Goal: Task Accomplishment & Management: Manage account settings

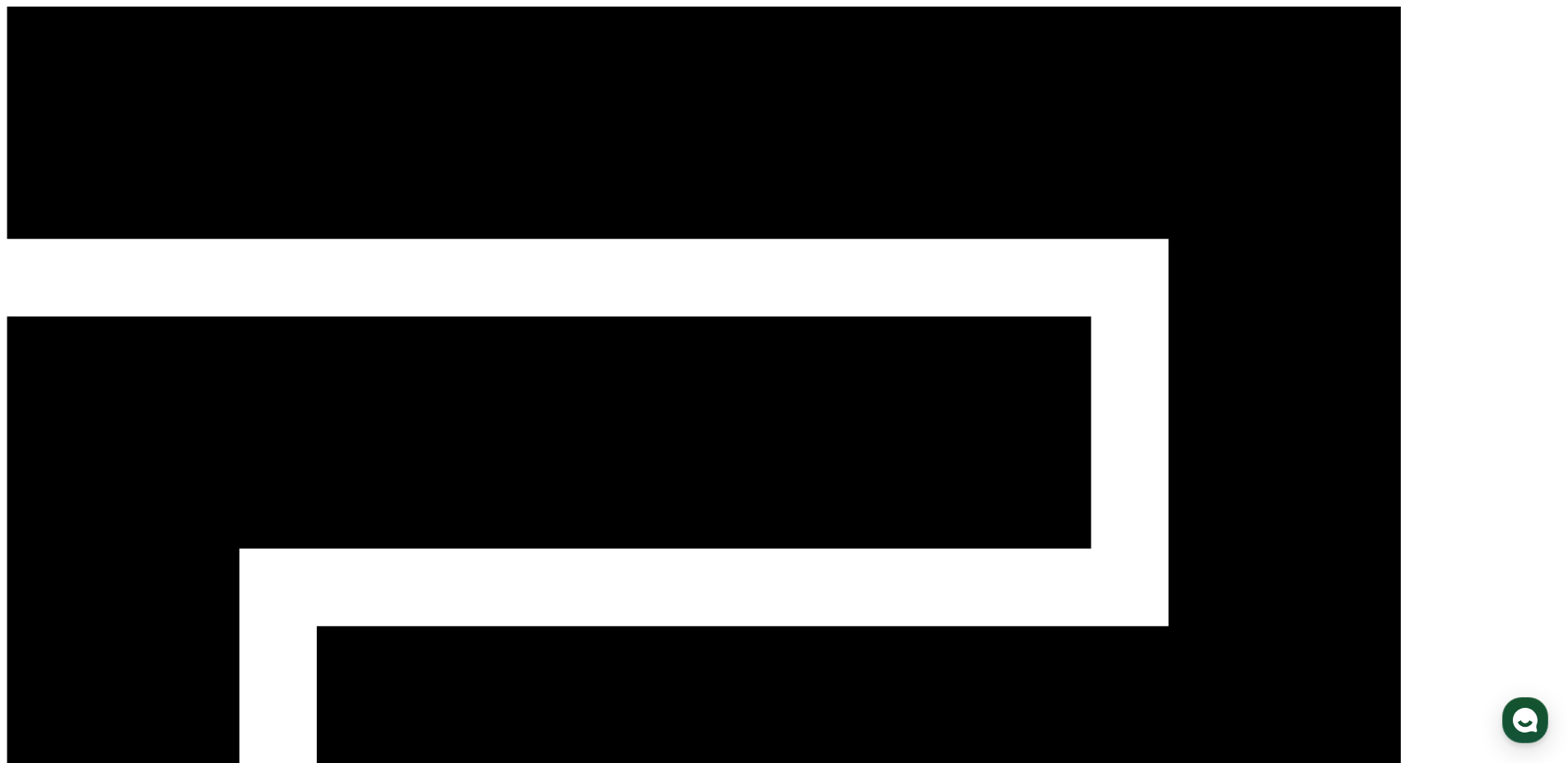
drag, startPoint x: 323, startPoint y: 230, endPoint x: 338, endPoint y: 253, distance: 27.5
type input "*"
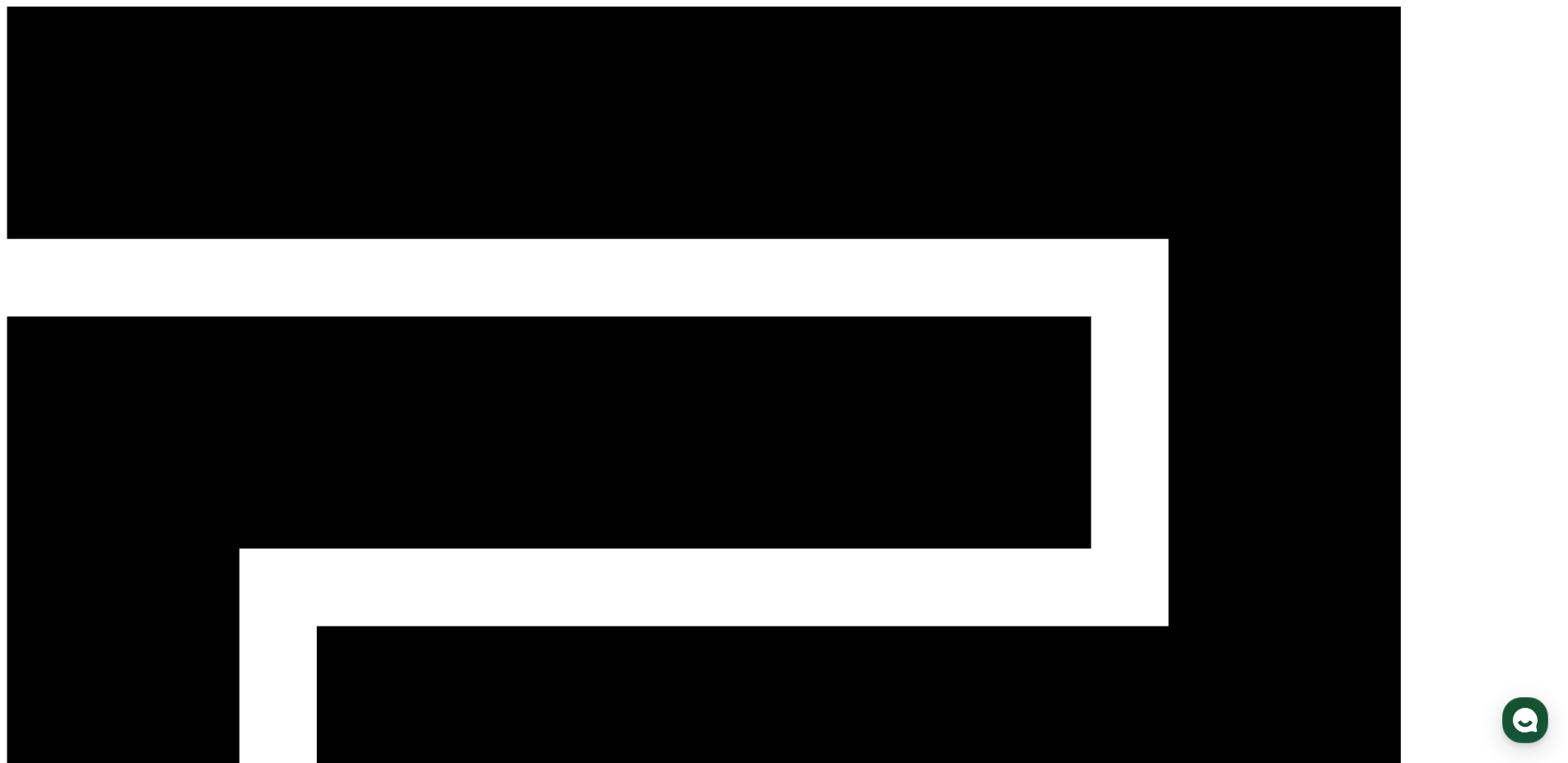
type input "***"
type input "**********"
select select "**********"
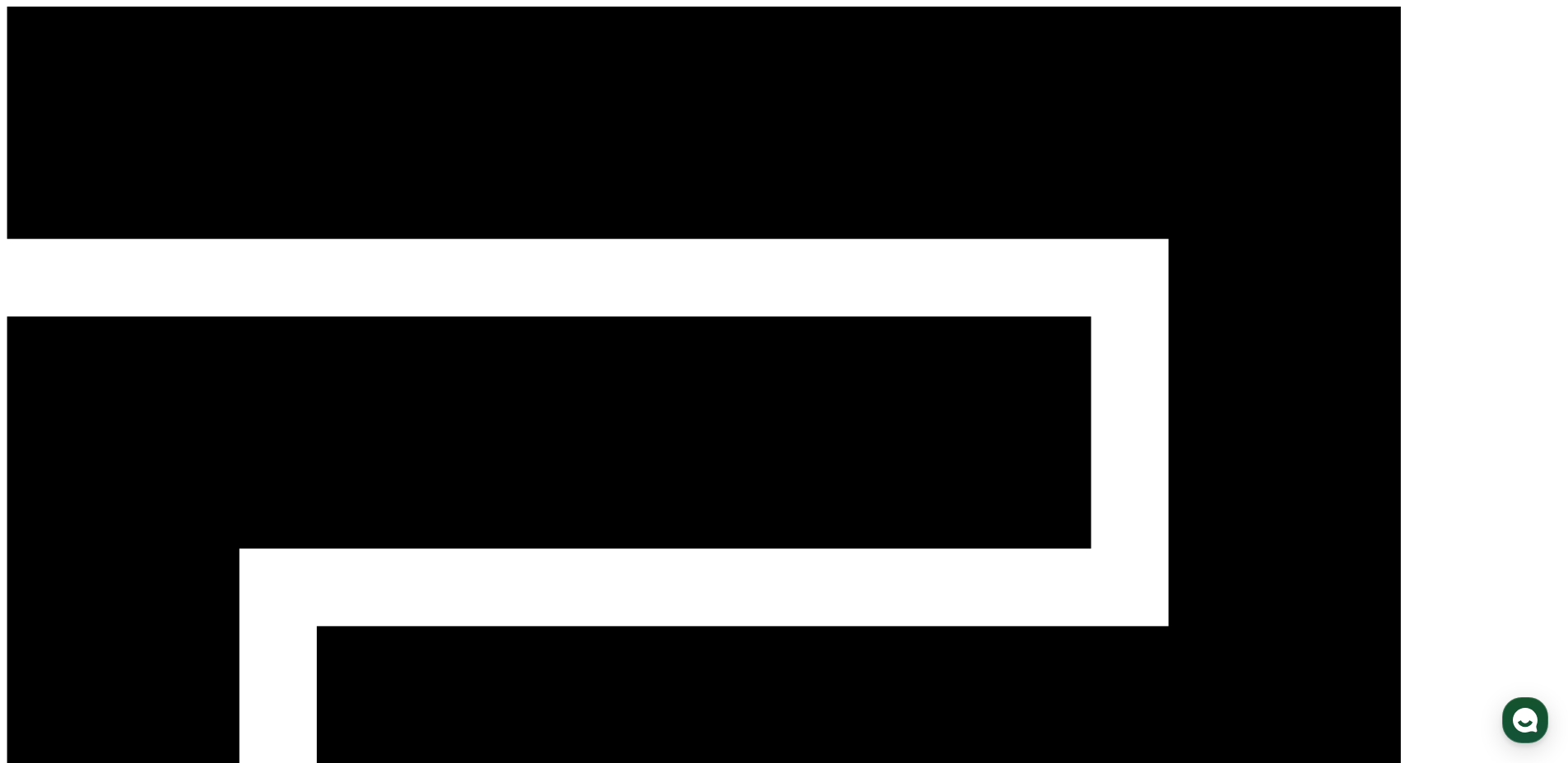
type input "**********"
type input "*"
type input "***"
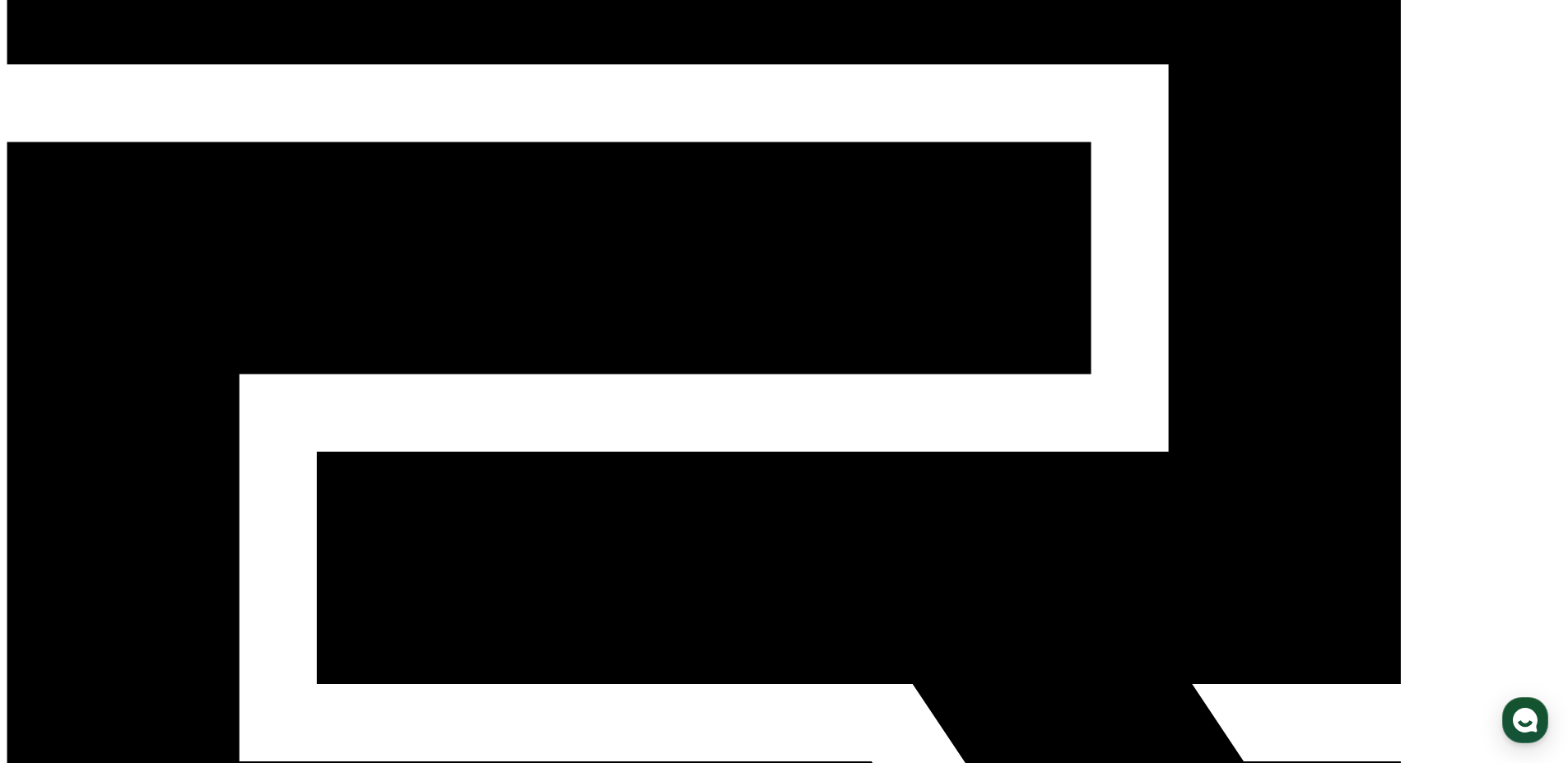
scroll to position [183, 0]
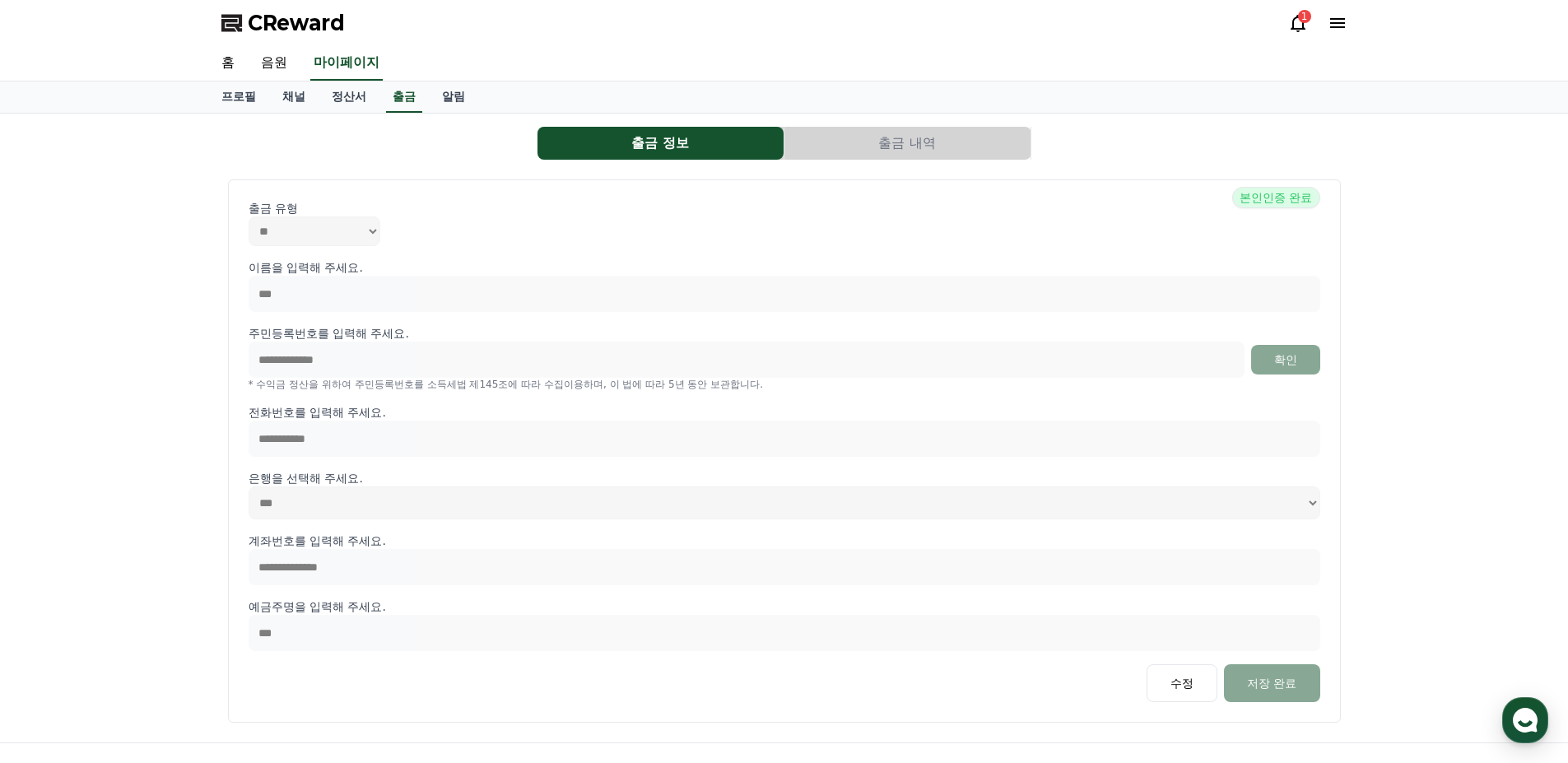
click at [904, 141] on button "출금 내역" at bounding box center [908, 143] width 246 height 33
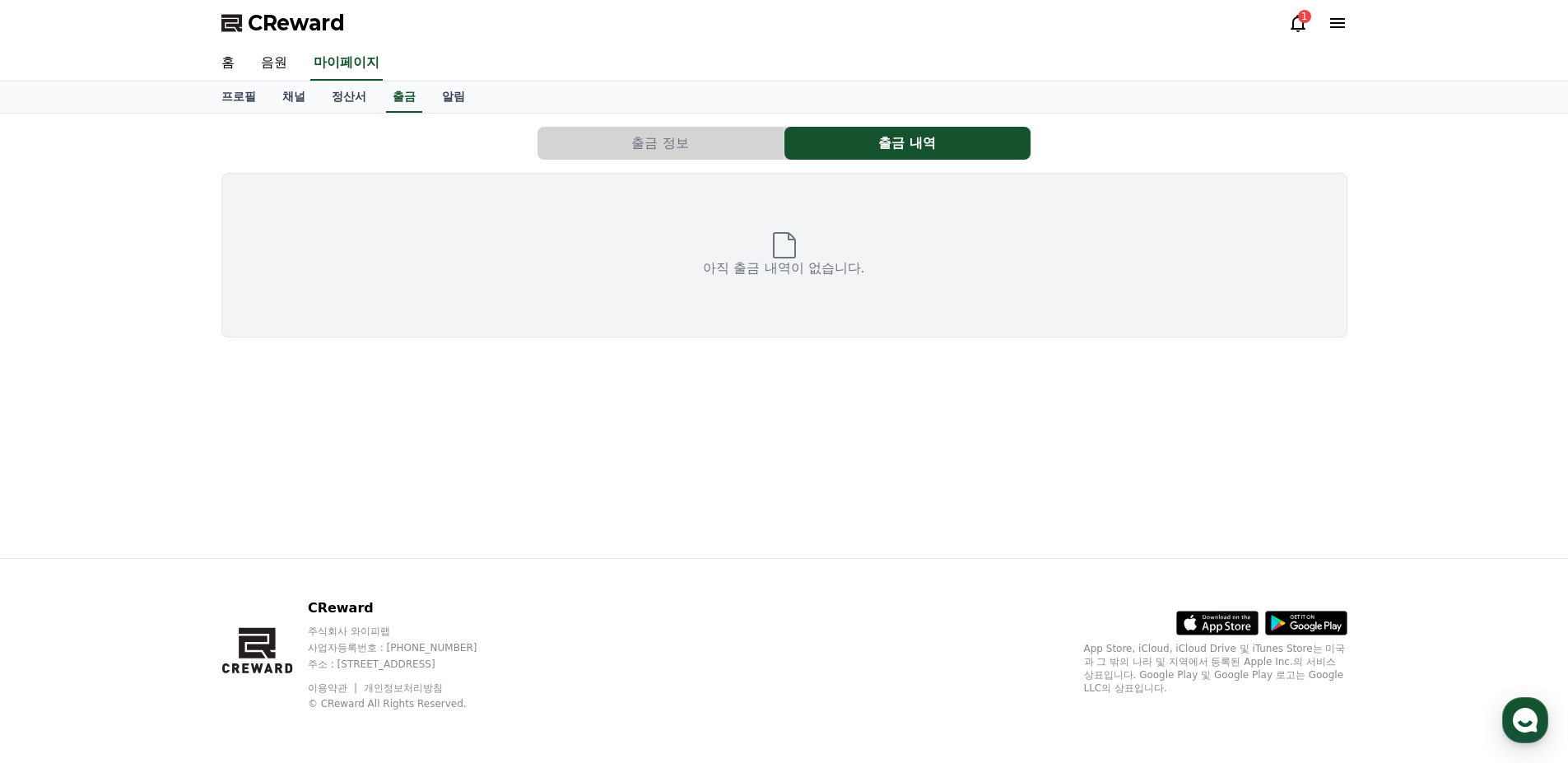
click at [718, 117] on div "출금 정보 출금 내역 아직 출금 내역이 없습니다." at bounding box center [784, 336] width 1152 height 444
click at [347, 99] on link "정산서" at bounding box center [349, 96] width 61 height 31
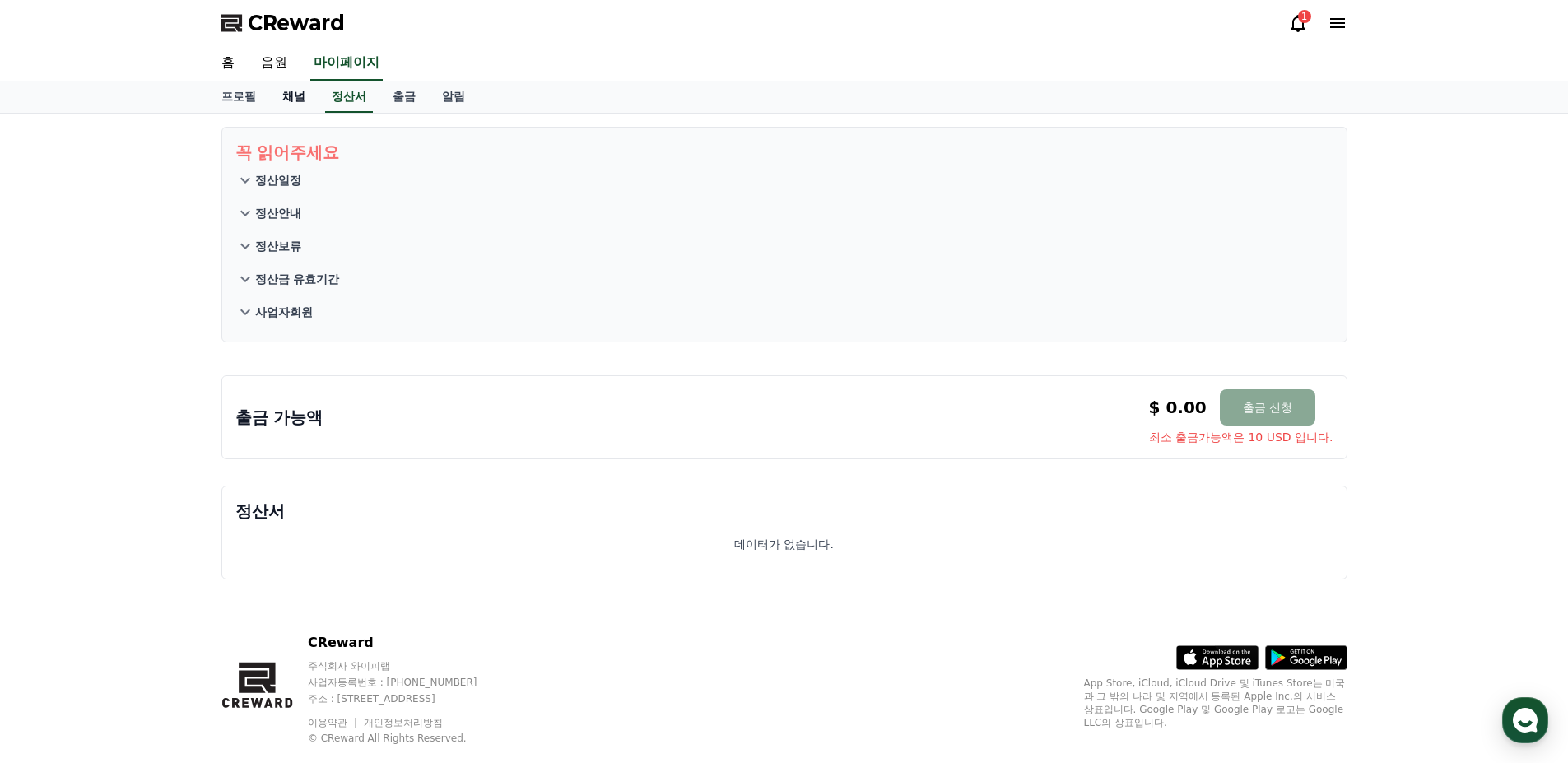
click at [295, 93] on link "채널" at bounding box center [294, 96] width 49 height 31
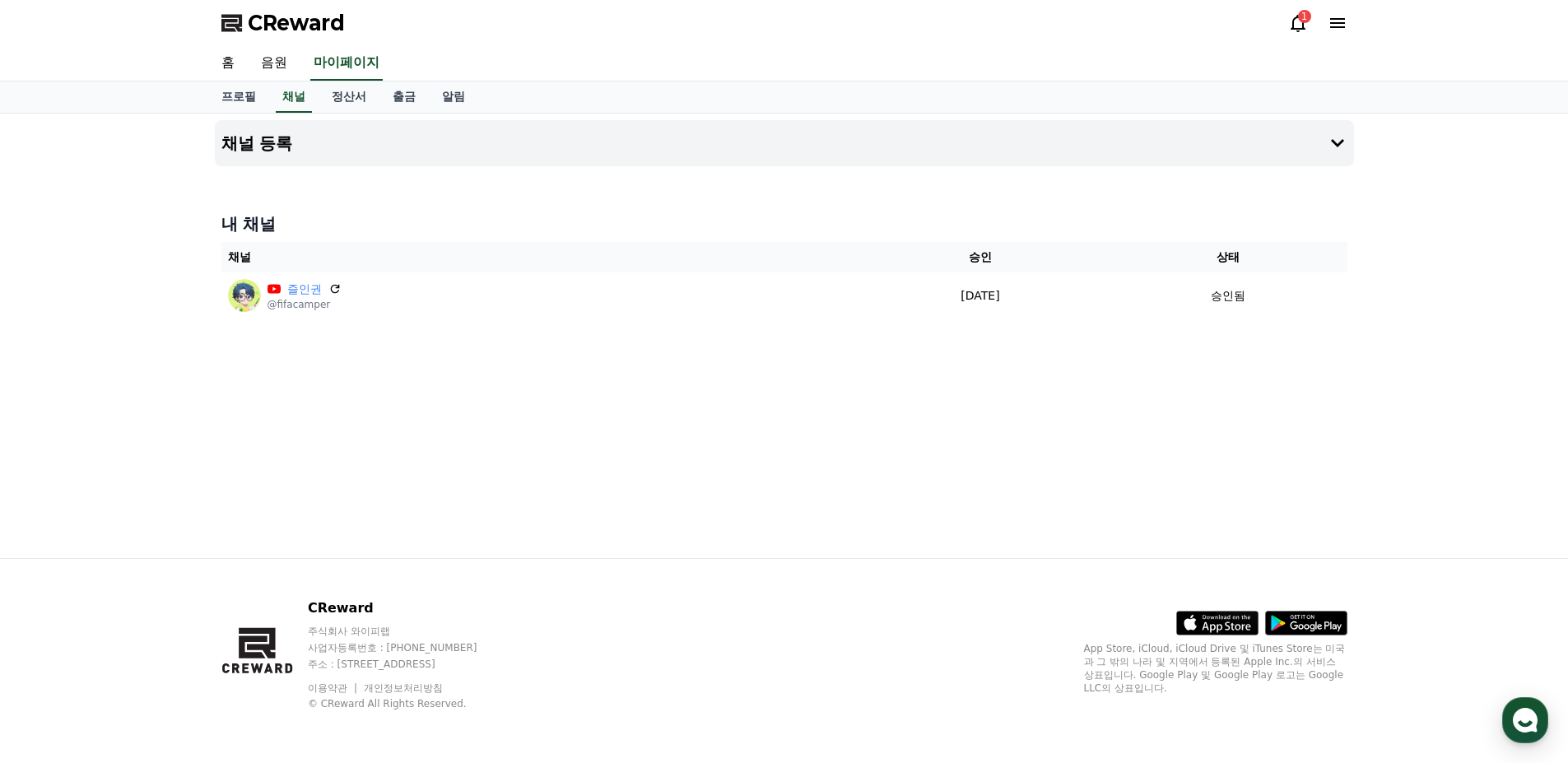
click at [268, 26] on span "CReward" at bounding box center [297, 23] width 97 height 26
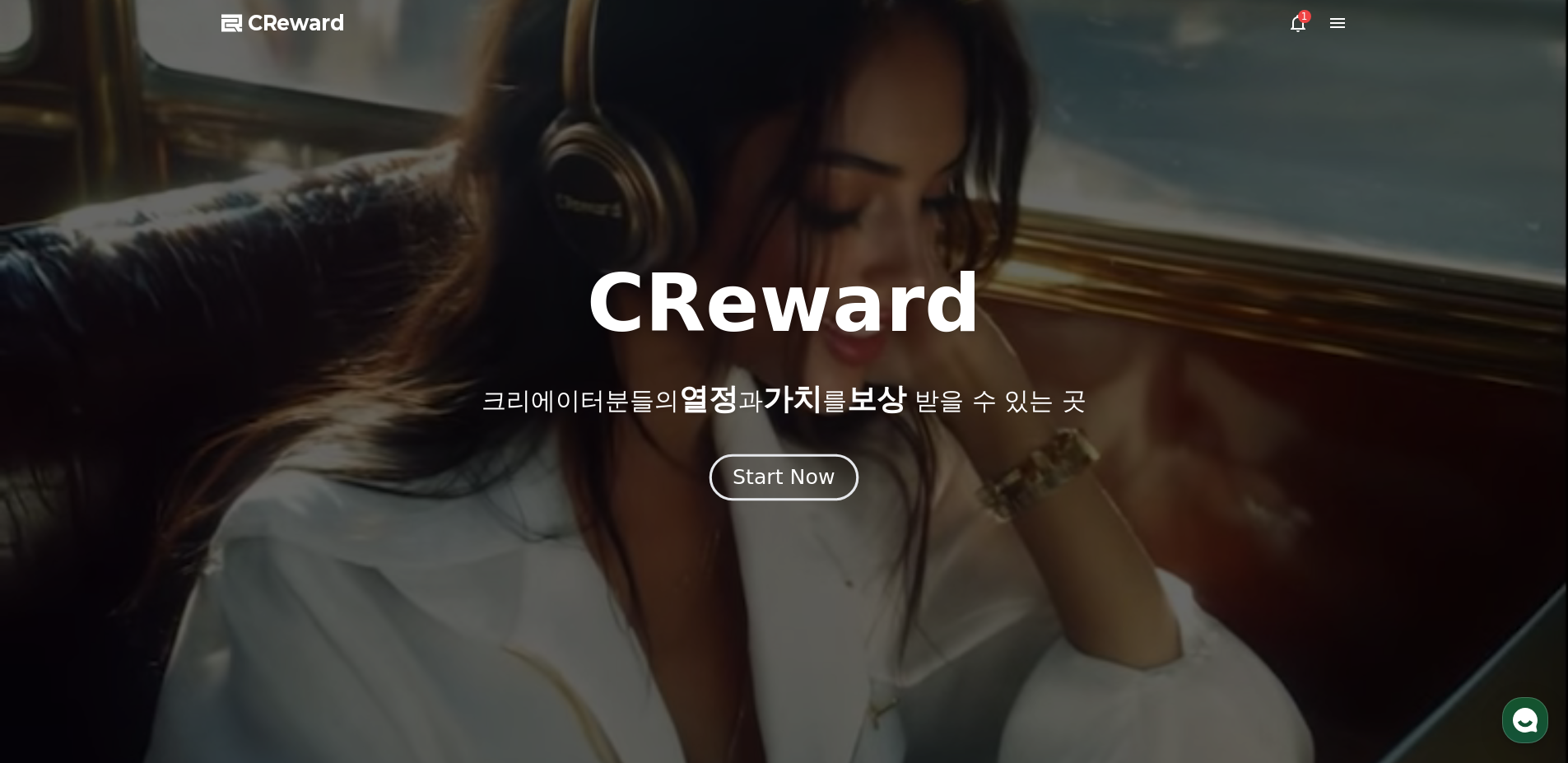
click at [792, 483] on div "Start Now" at bounding box center [784, 478] width 102 height 28
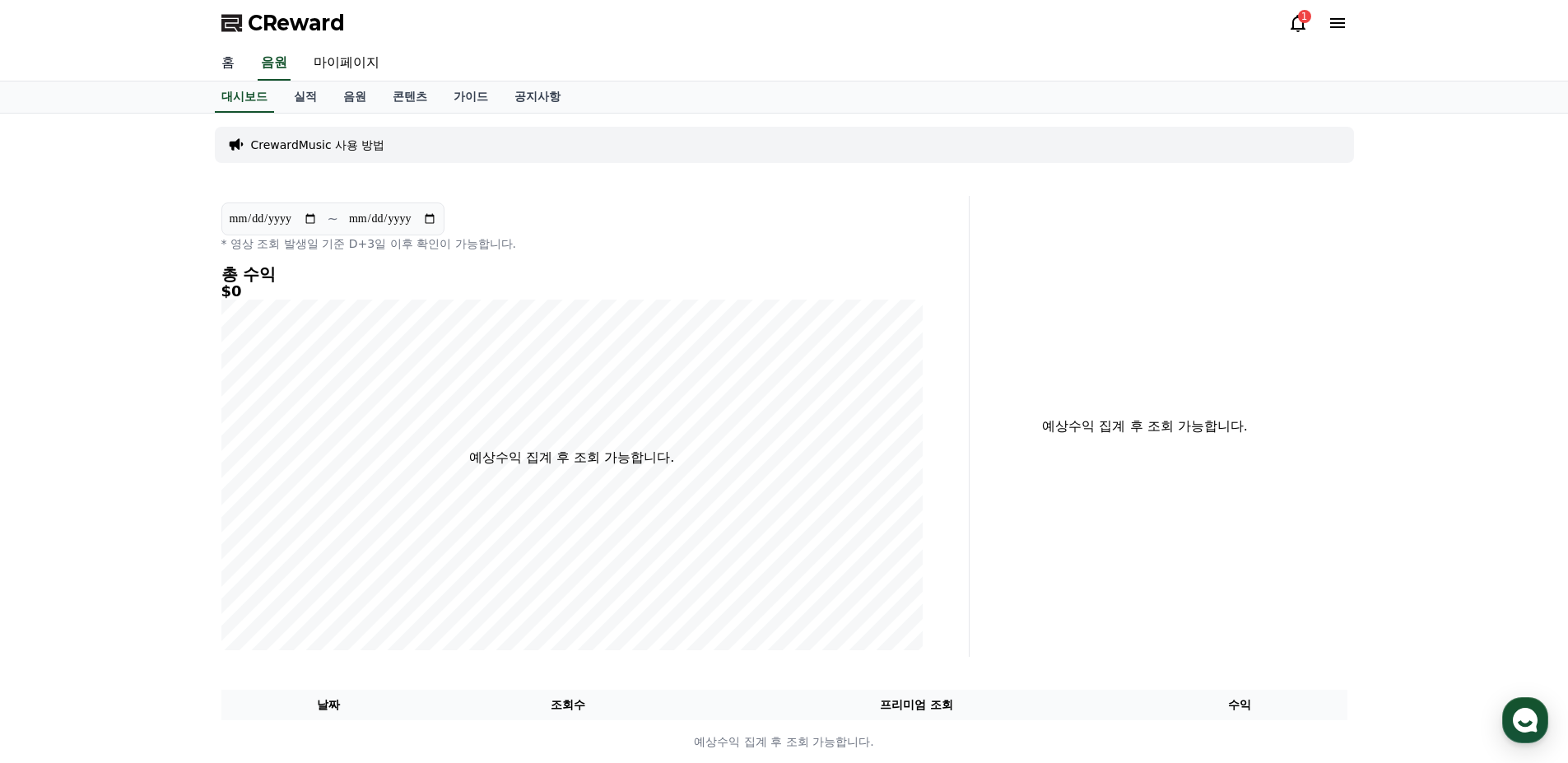
click at [235, 72] on link "홈" at bounding box center [228, 63] width 40 height 34
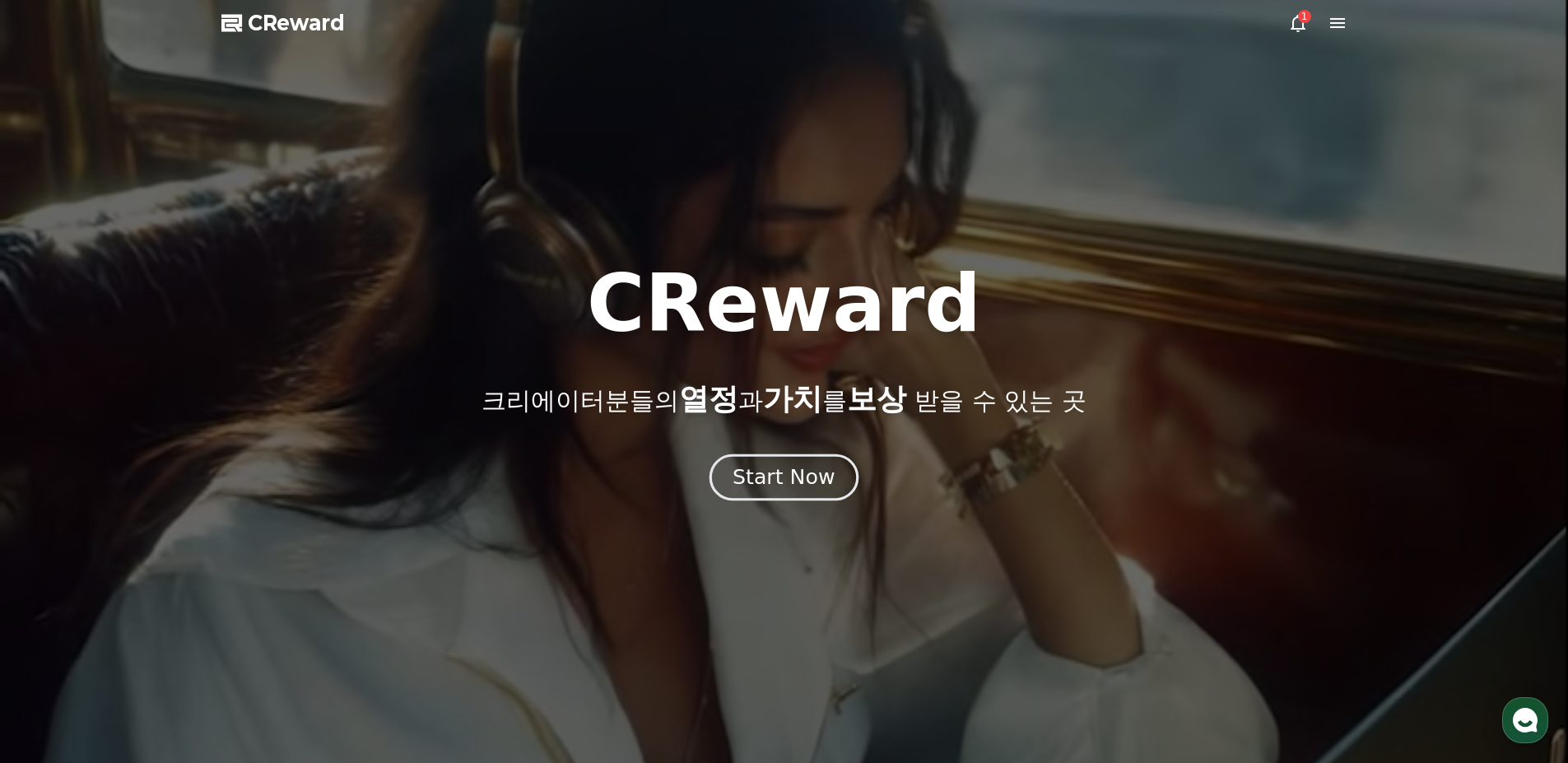
click at [766, 491] on div "Start Now" at bounding box center [784, 478] width 102 height 28
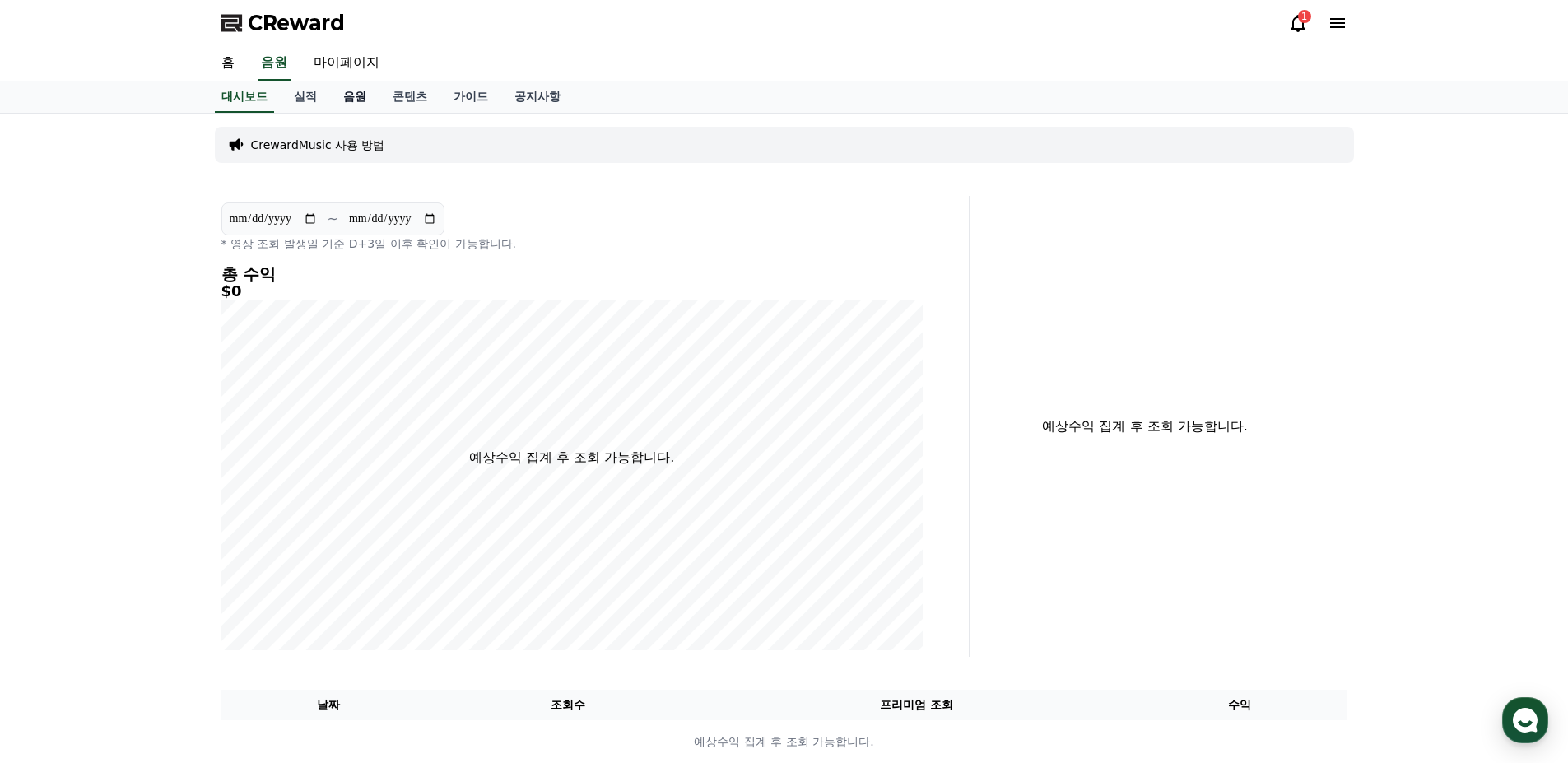
click at [347, 102] on link "음원" at bounding box center [355, 96] width 49 height 31
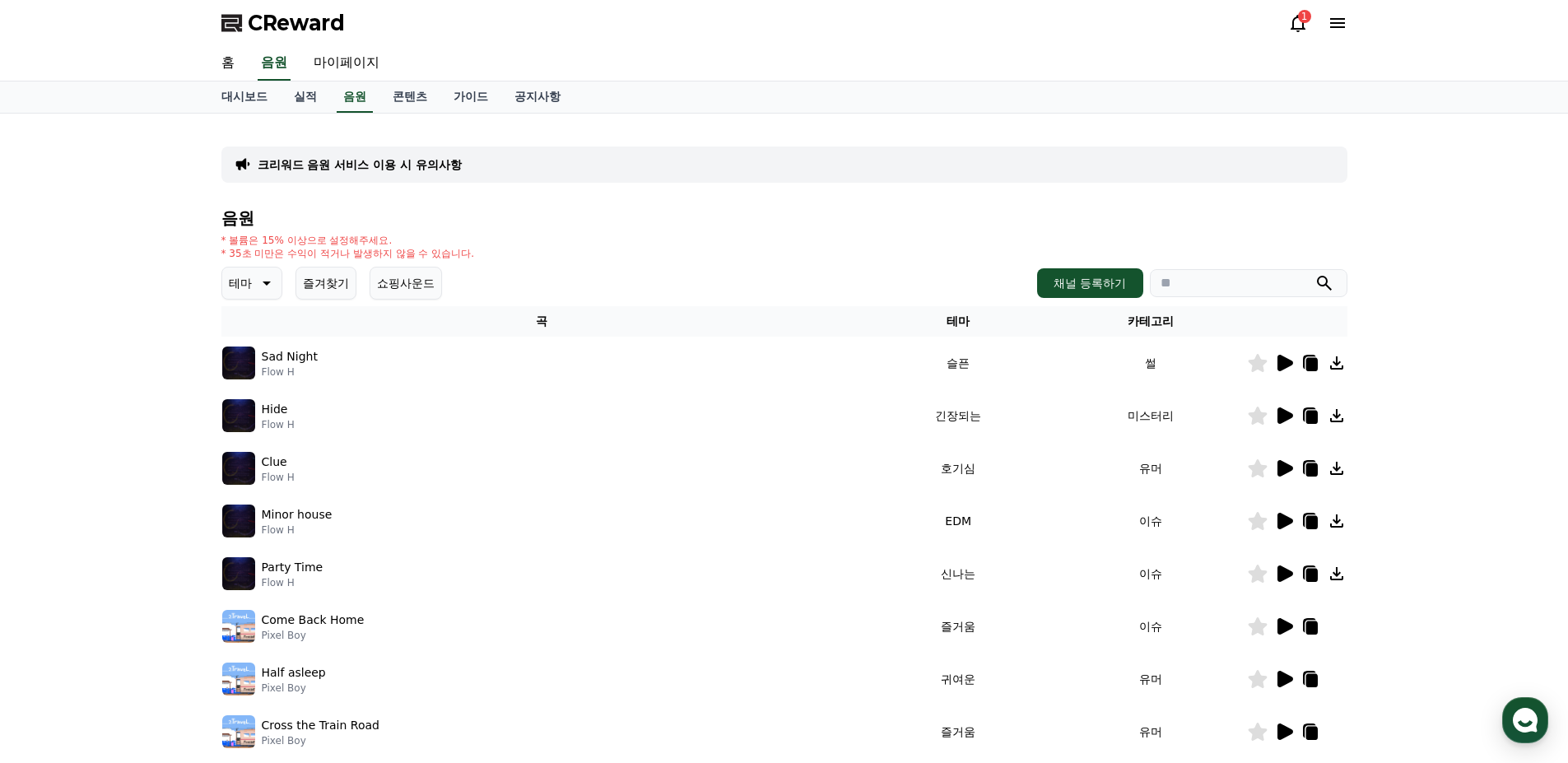
click at [397, 297] on button "쇼핑사운드" at bounding box center [406, 283] width 72 height 33
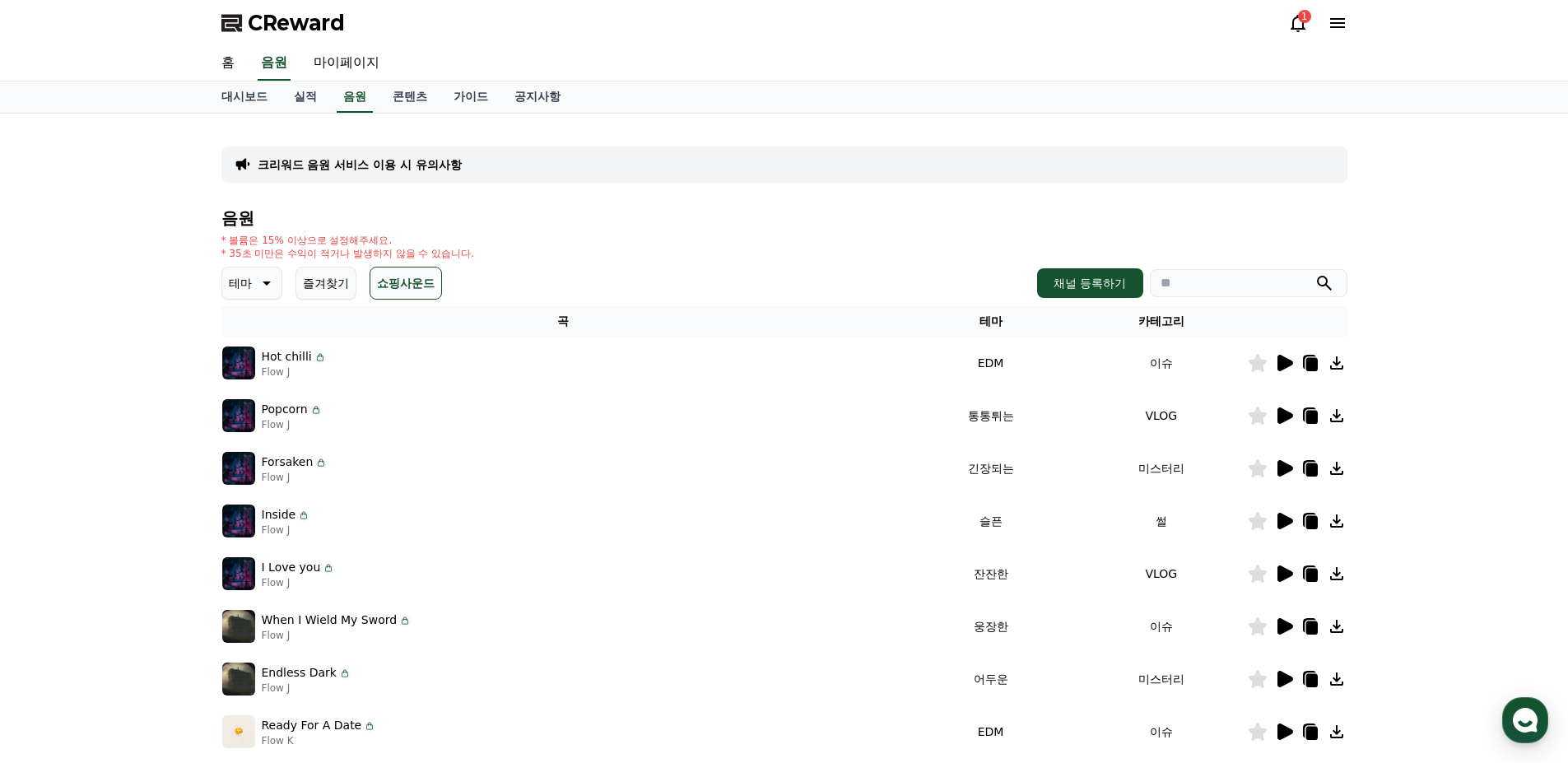
click at [1274, 366] on icon at bounding box center [1284, 363] width 19 height 19
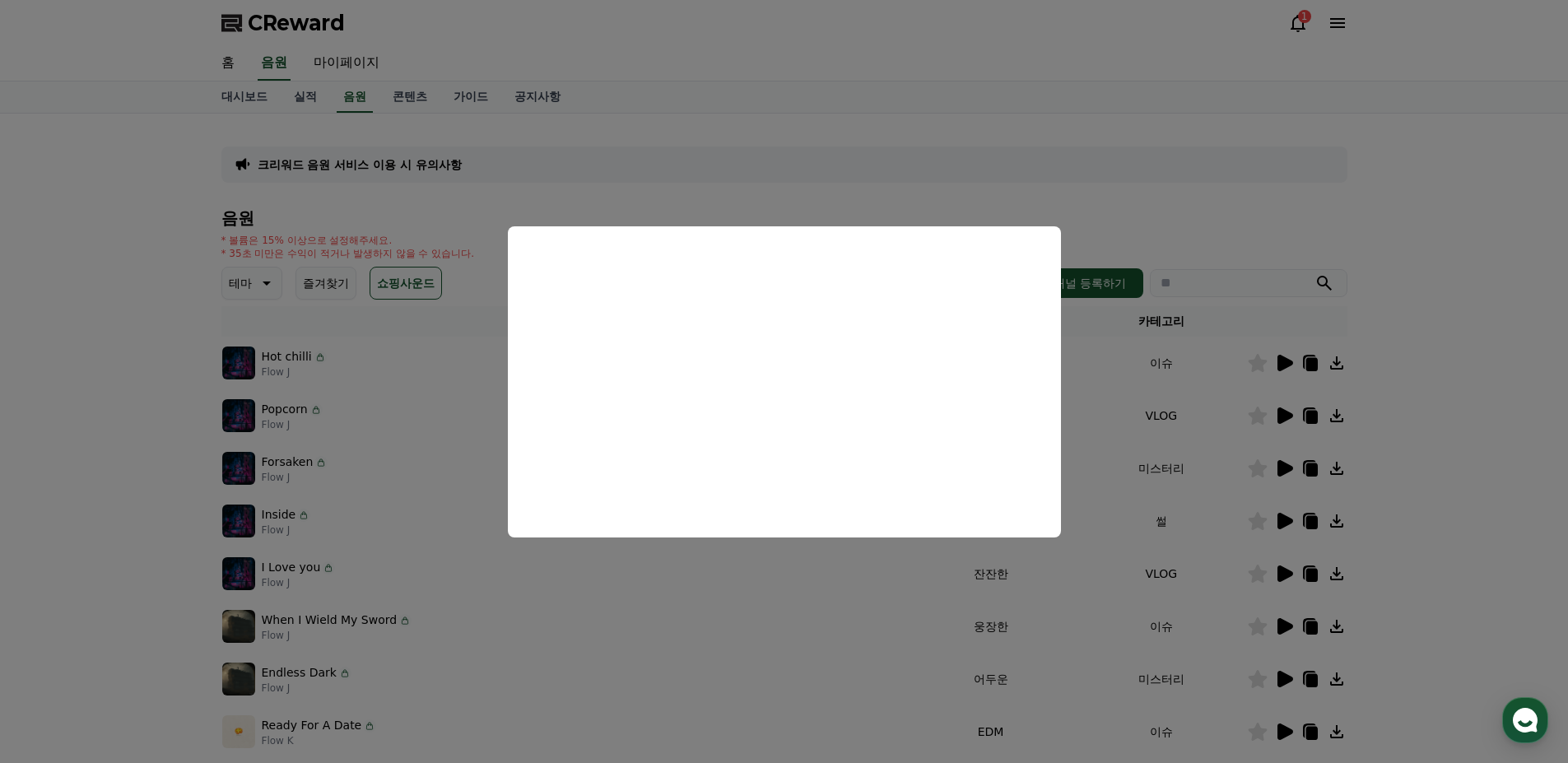
click at [1282, 420] on button "close modal" at bounding box center [784, 382] width 1568 height 763
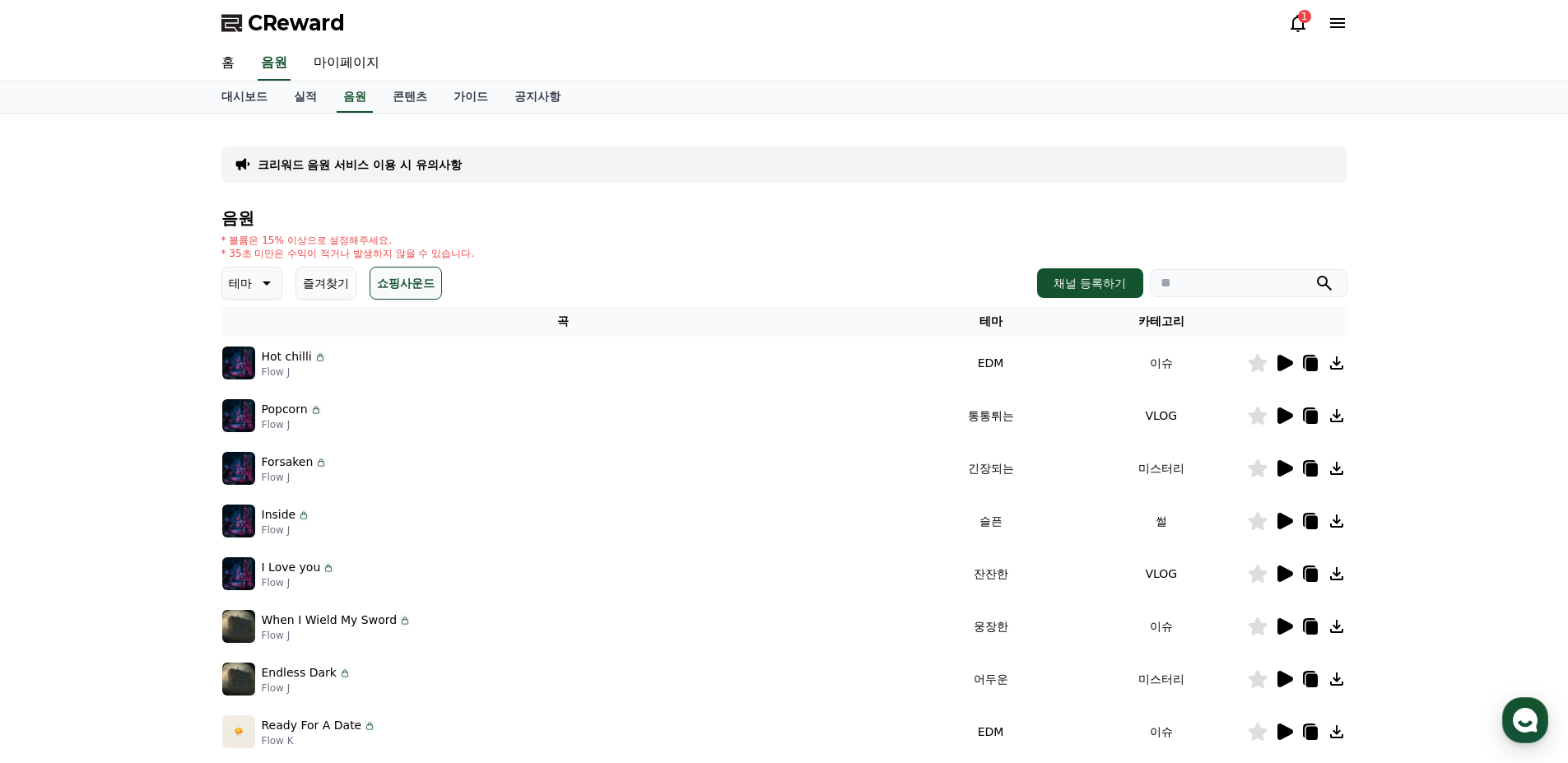
click at [1282, 421] on icon at bounding box center [1285, 416] width 16 height 17
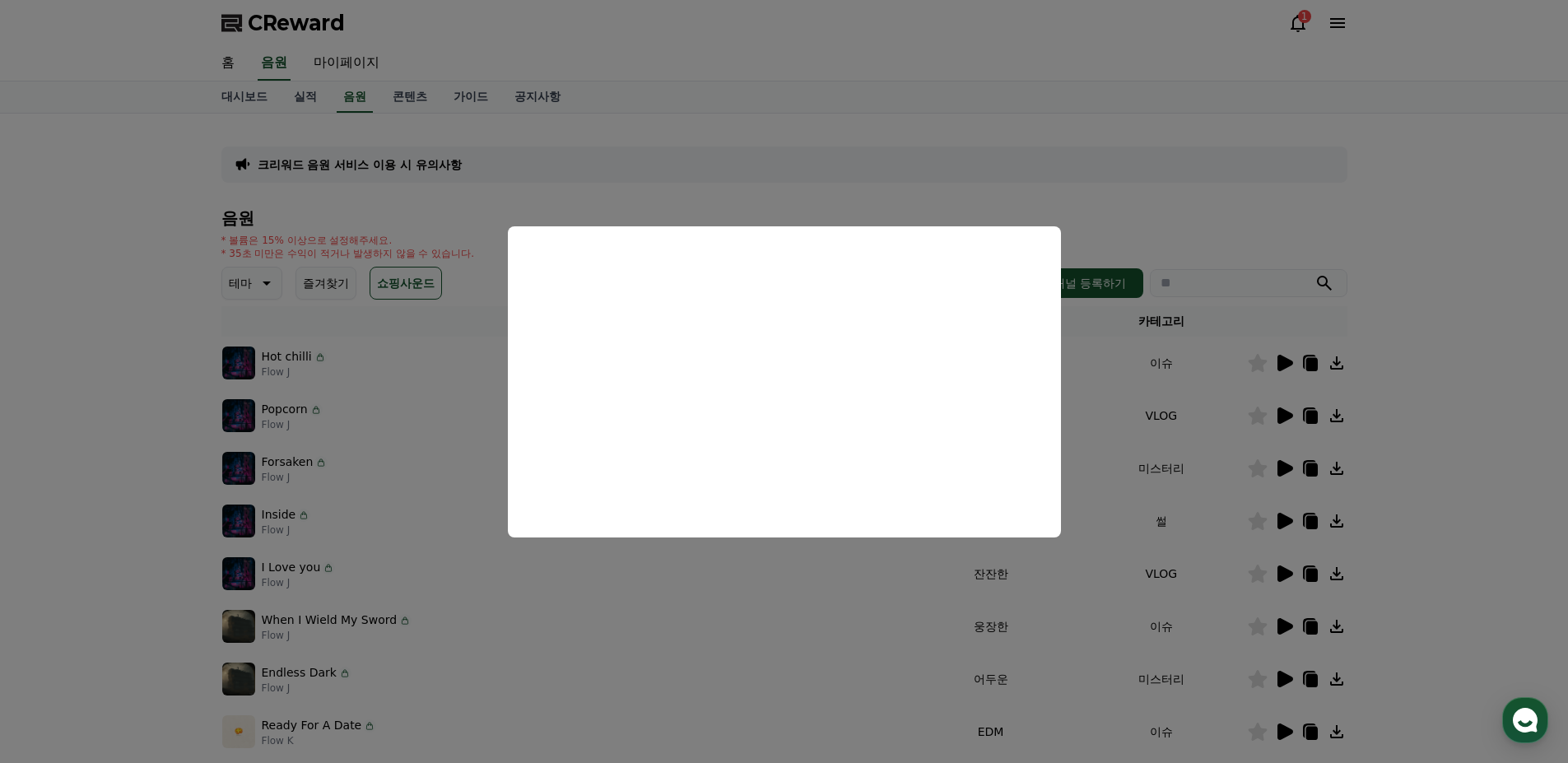
click at [1171, 459] on button "close modal" at bounding box center [784, 382] width 1568 height 763
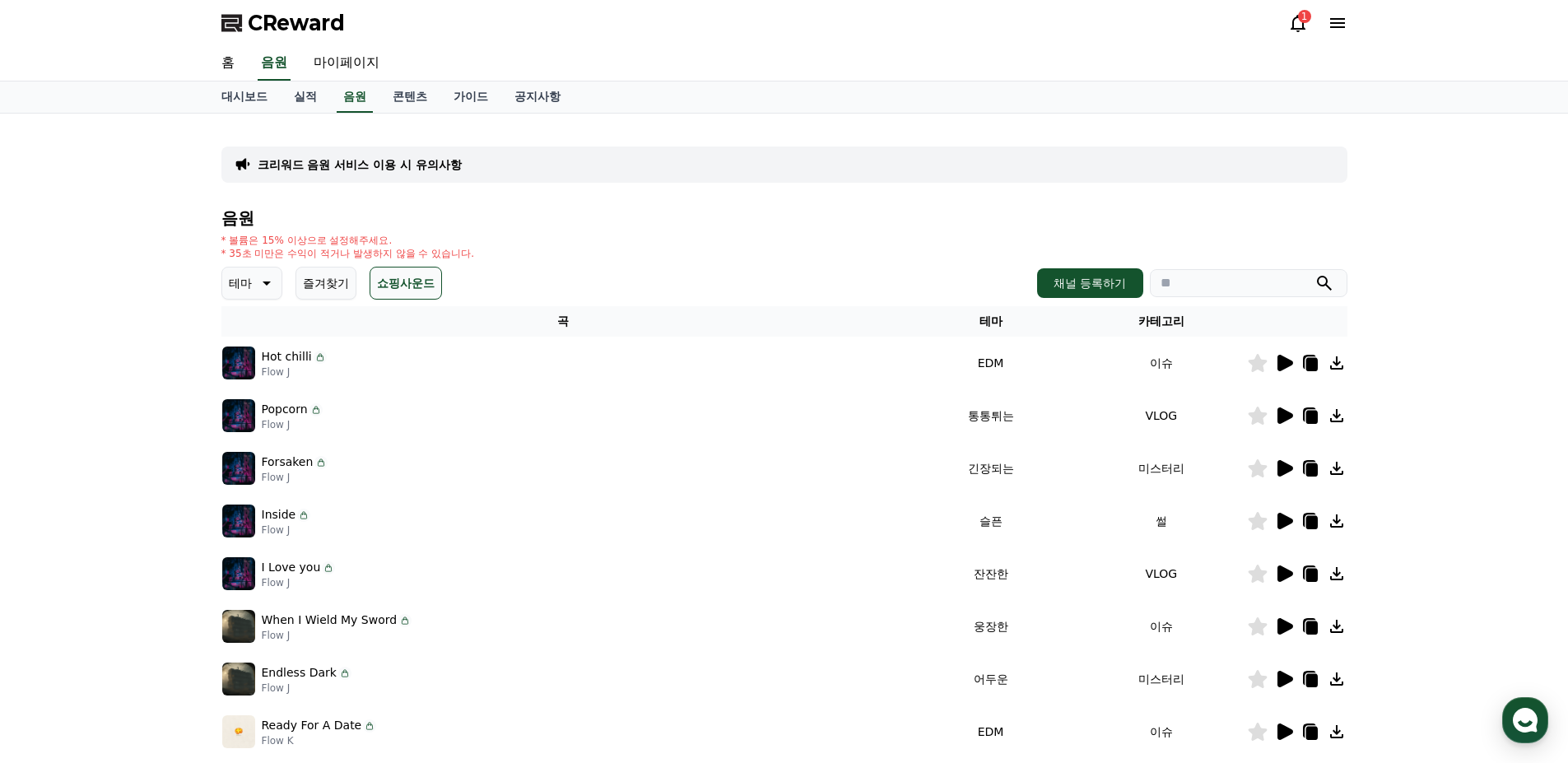
click at [263, 285] on icon at bounding box center [265, 283] width 19 height 19
click at [260, 366] on button "환상적인" at bounding box center [253, 369] width 59 height 36
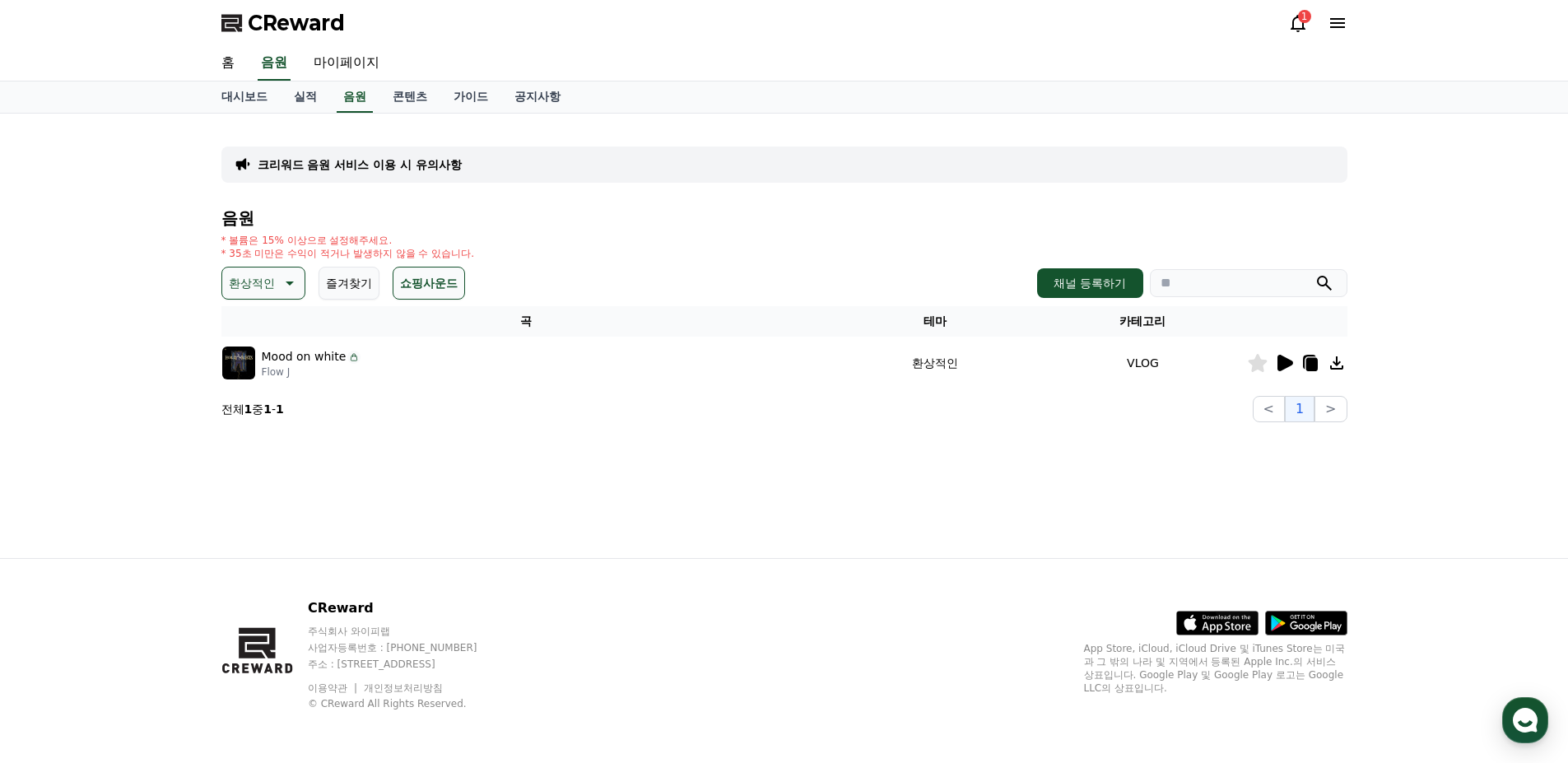
click at [1280, 371] on icon at bounding box center [1285, 363] width 16 height 17
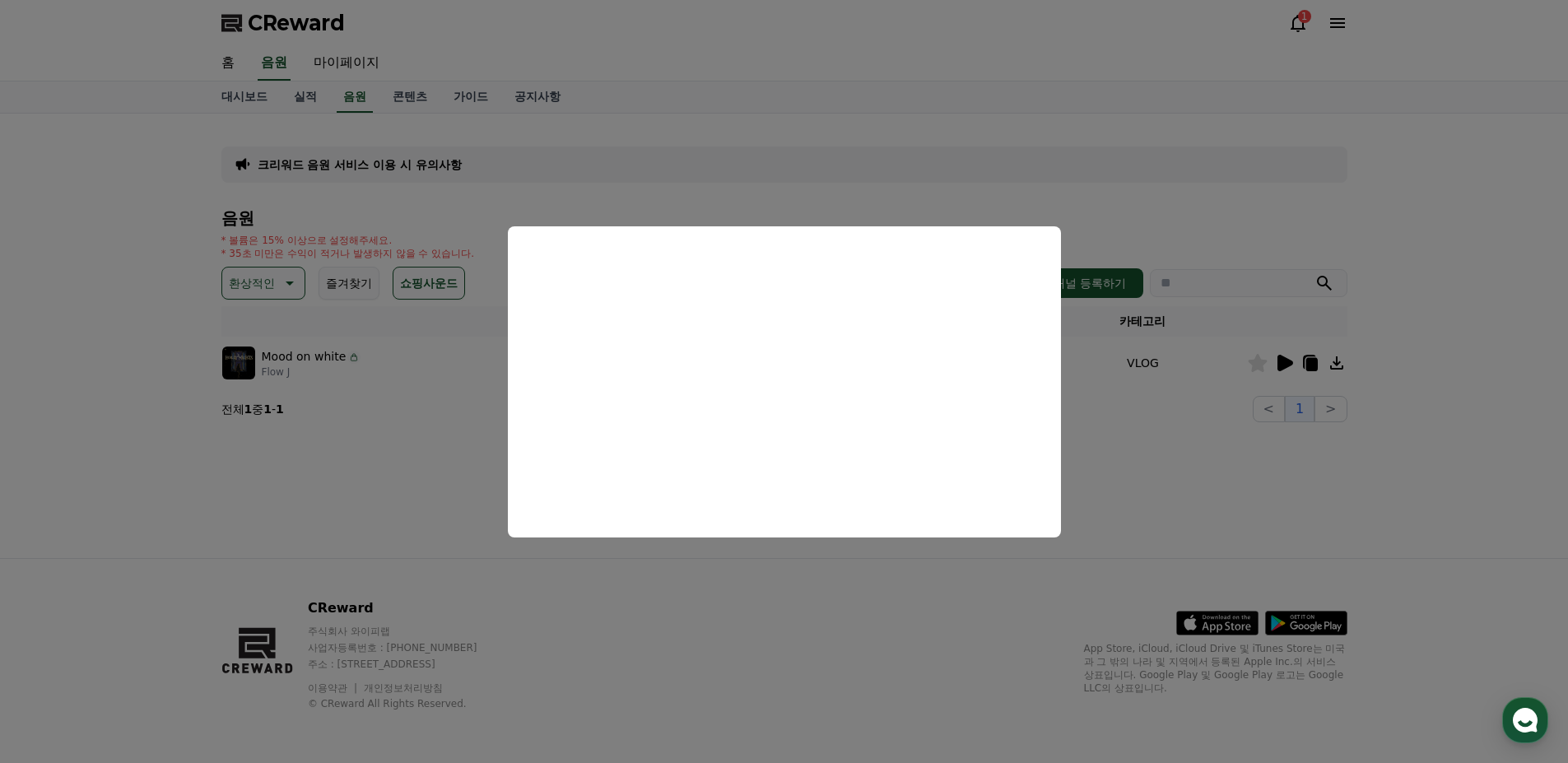
click at [370, 457] on button "close modal" at bounding box center [784, 382] width 1568 height 763
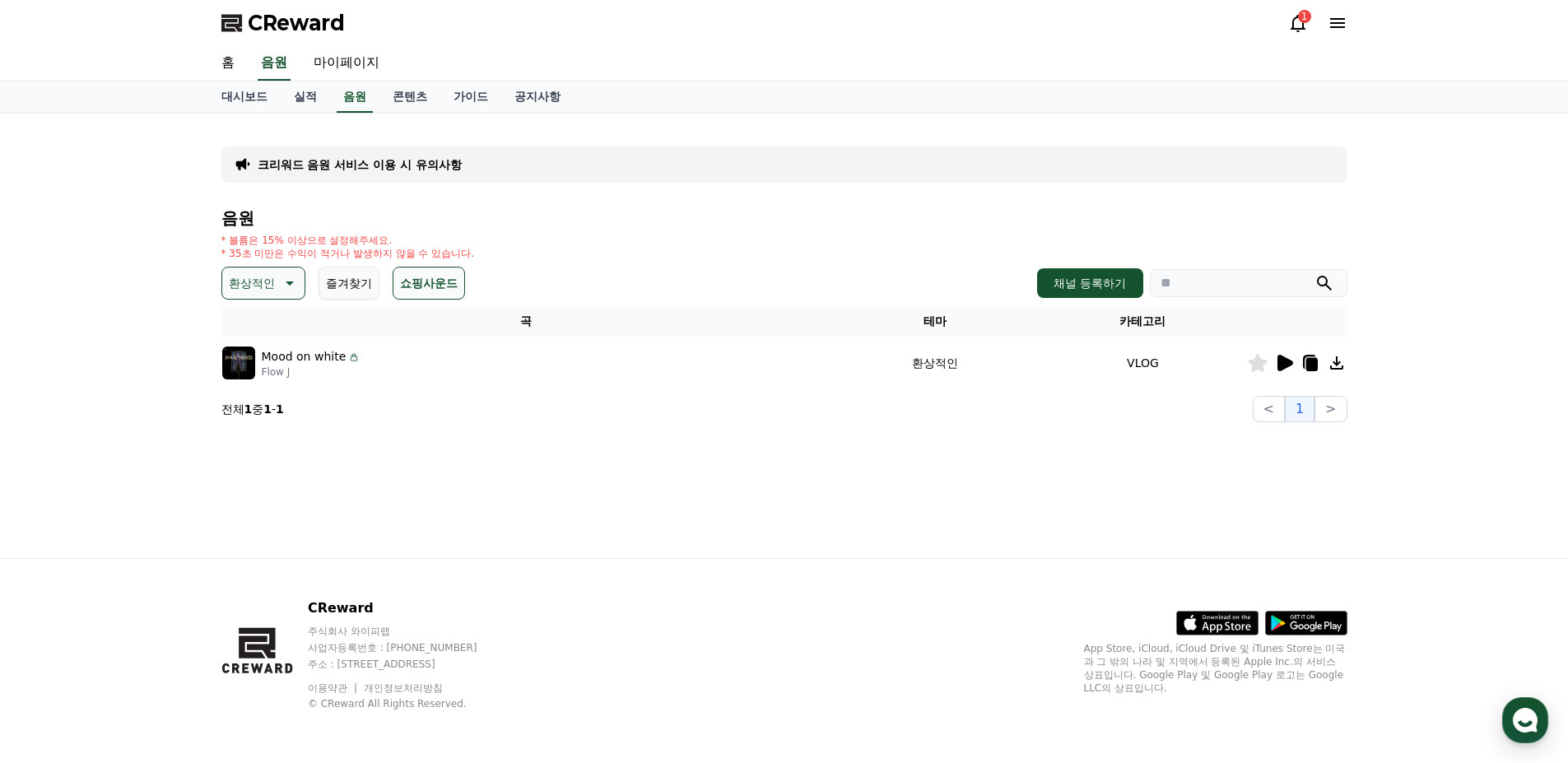
click at [252, 281] on p "환상적인" at bounding box center [252, 283] width 46 height 23
click at [250, 419] on button "웅장한" at bounding box center [248, 422] width 48 height 36
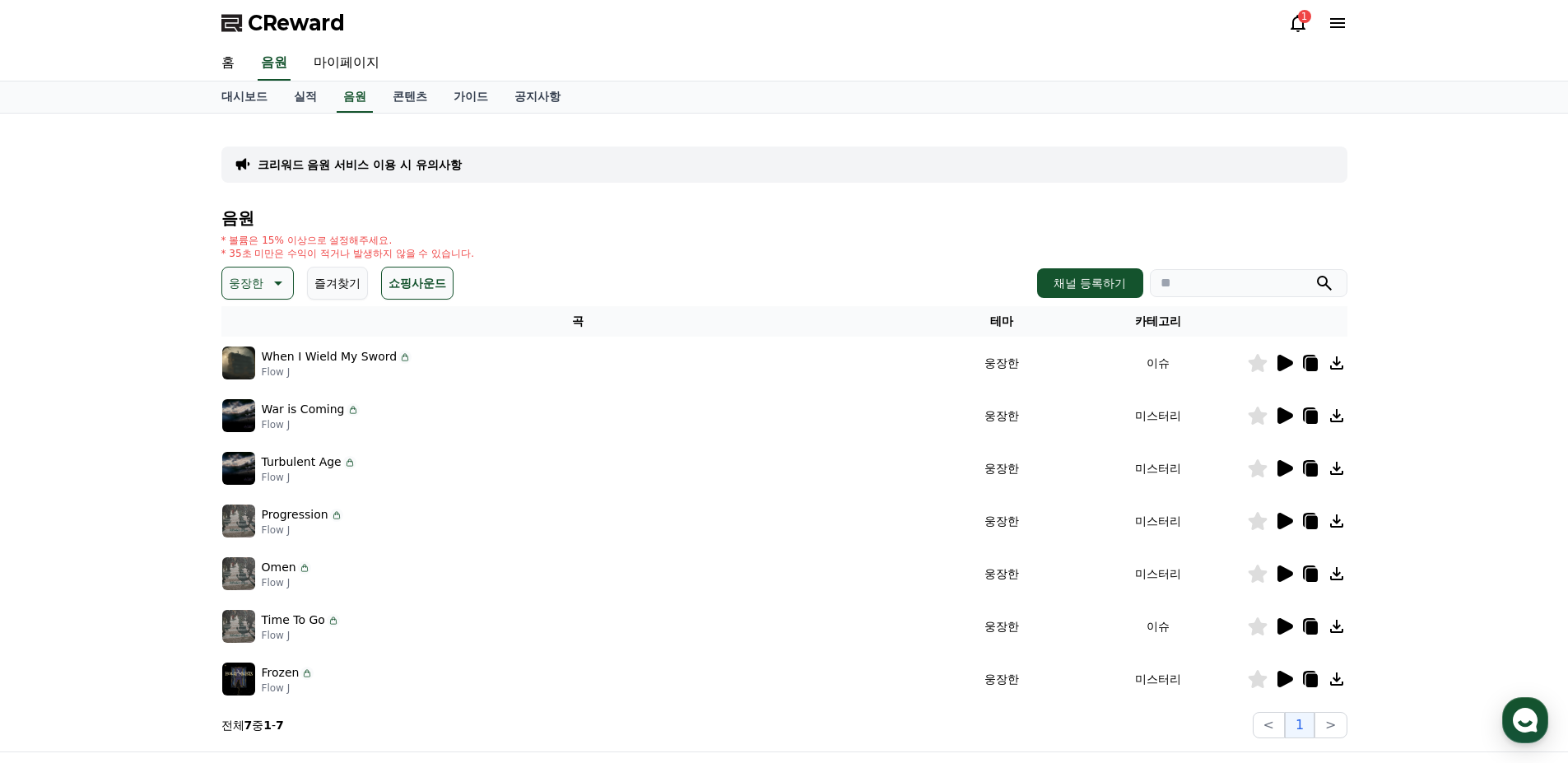
click at [1290, 371] on icon at bounding box center [1284, 363] width 19 height 19
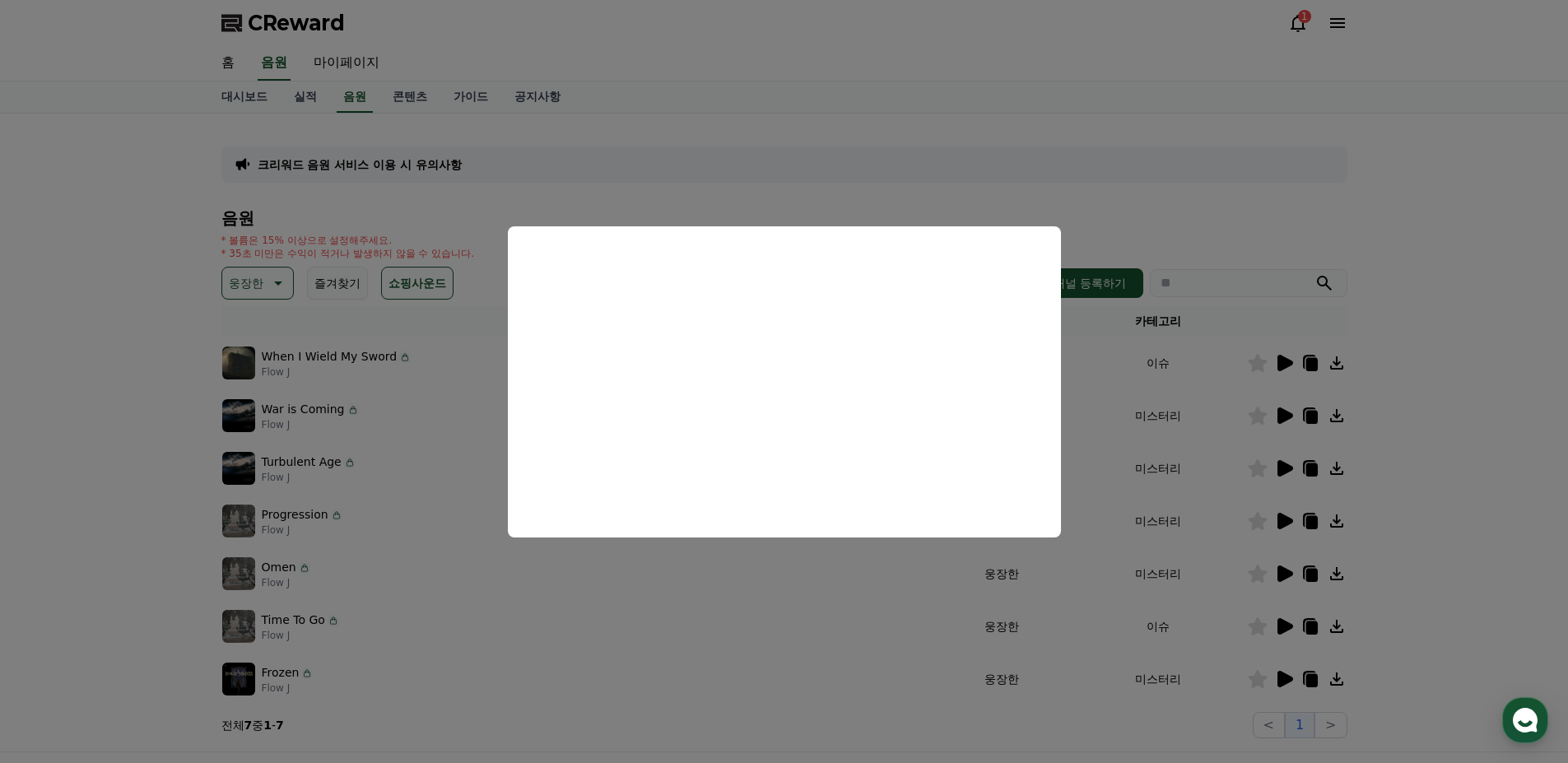
click at [795, 597] on button "close modal" at bounding box center [784, 382] width 1568 height 763
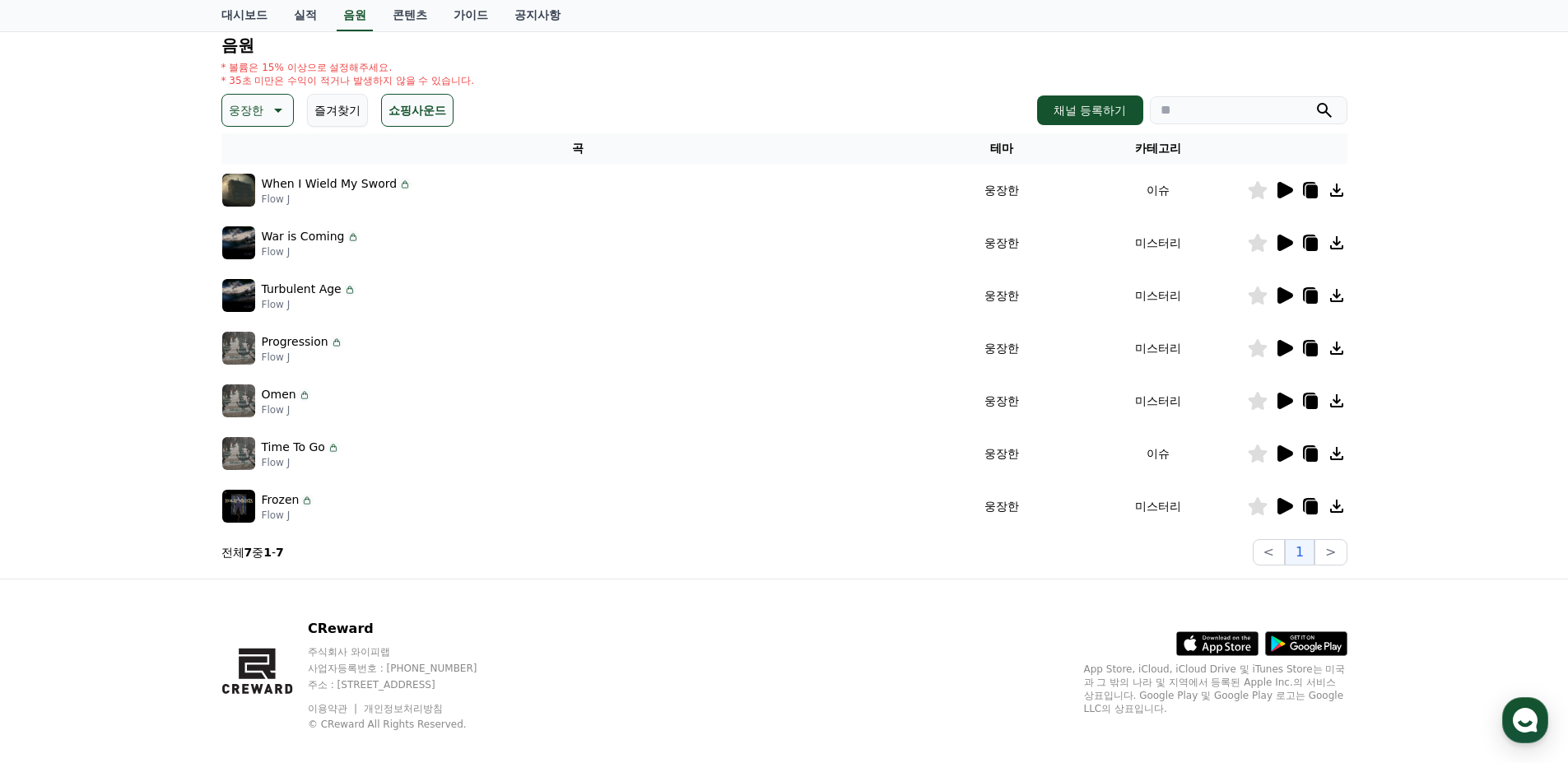
scroll to position [193, 0]
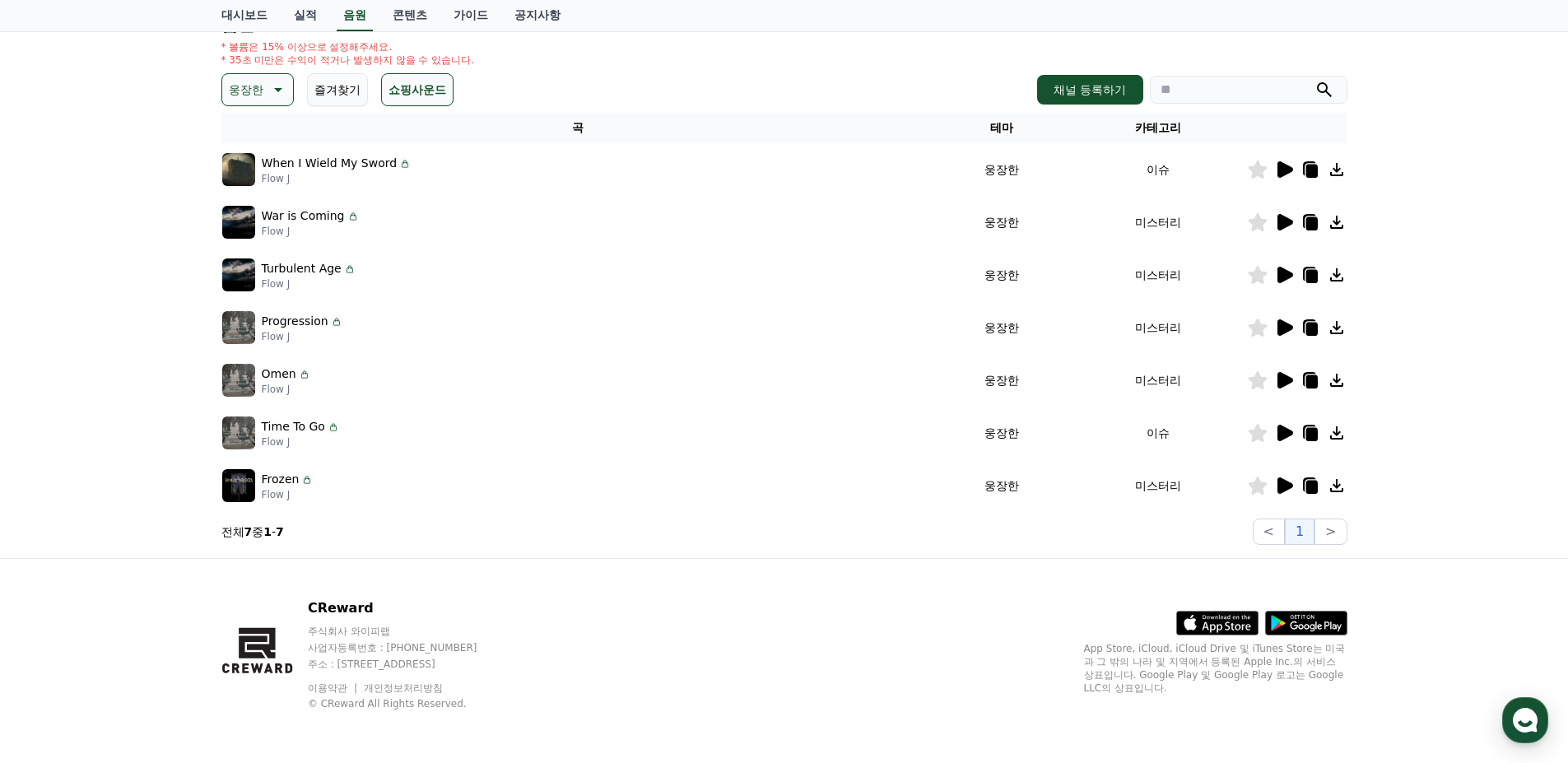
click at [1291, 225] on icon at bounding box center [1285, 222] width 16 height 17
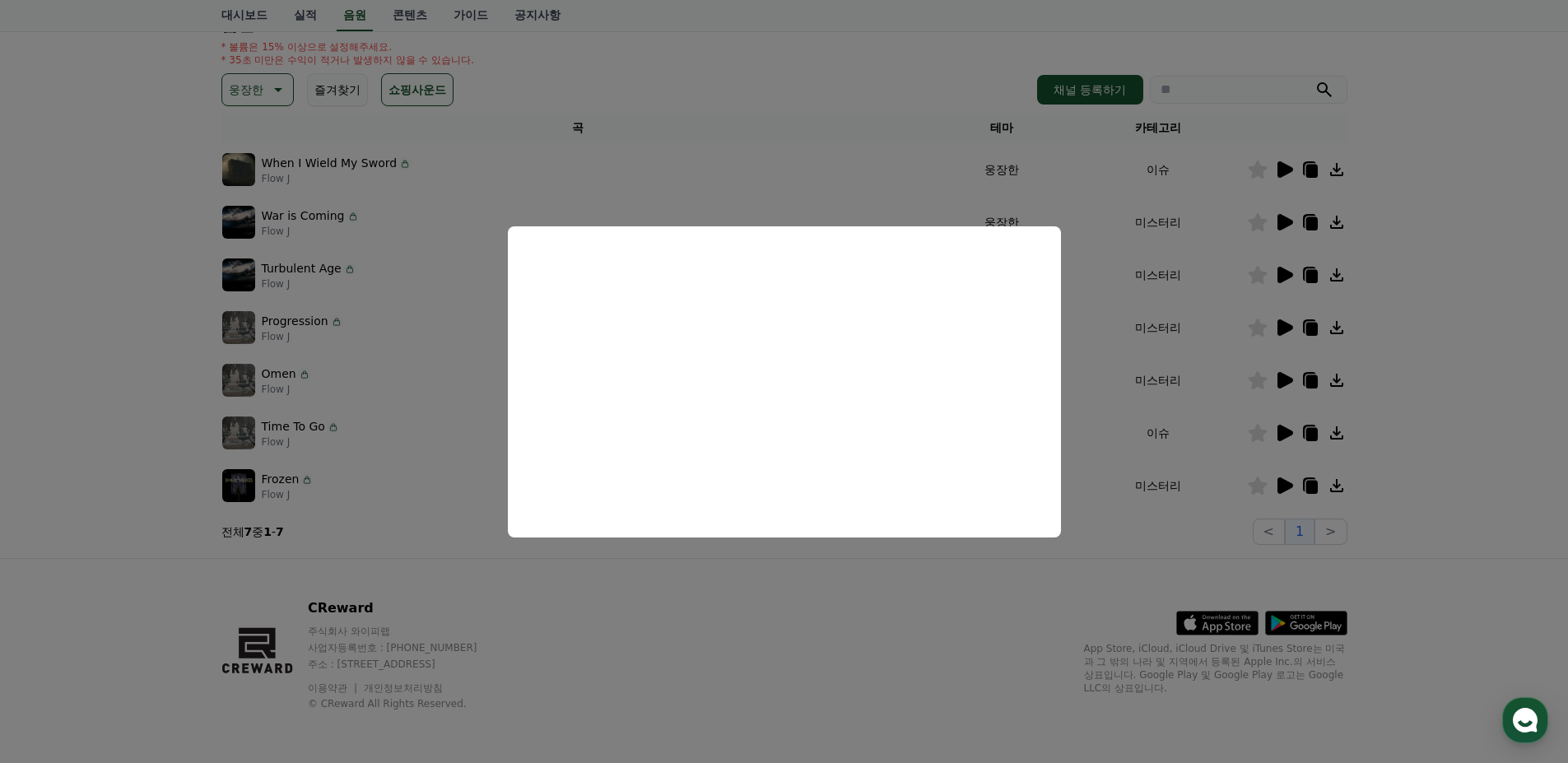
click at [1289, 274] on button "close modal" at bounding box center [784, 382] width 1568 height 763
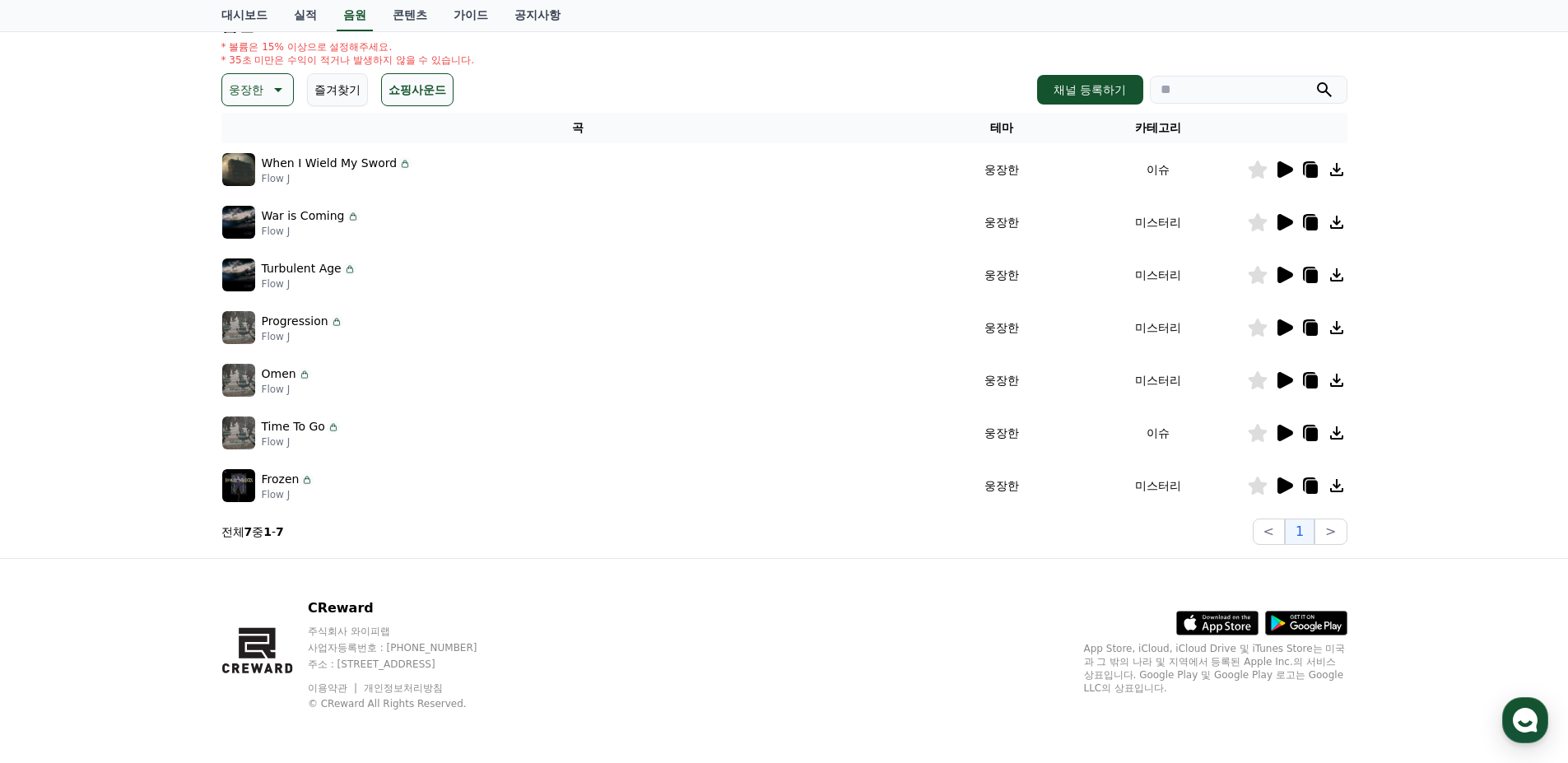
click at [1280, 282] on icon at bounding box center [1285, 275] width 16 height 17
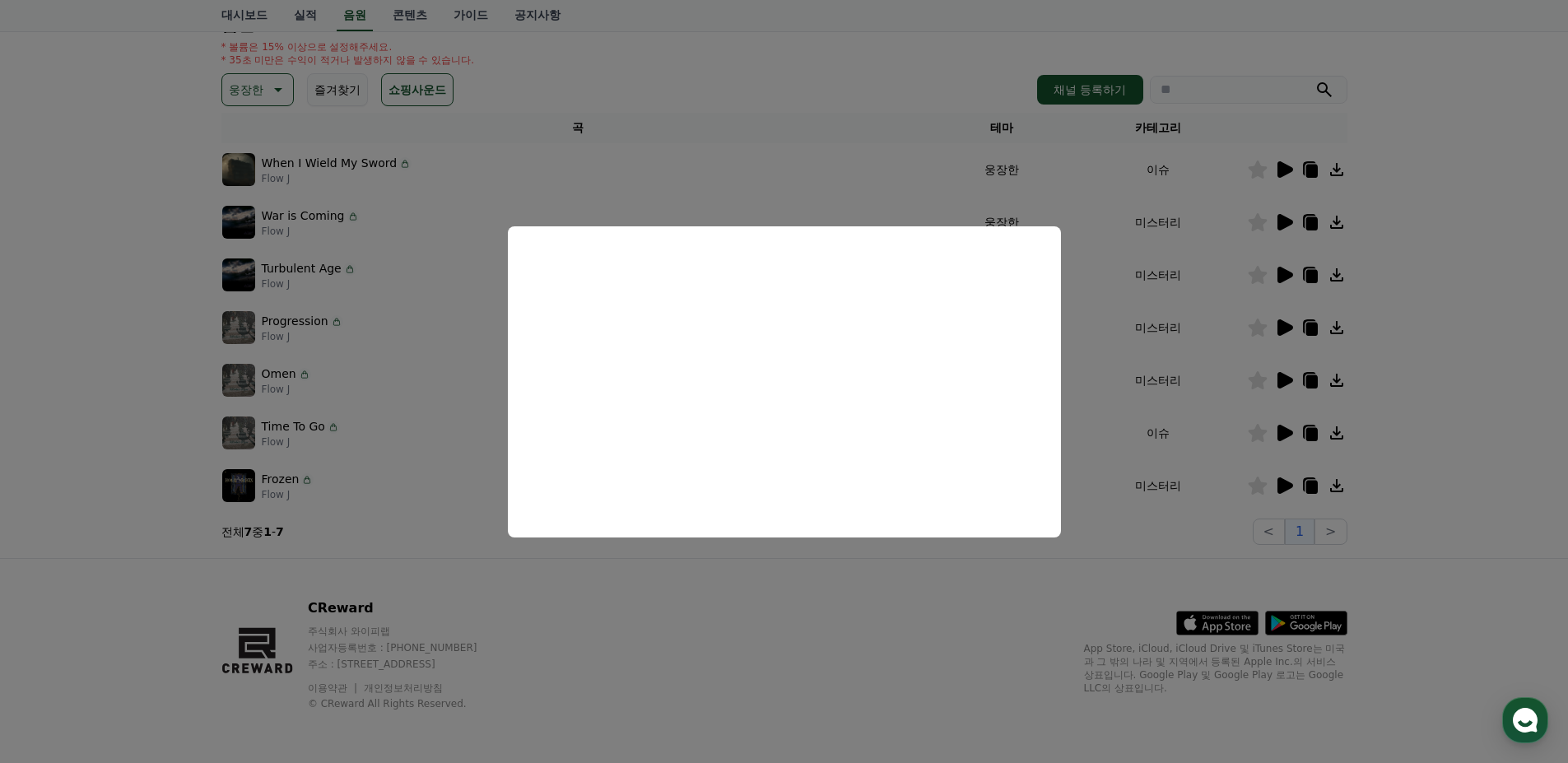
click at [1202, 338] on button "close modal" at bounding box center [784, 382] width 1568 height 763
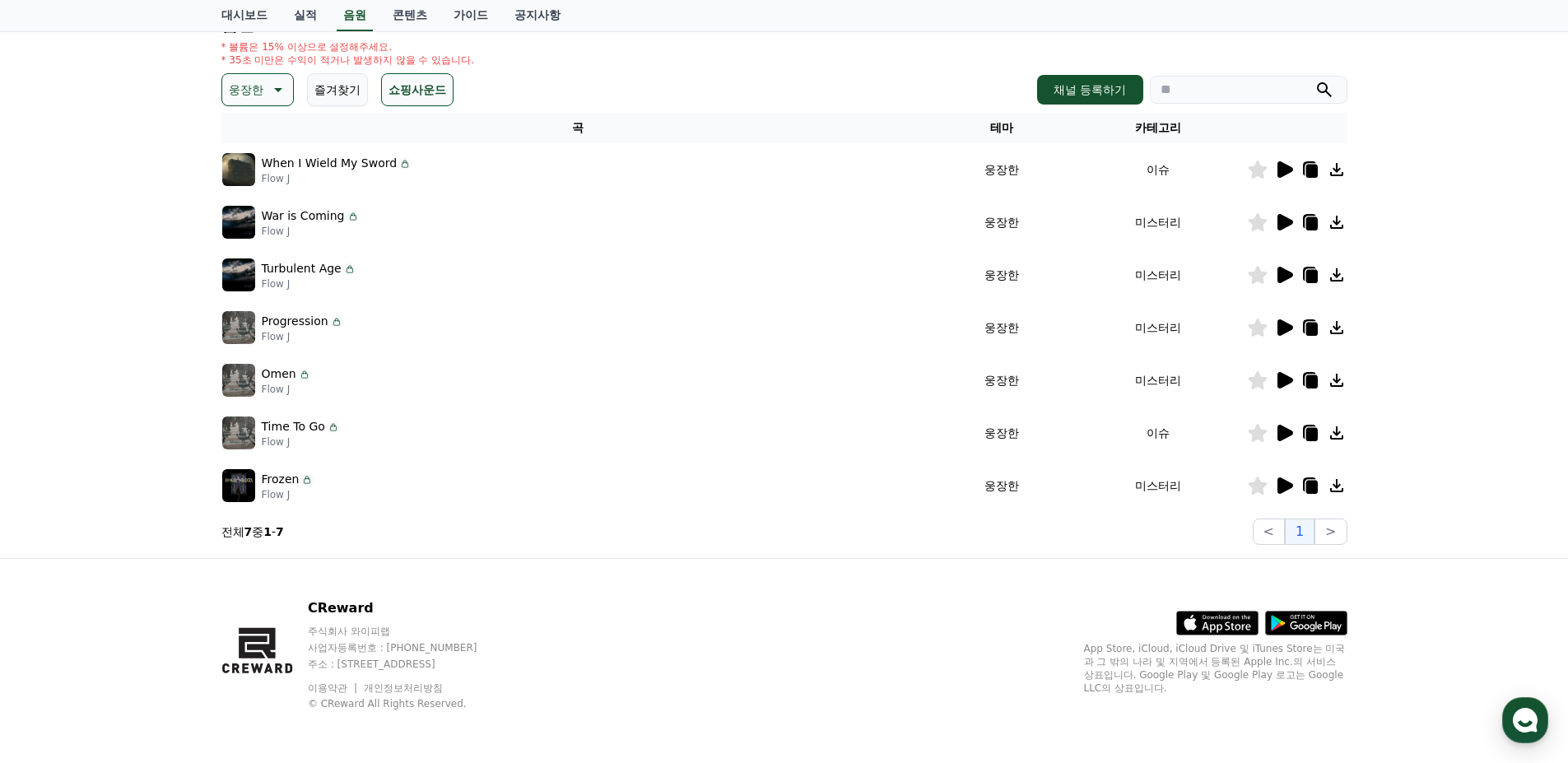
click at [1281, 326] on icon at bounding box center [1285, 328] width 16 height 17
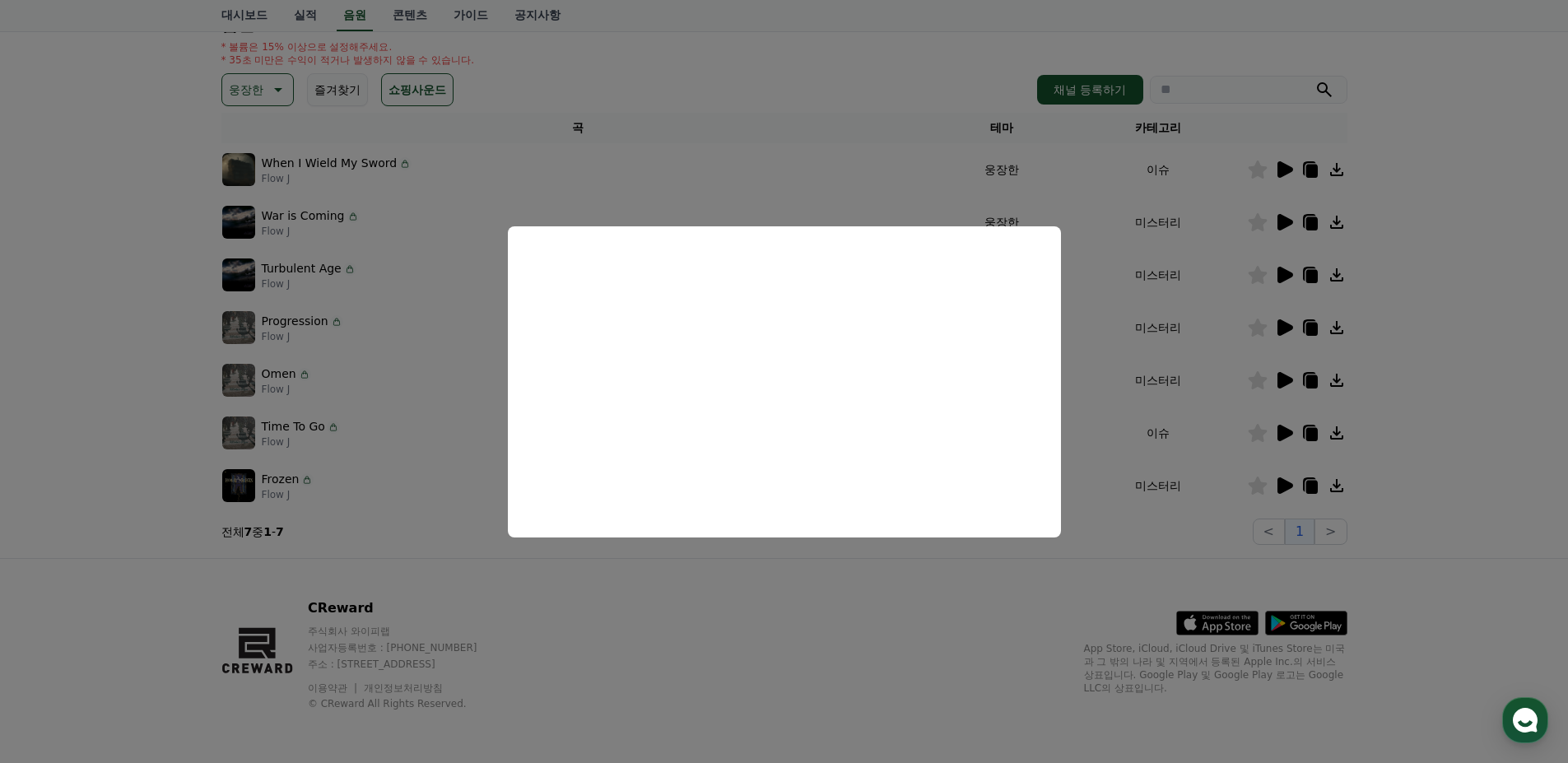
click at [765, 601] on button "close modal" at bounding box center [784, 382] width 1568 height 763
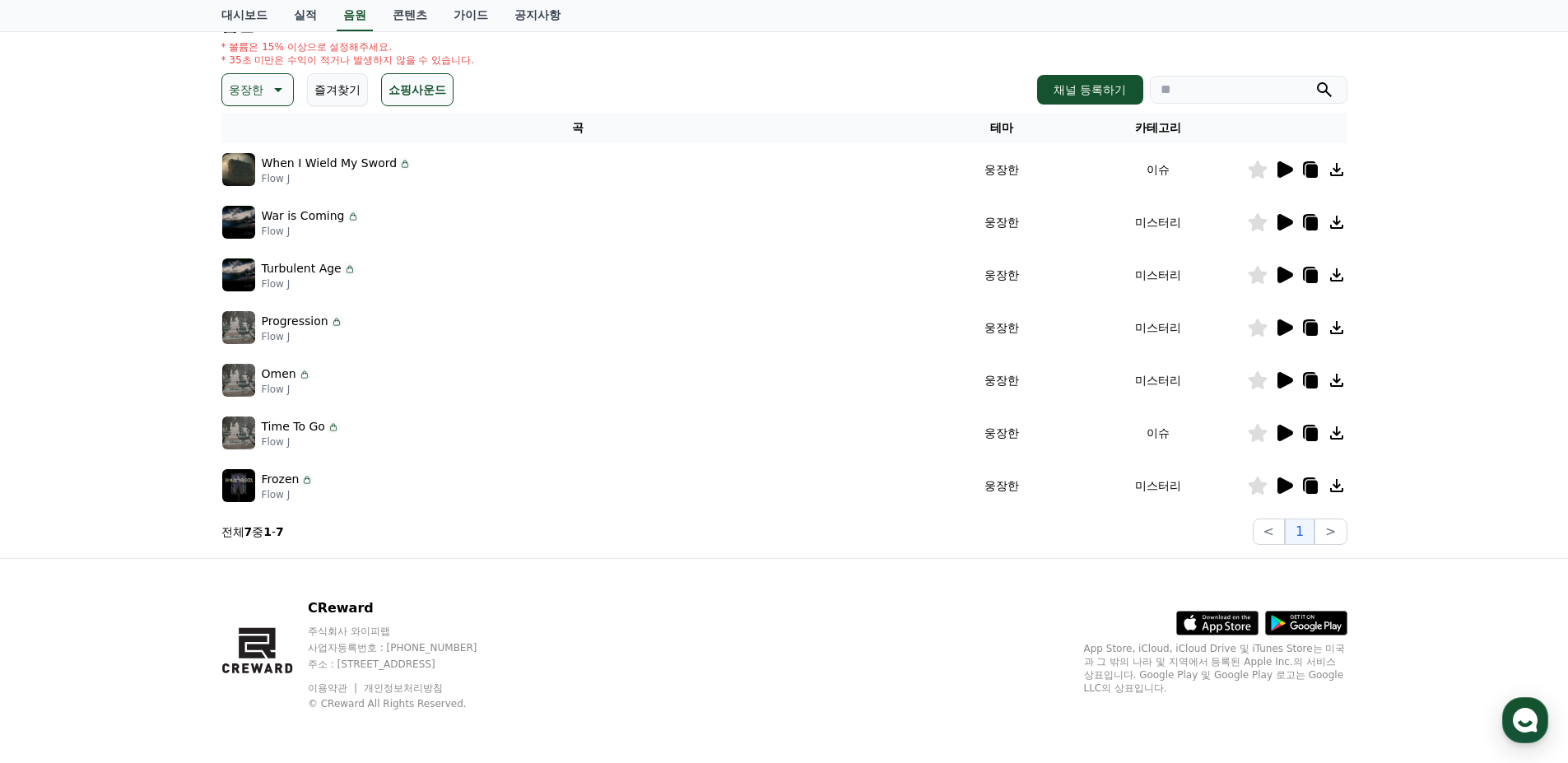
click at [1285, 385] on icon at bounding box center [1285, 380] width 16 height 17
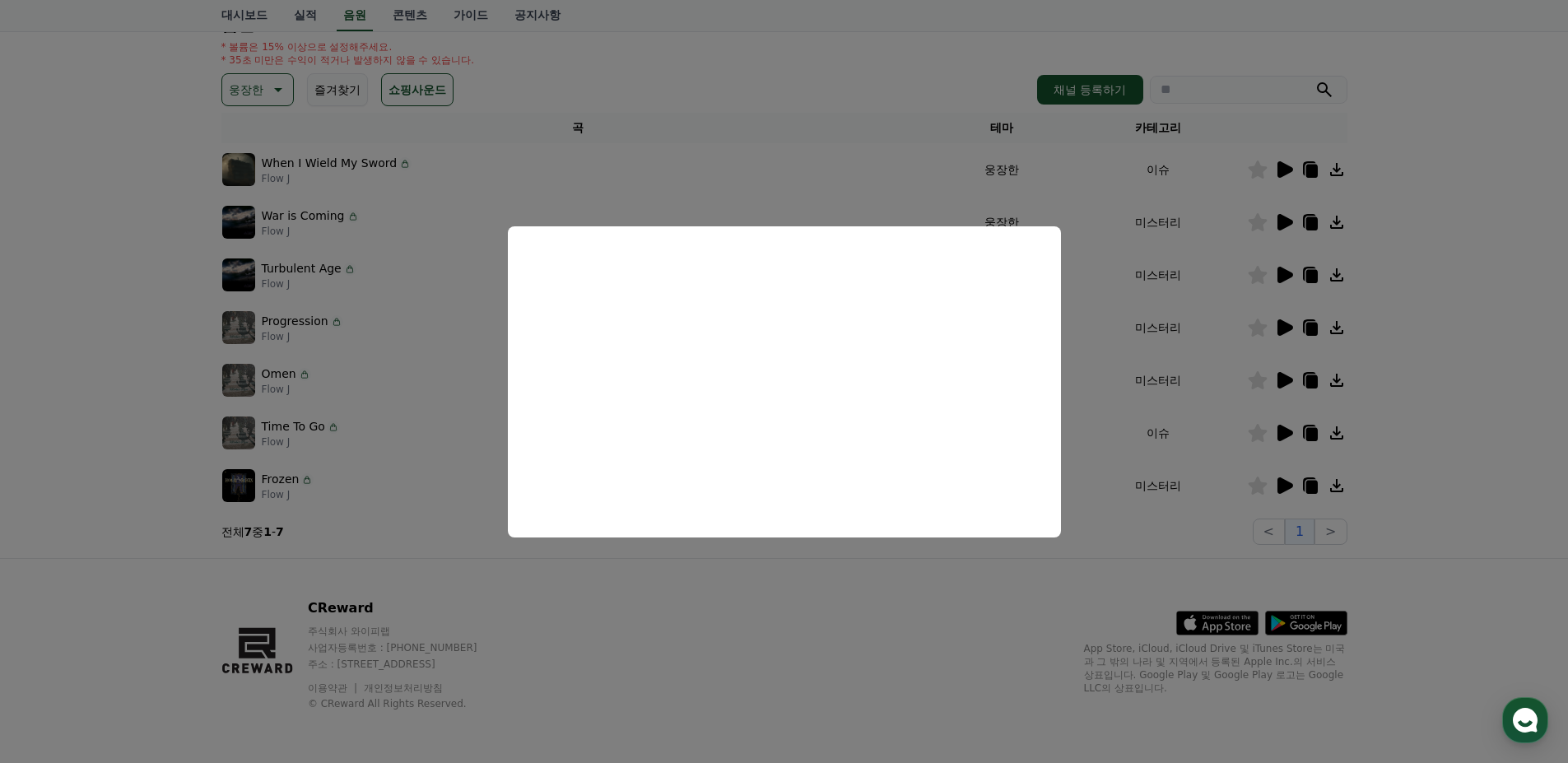
drag, startPoint x: 854, startPoint y: 630, endPoint x: 1262, endPoint y: 454, distance: 444.3
click at [884, 616] on button "close modal" at bounding box center [784, 382] width 1568 height 763
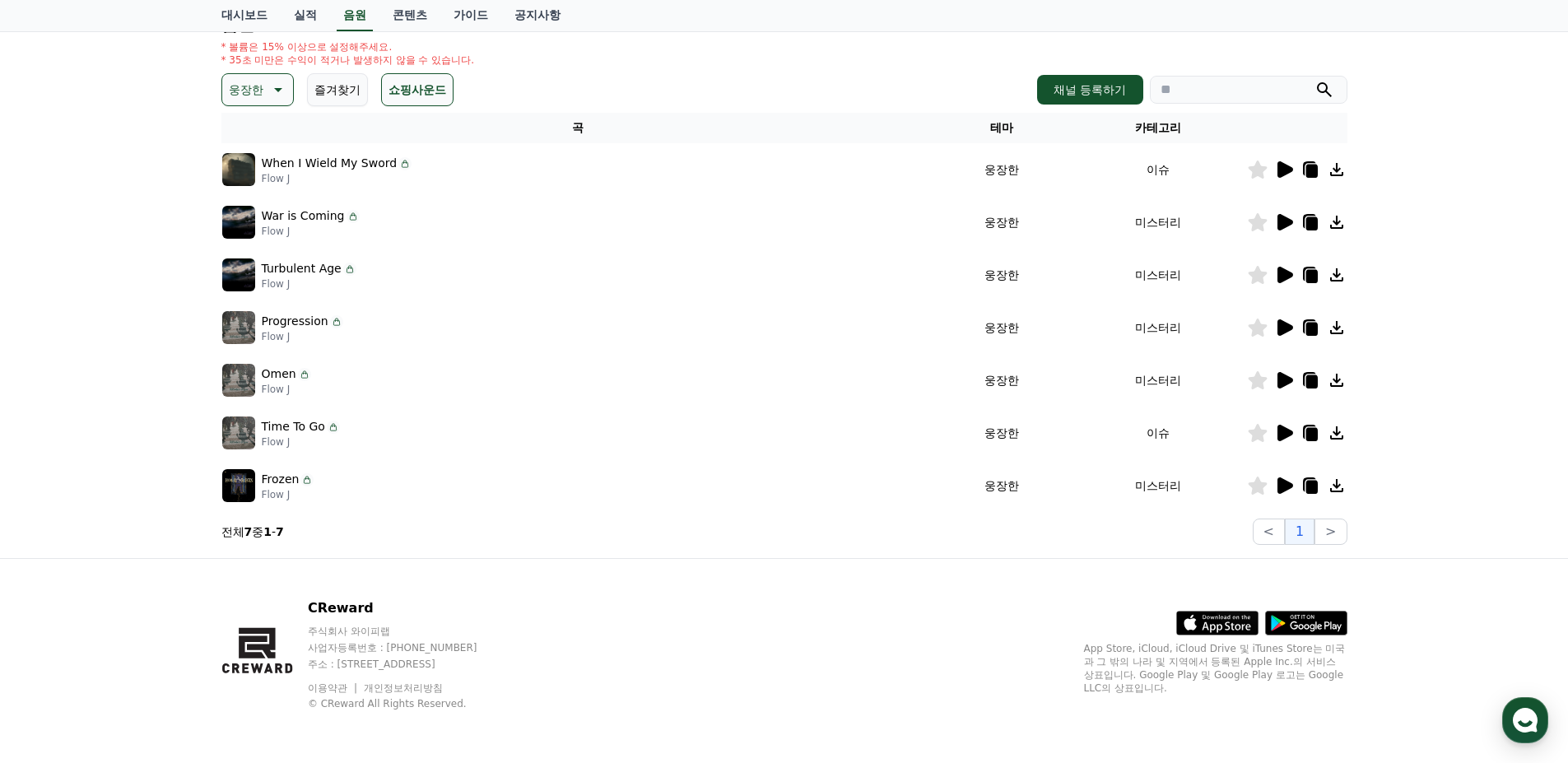
click at [1291, 435] on icon at bounding box center [1285, 433] width 16 height 17
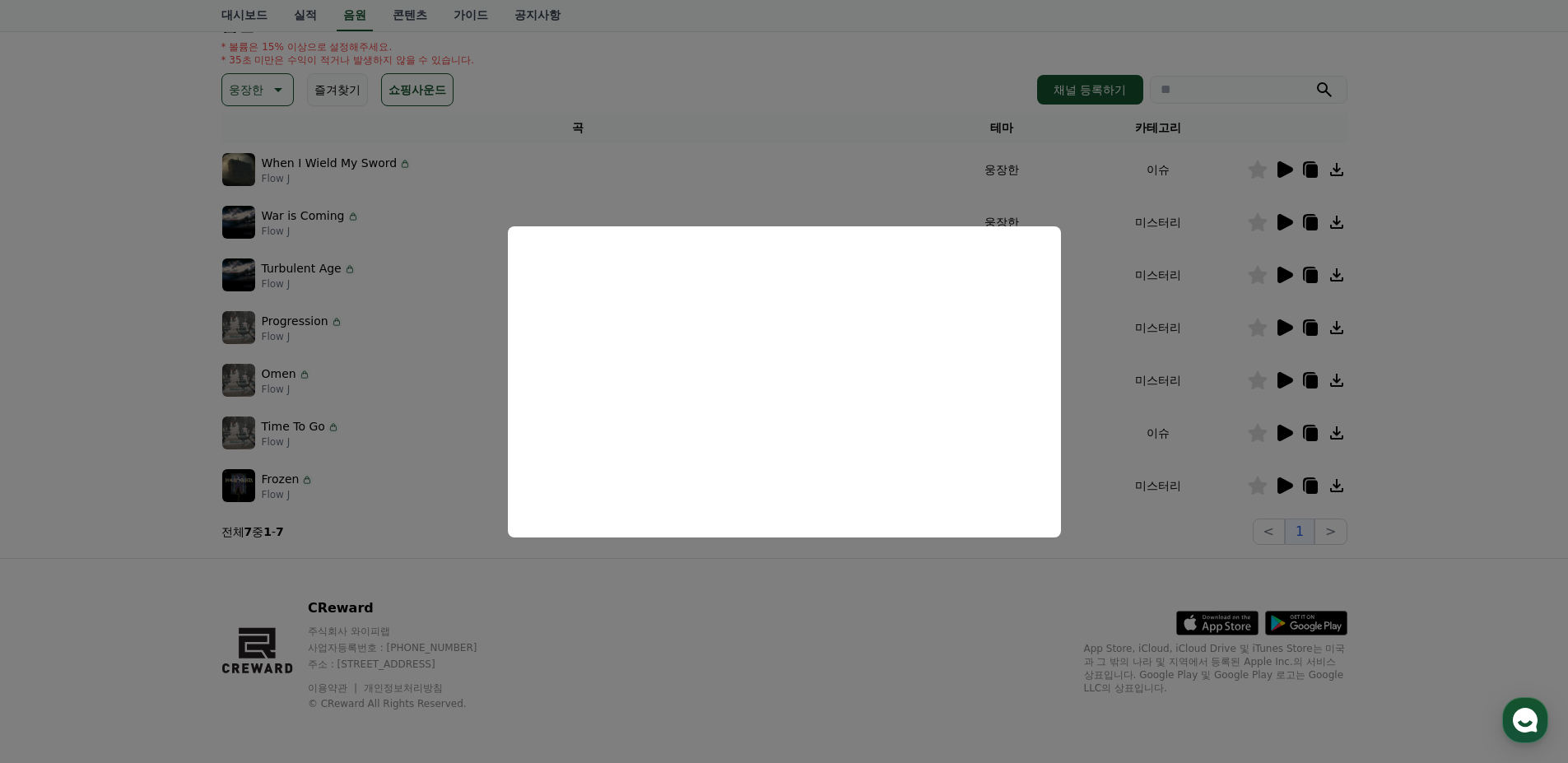
drag, startPoint x: 873, startPoint y: 621, endPoint x: 1190, endPoint y: 529, distance: 330.1
click at [911, 615] on button "close modal" at bounding box center [784, 382] width 1568 height 763
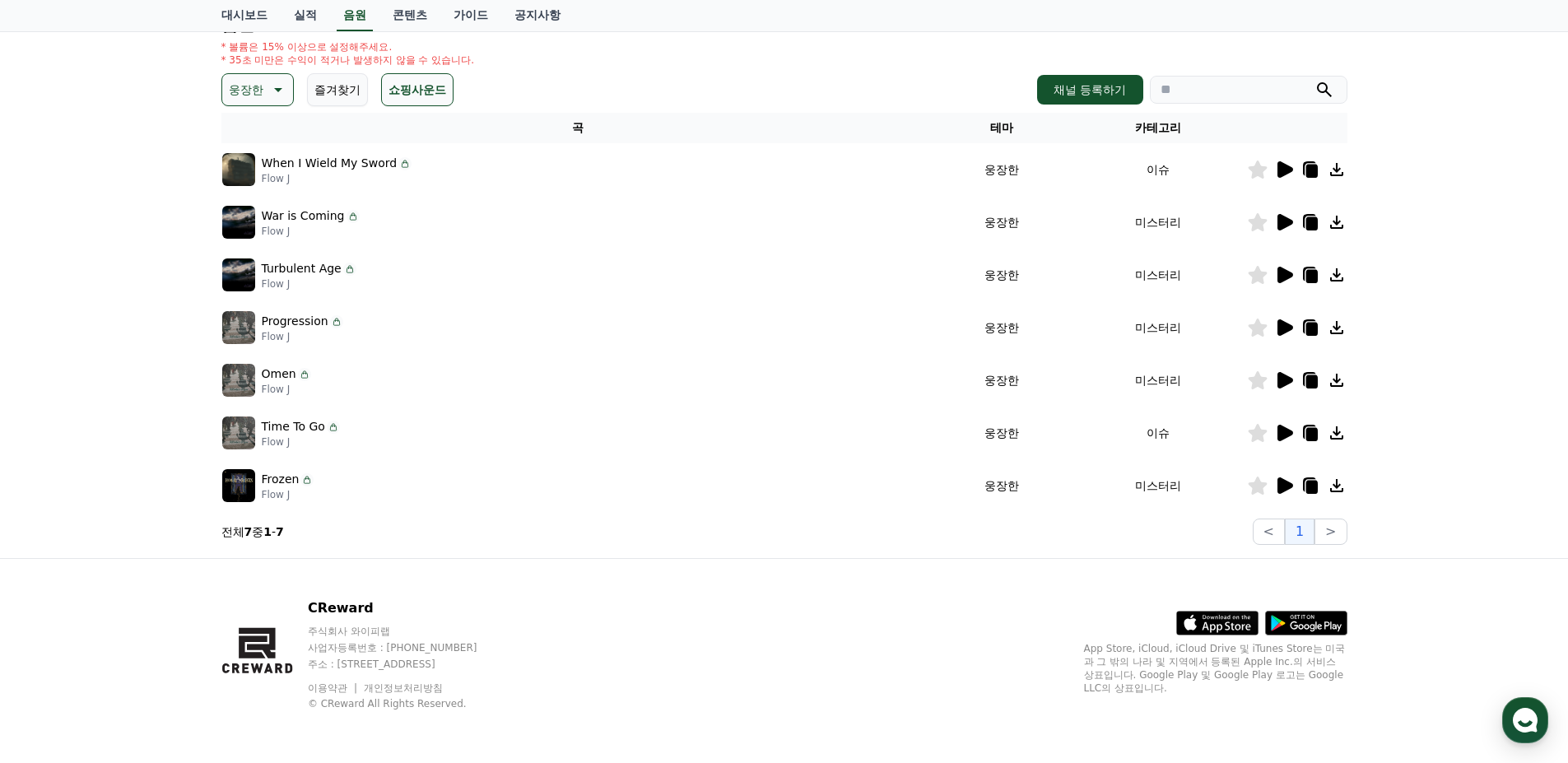
click at [1279, 489] on icon at bounding box center [1285, 486] width 16 height 17
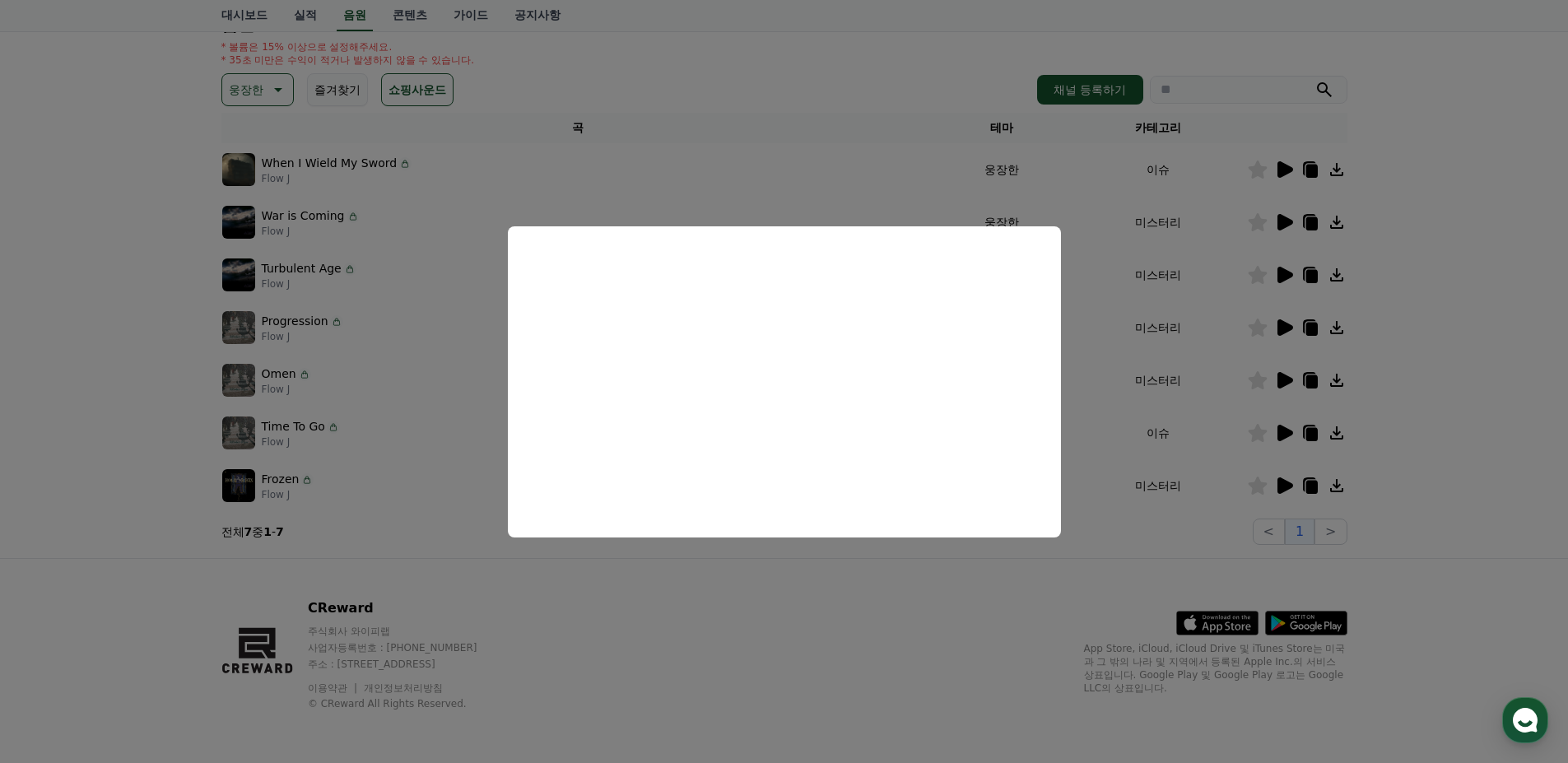
click at [878, 654] on button "close modal" at bounding box center [784, 382] width 1568 height 763
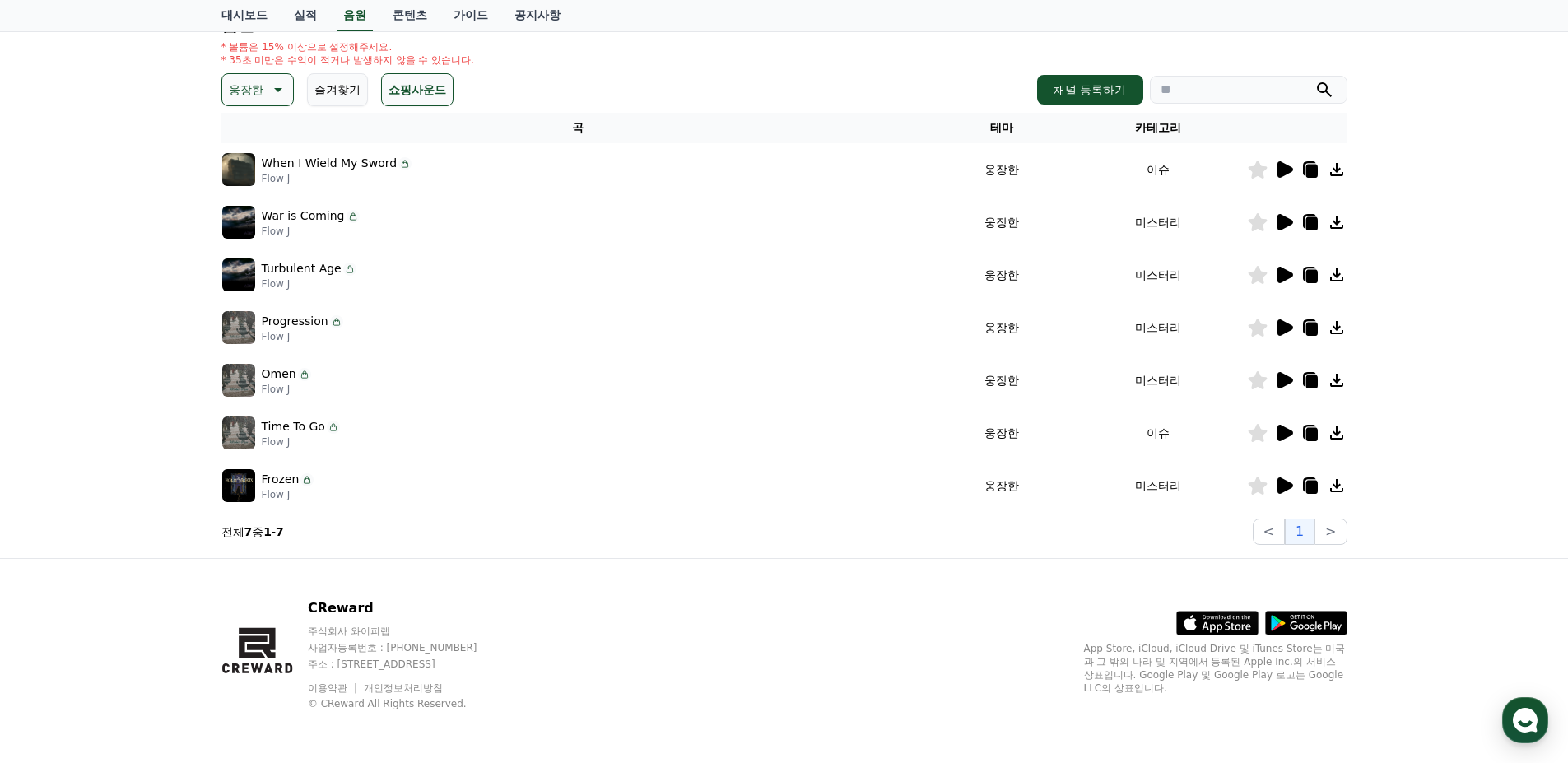
click at [268, 86] on icon at bounding box center [276, 89] width 19 height 19
click at [1287, 477] on icon at bounding box center [1284, 486] width 19 height 19
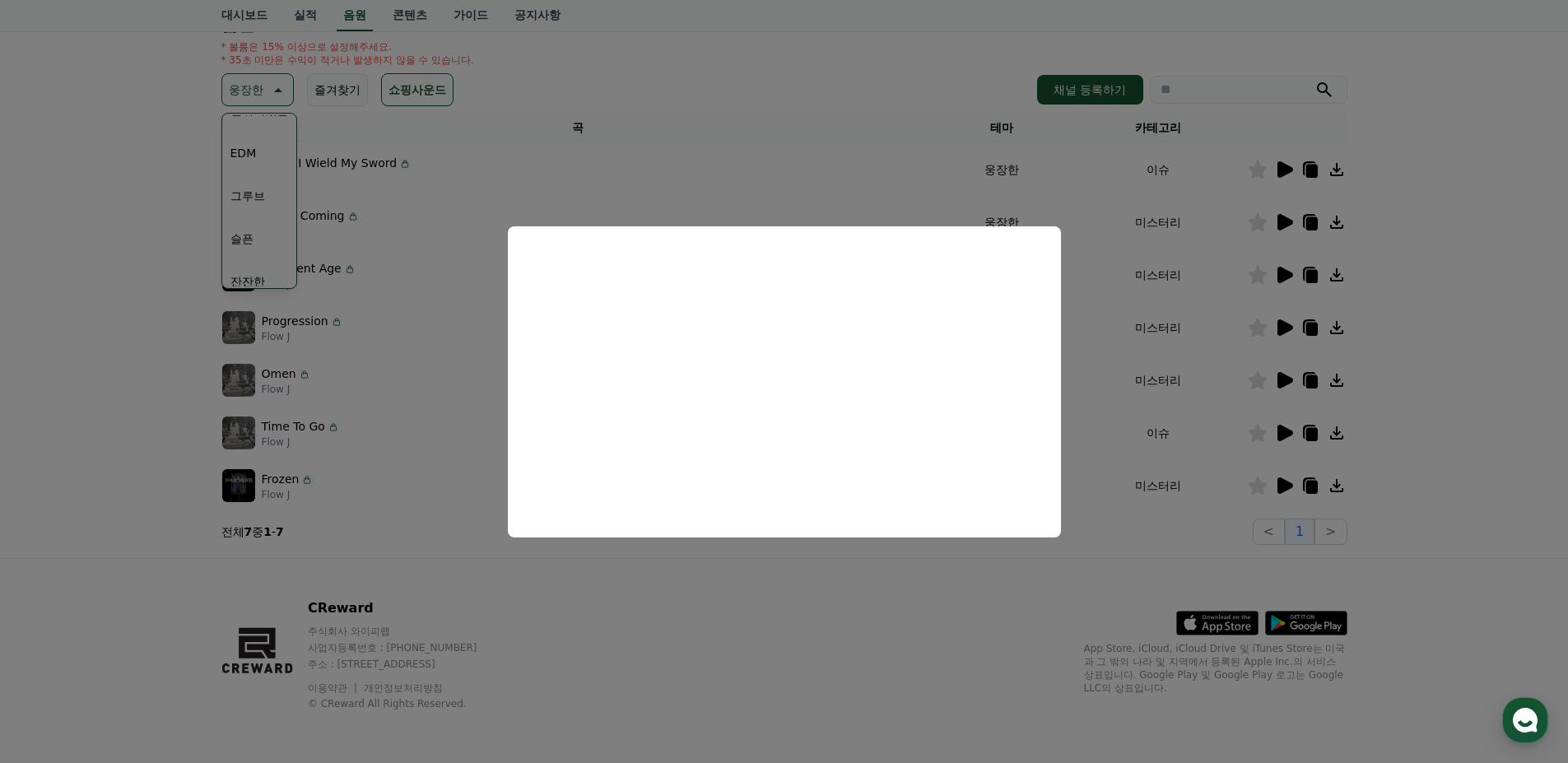
click at [876, 648] on button "close modal" at bounding box center [784, 382] width 1568 height 763
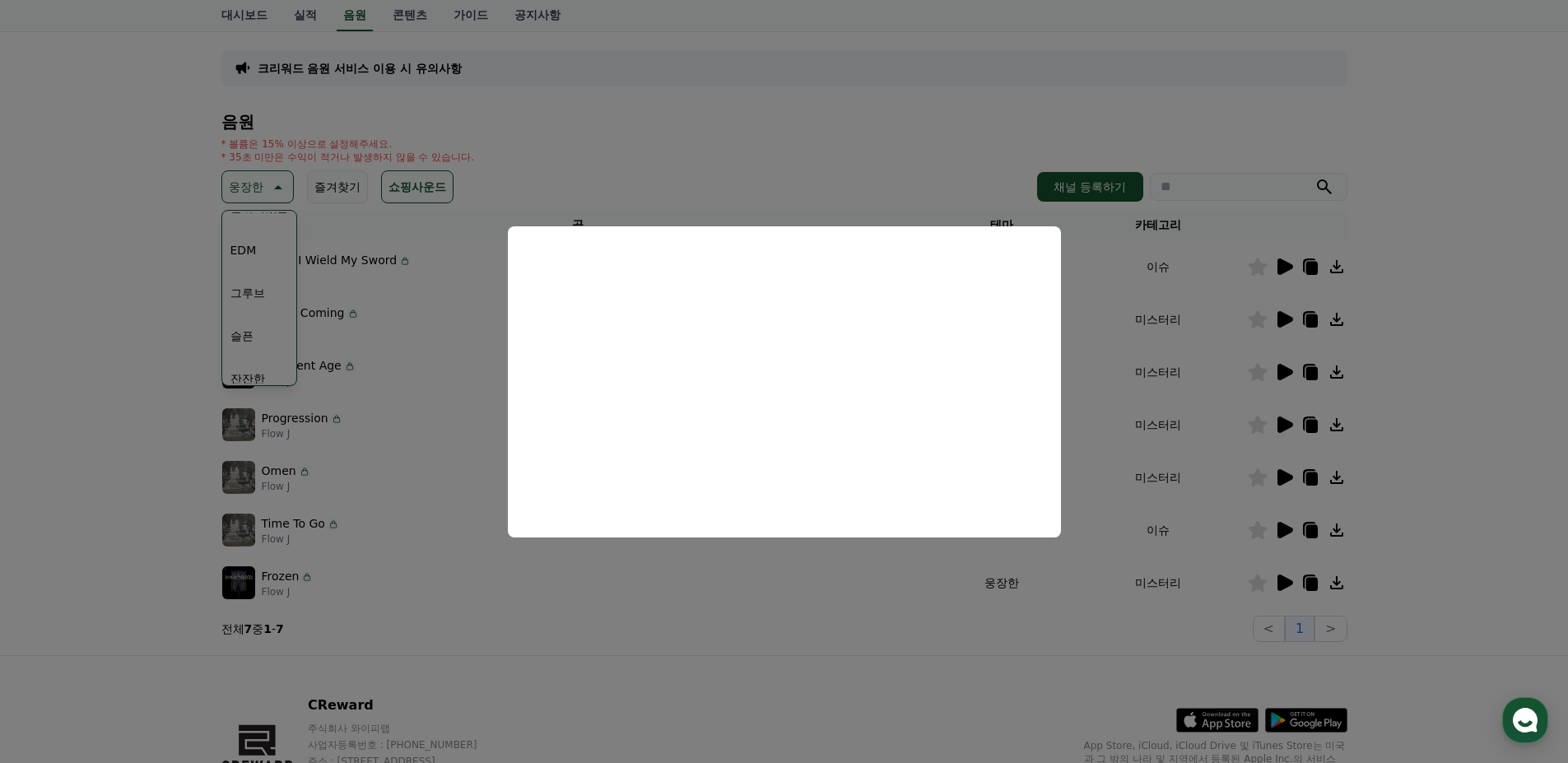
scroll to position [0, 0]
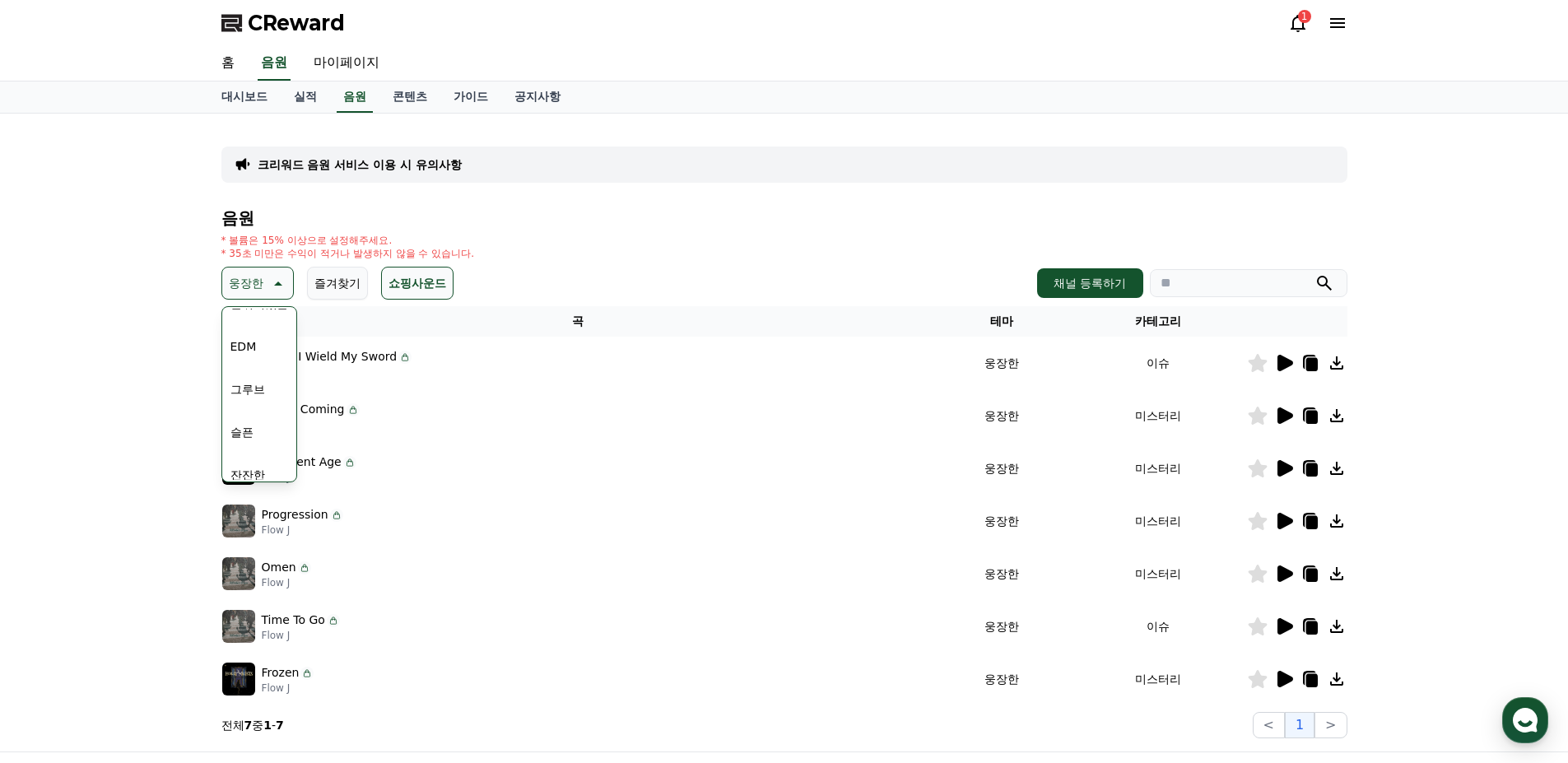
click at [244, 348] on button "EDM" at bounding box center [244, 346] width 40 height 36
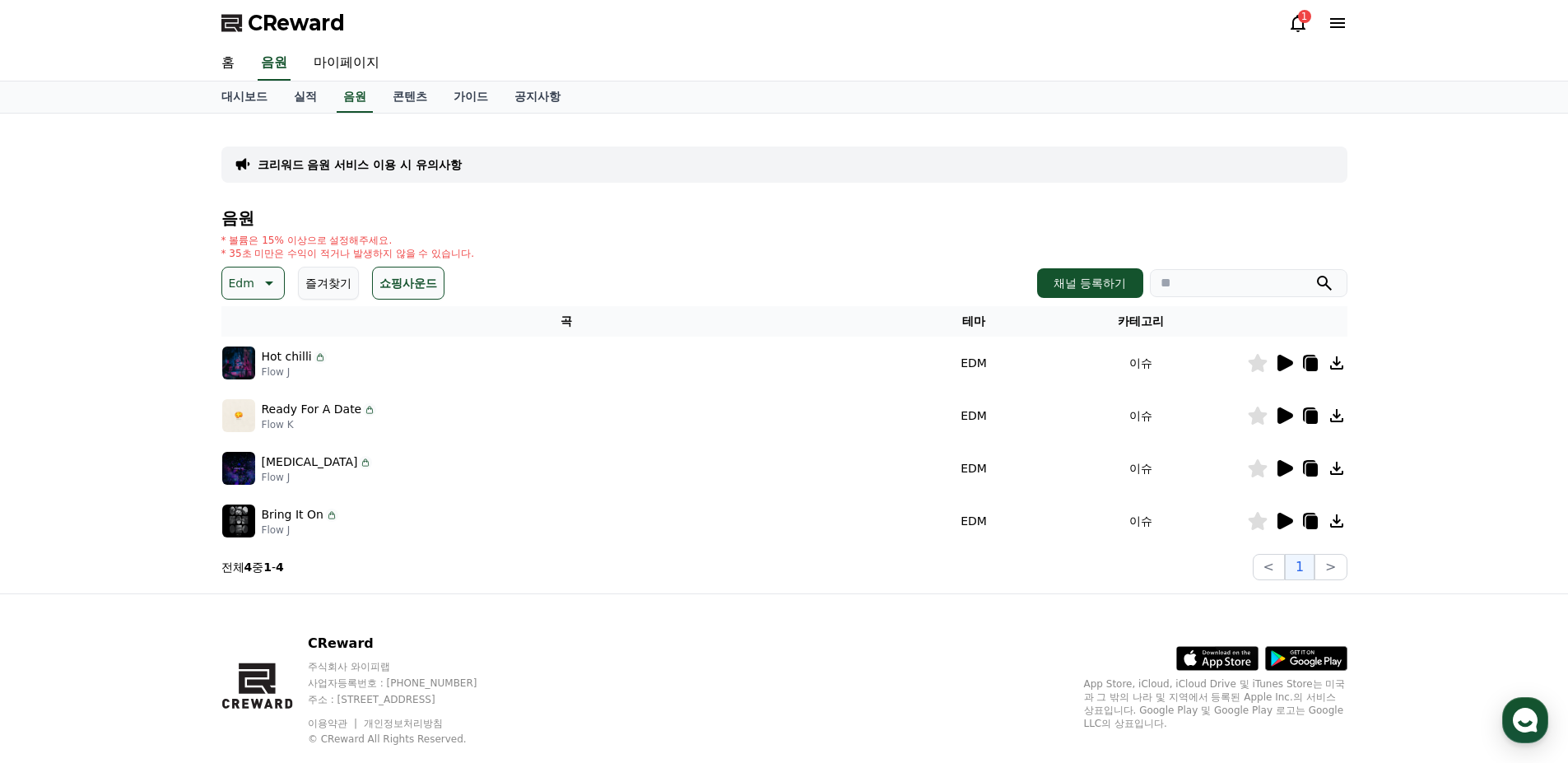
click at [1281, 360] on icon at bounding box center [1285, 363] width 16 height 17
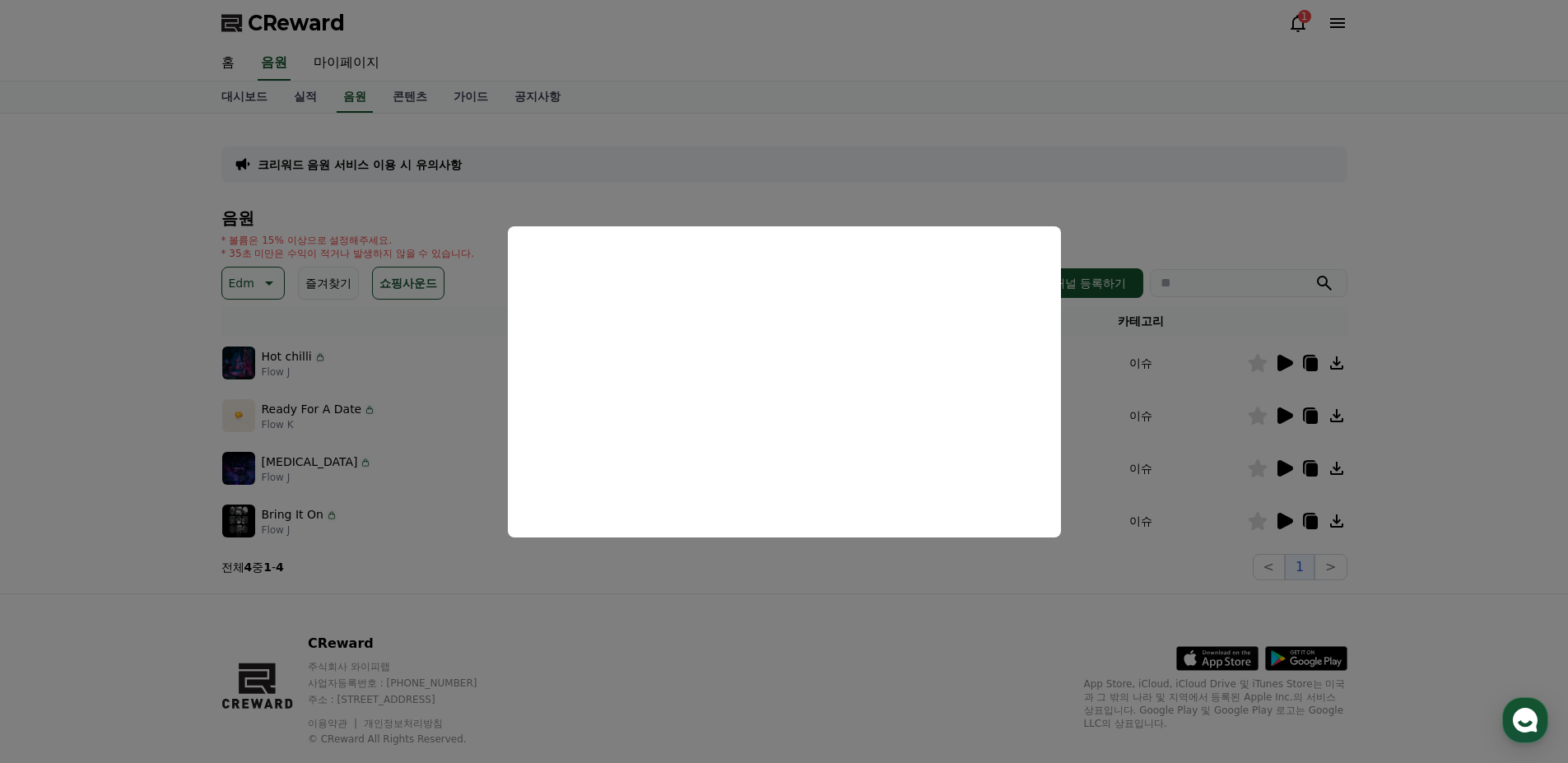
click at [1278, 414] on button "close modal" at bounding box center [784, 382] width 1568 height 763
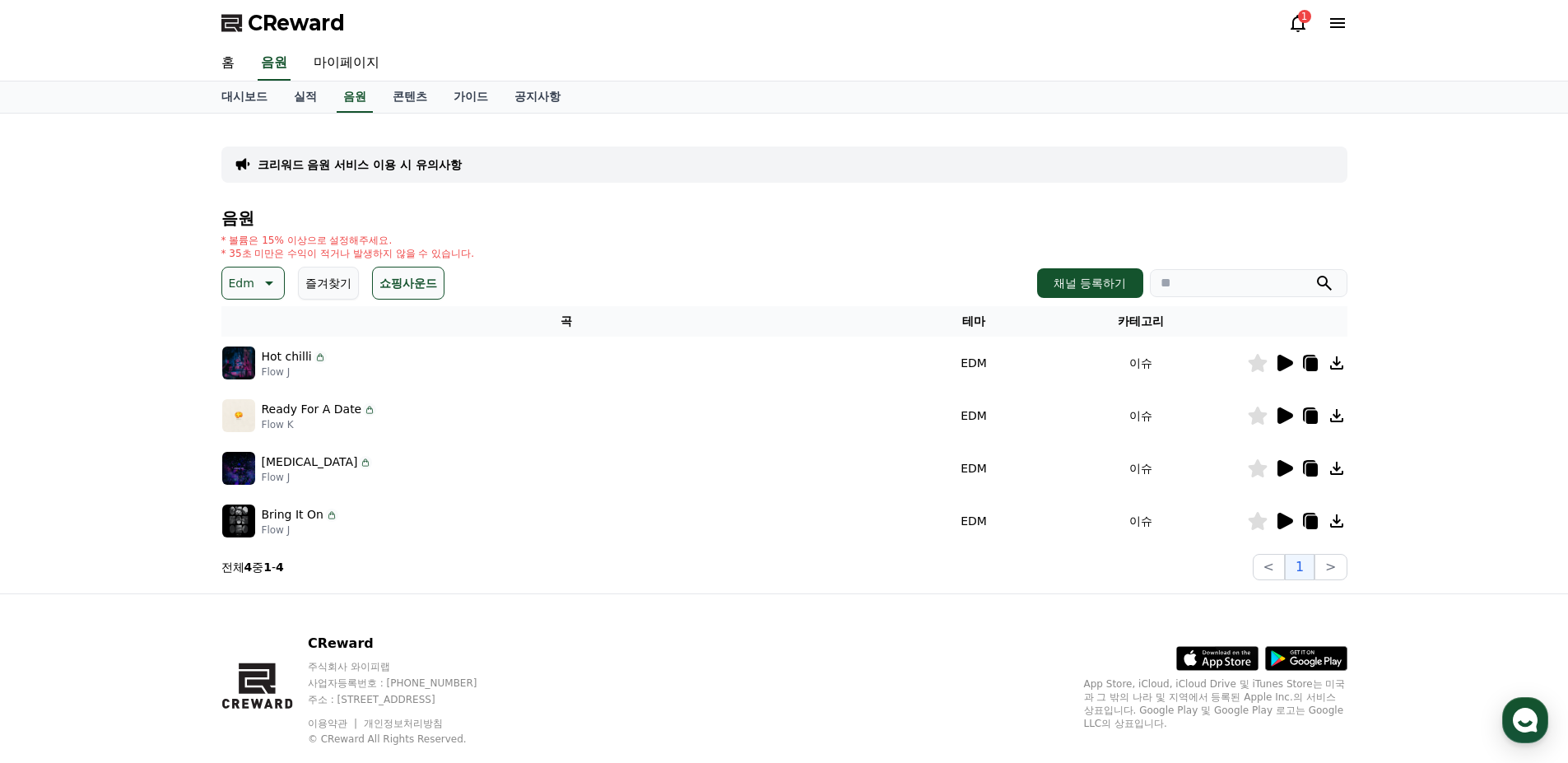
click at [1284, 416] on icon at bounding box center [1285, 416] width 16 height 17
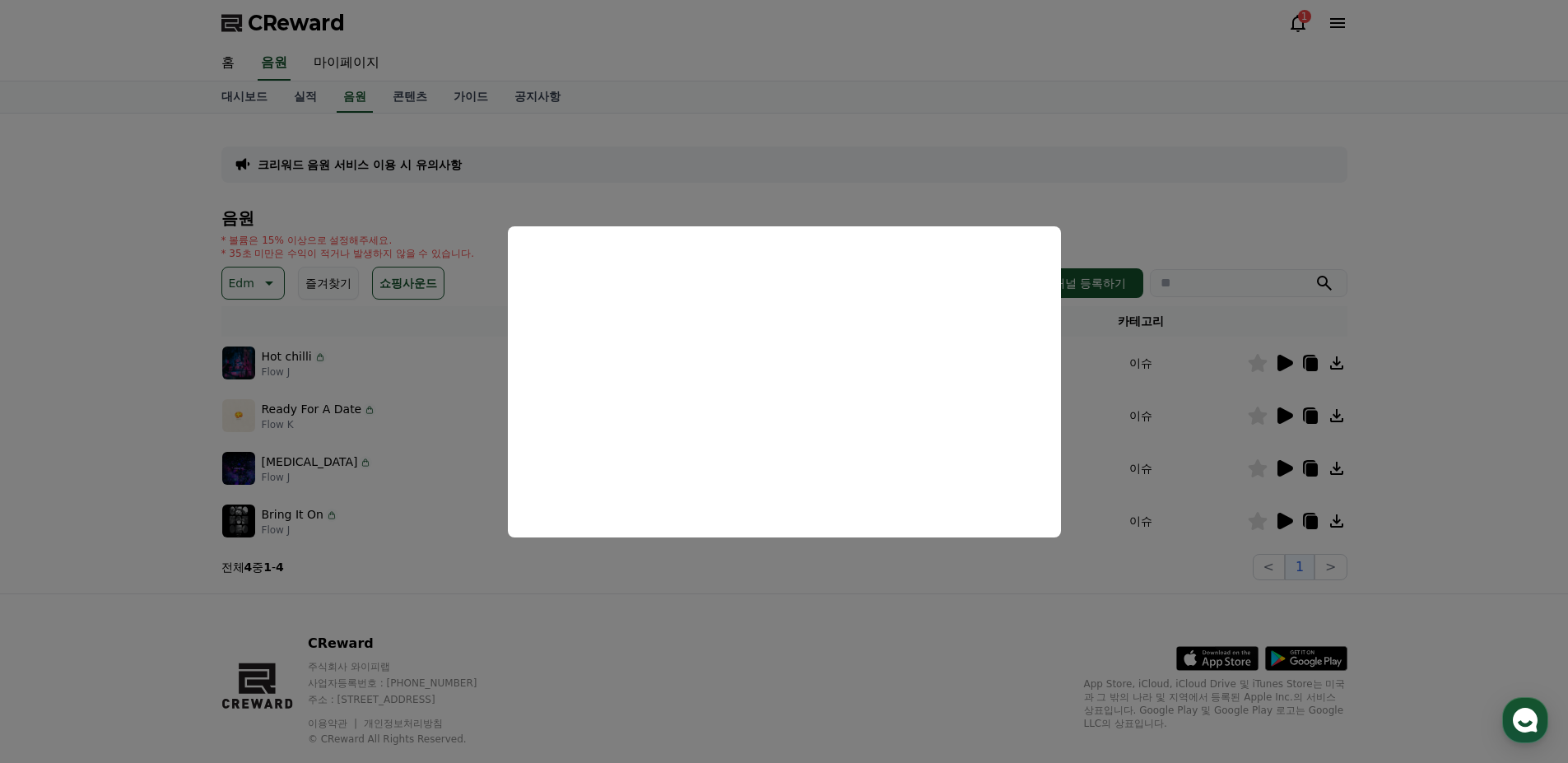
drag, startPoint x: 771, startPoint y: 614, endPoint x: 990, endPoint y: 546, distance: 229.3
click at [773, 615] on button "close modal" at bounding box center [784, 382] width 1568 height 763
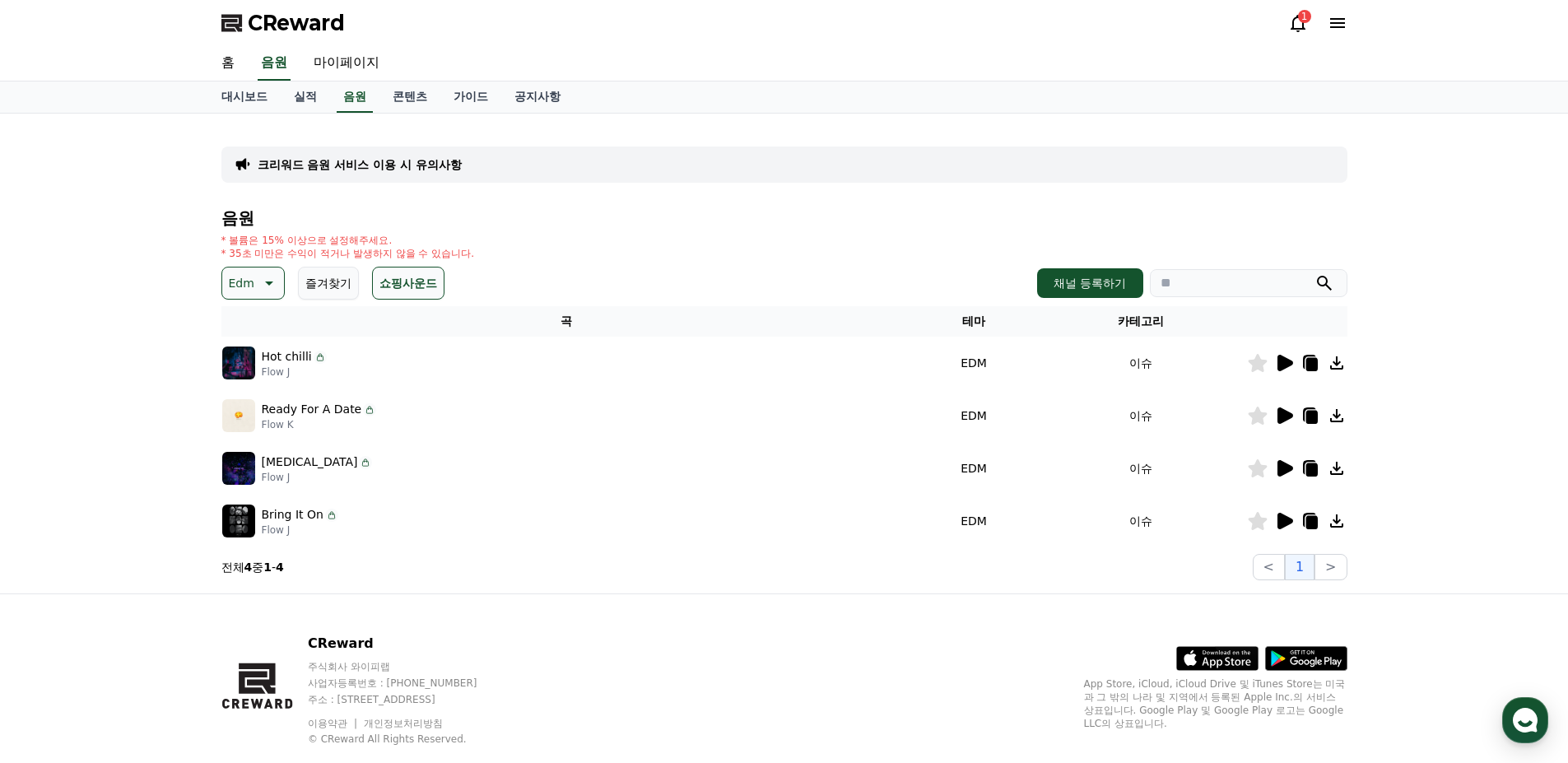
click at [1289, 469] on icon at bounding box center [1285, 468] width 16 height 17
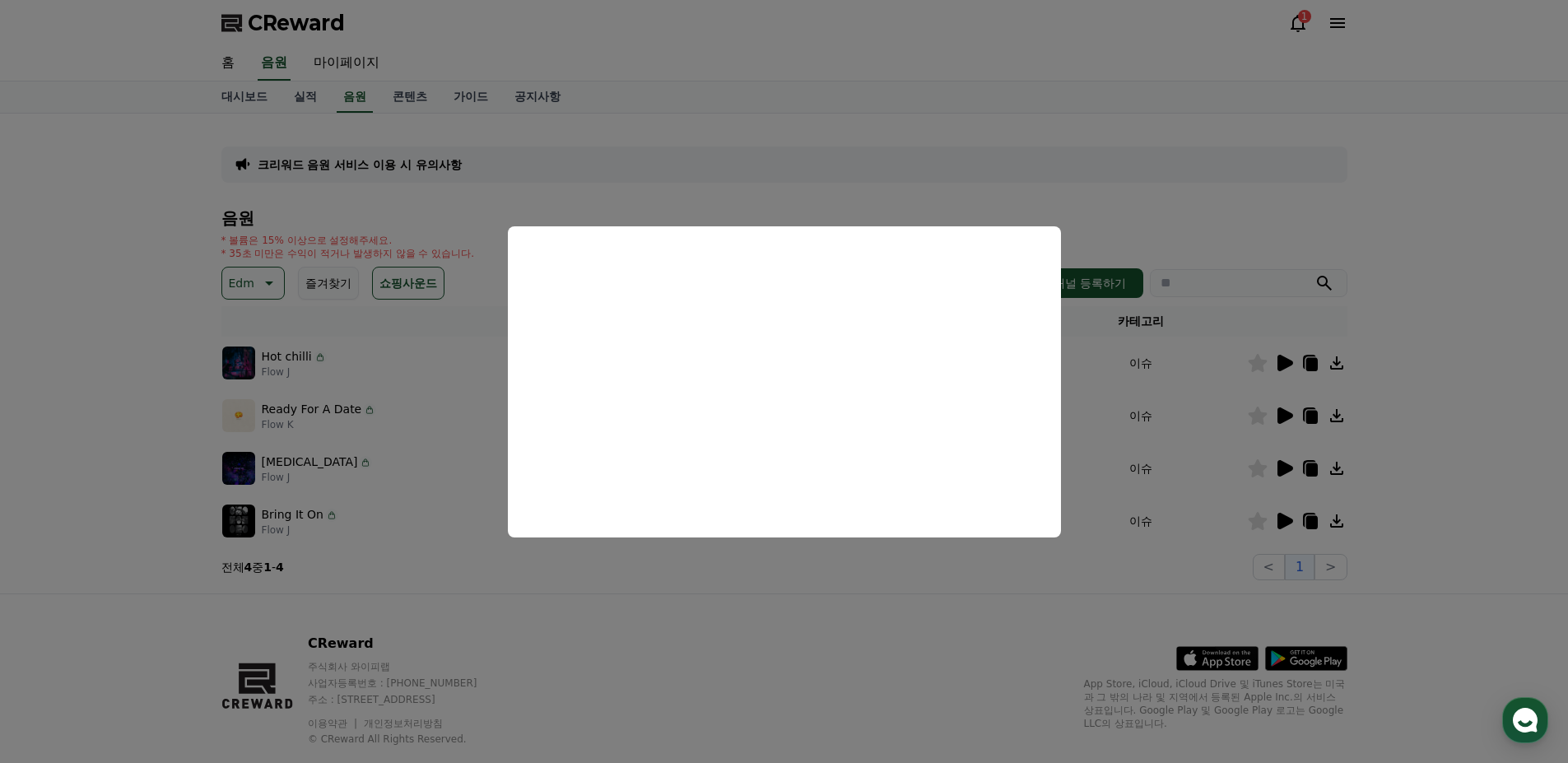
click at [820, 589] on button "close modal" at bounding box center [784, 382] width 1568 height 763
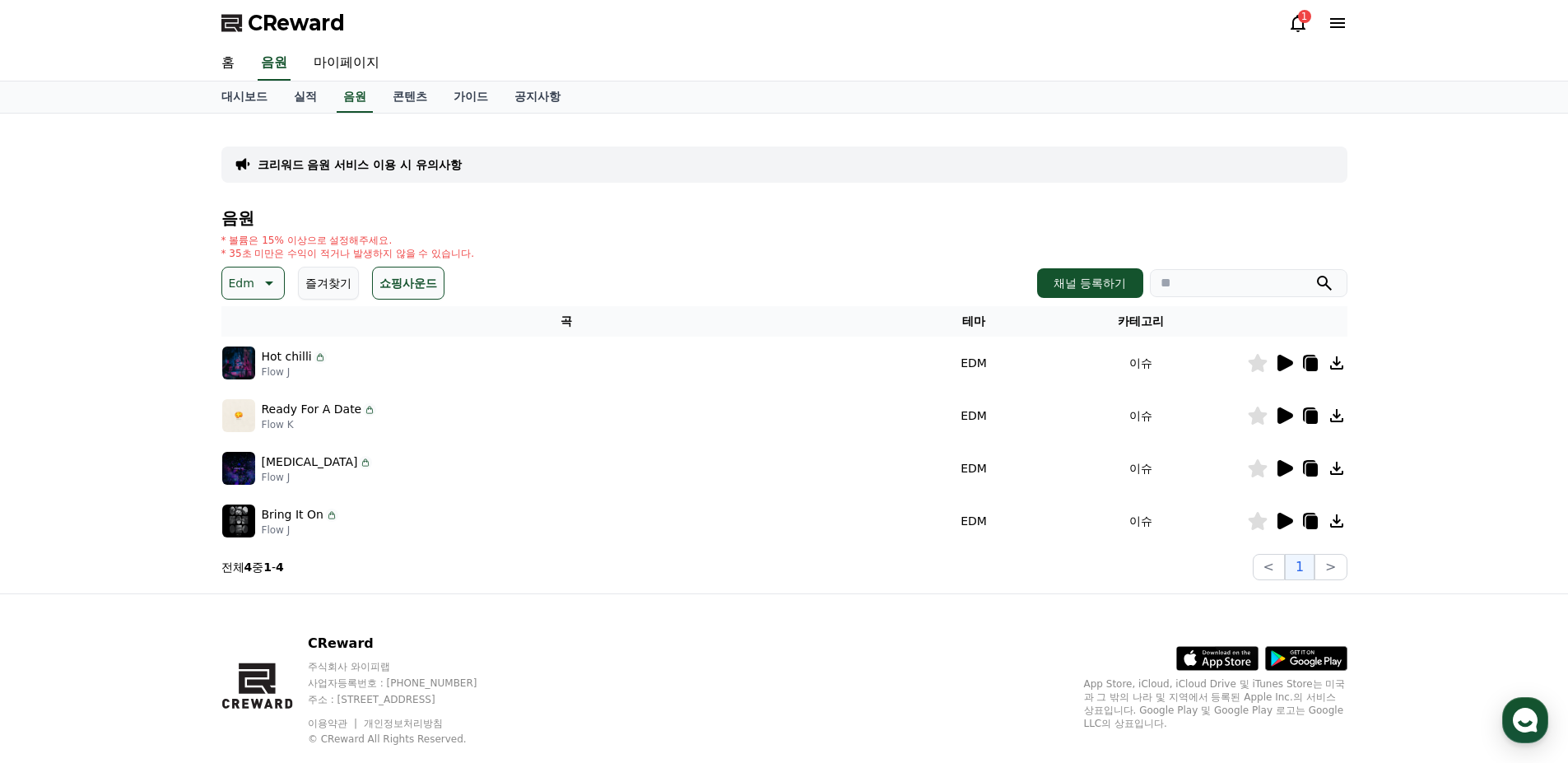
click at [1284, 517] on icon at bounding box center [1285, 521] width 16 height 17
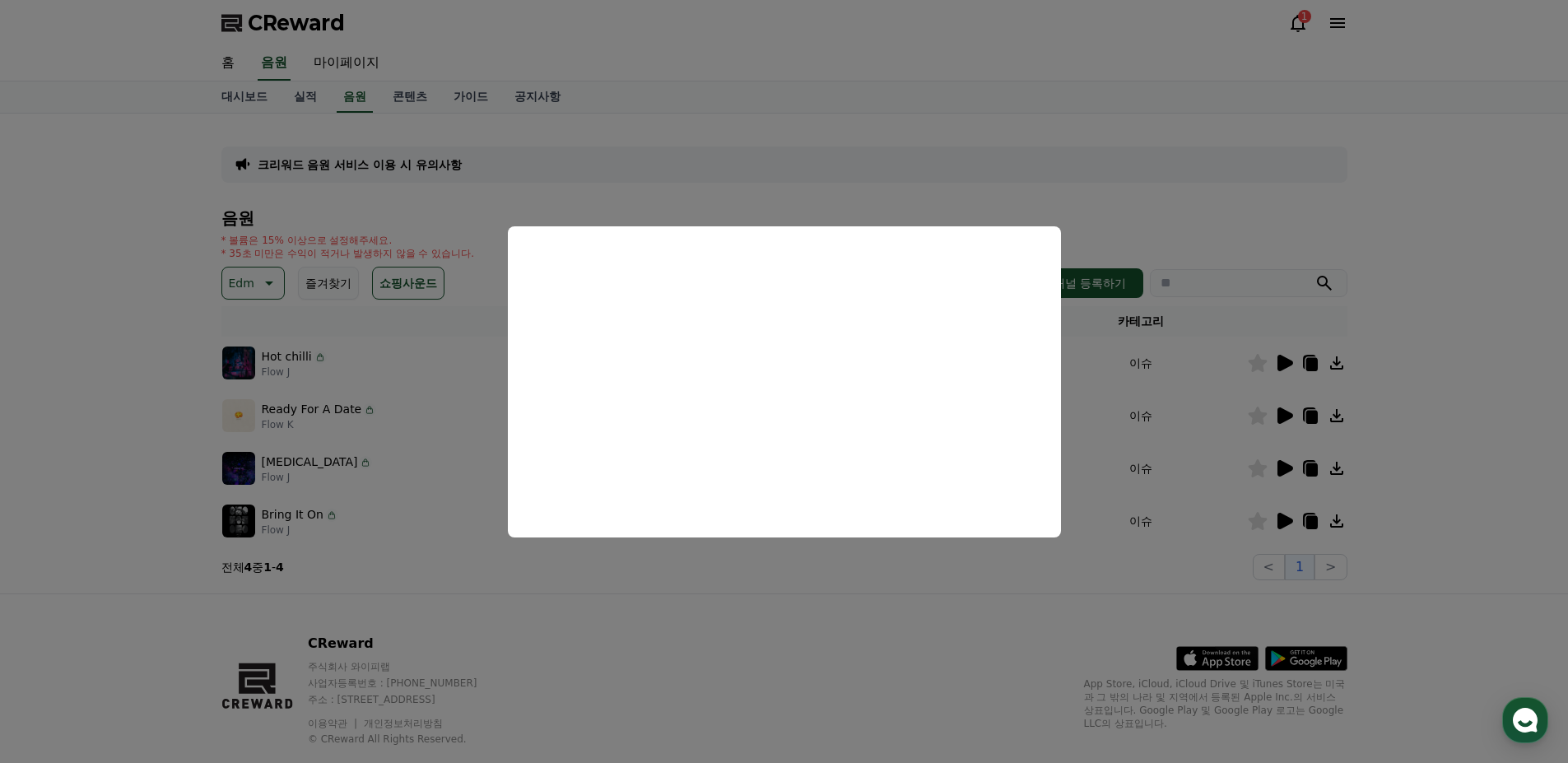
click at [743, 664] on button "close modal" at bounding box center [784, 382] width 1568 height 763
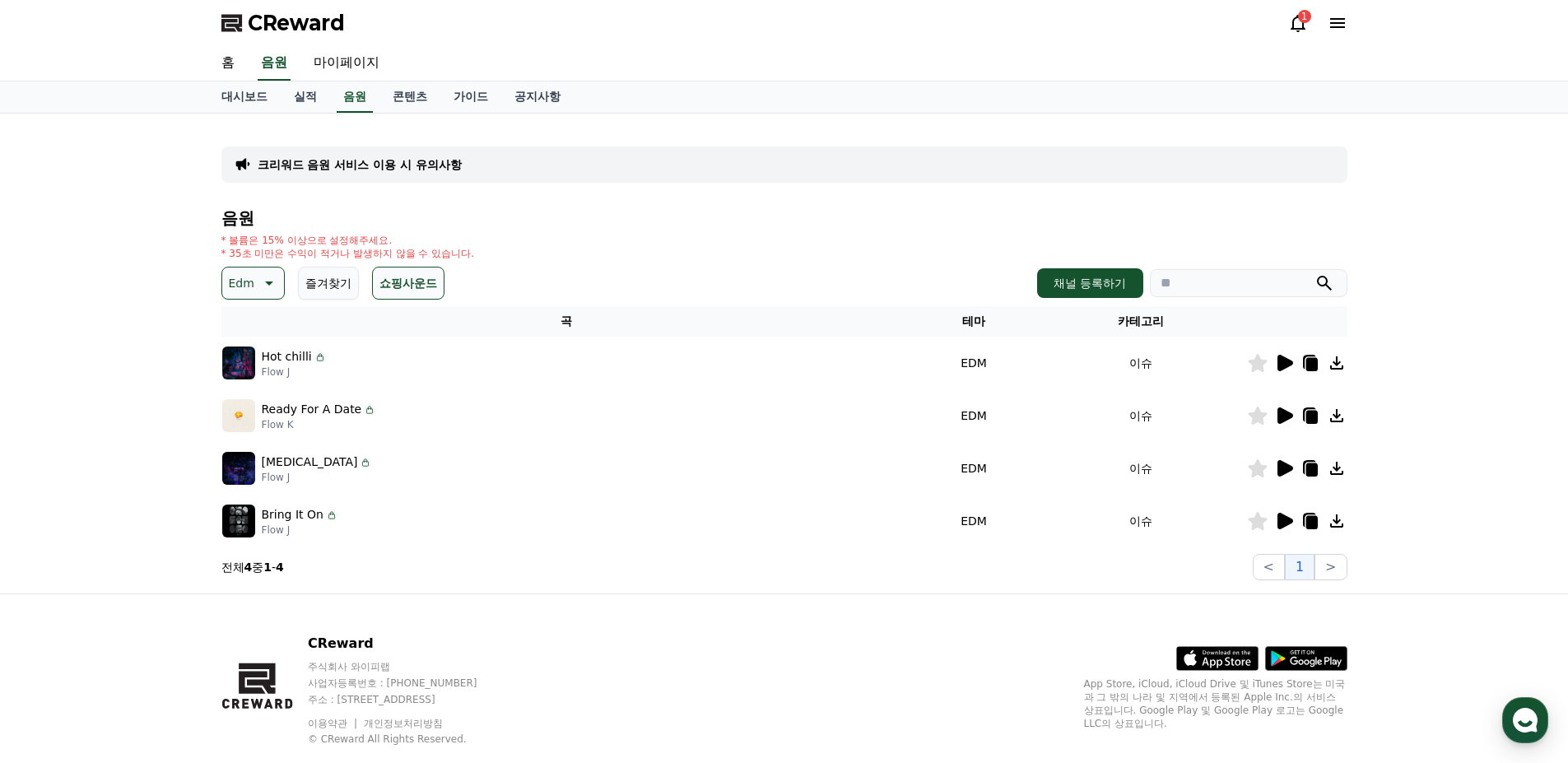
click at [1282, 524] on icon at bounding box center [1285, 521] width 16 height 17
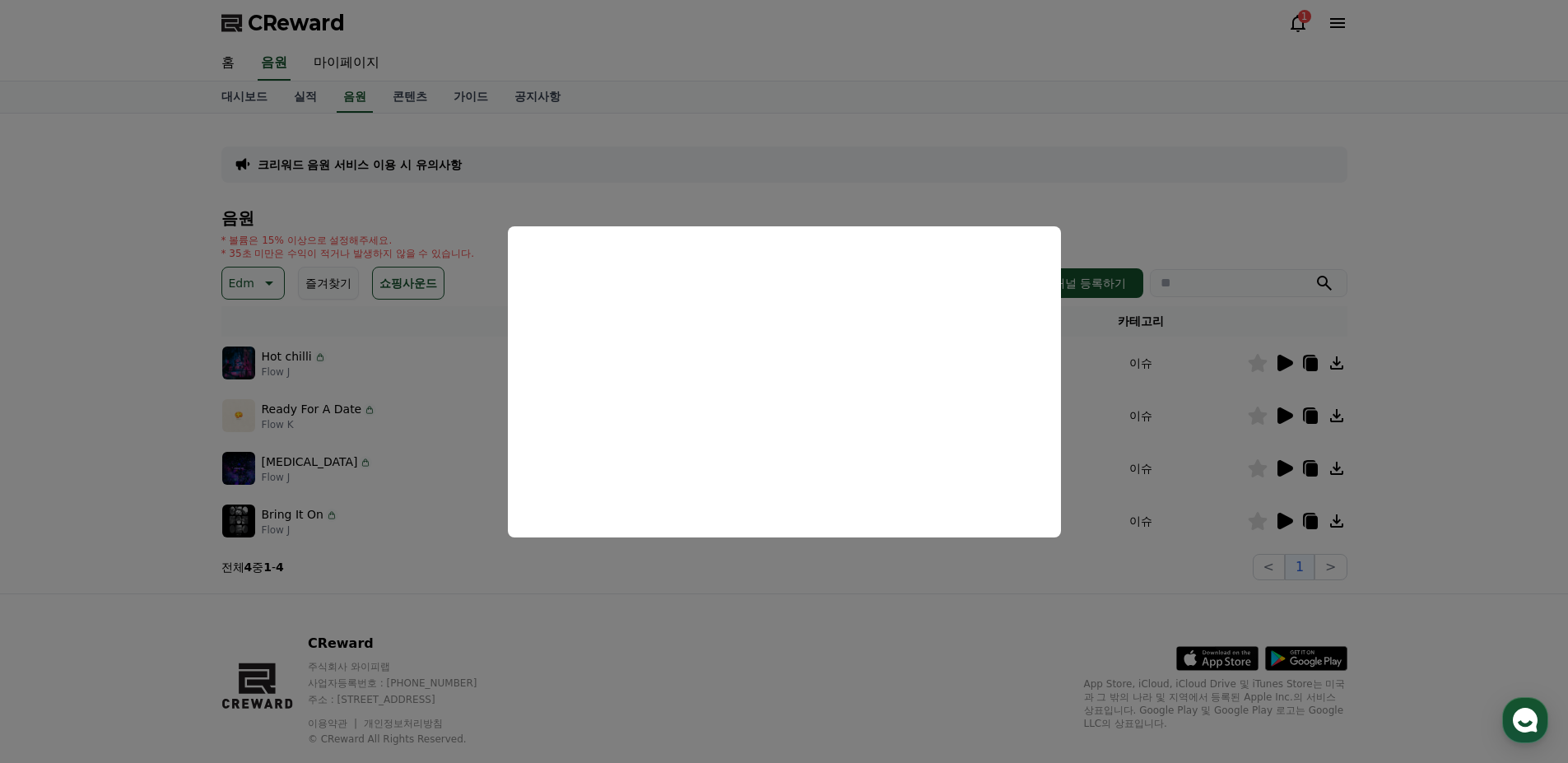
click at [784, 623] on button "close modal" at bounding box center [784, 382] width 1568 height 763
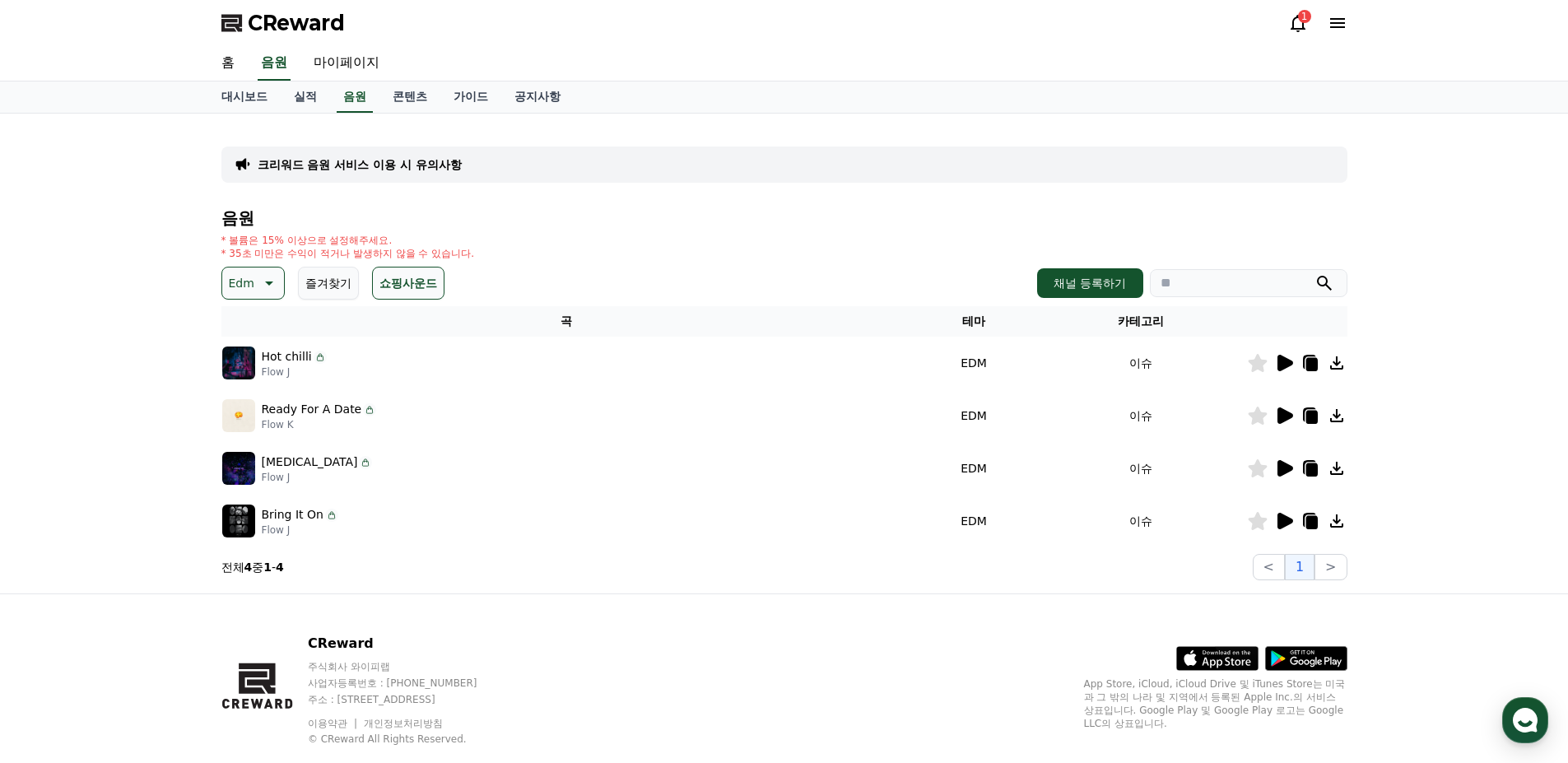
click at [1277, 459] on icon at bounding box center [1284, 468] width 19 height 19
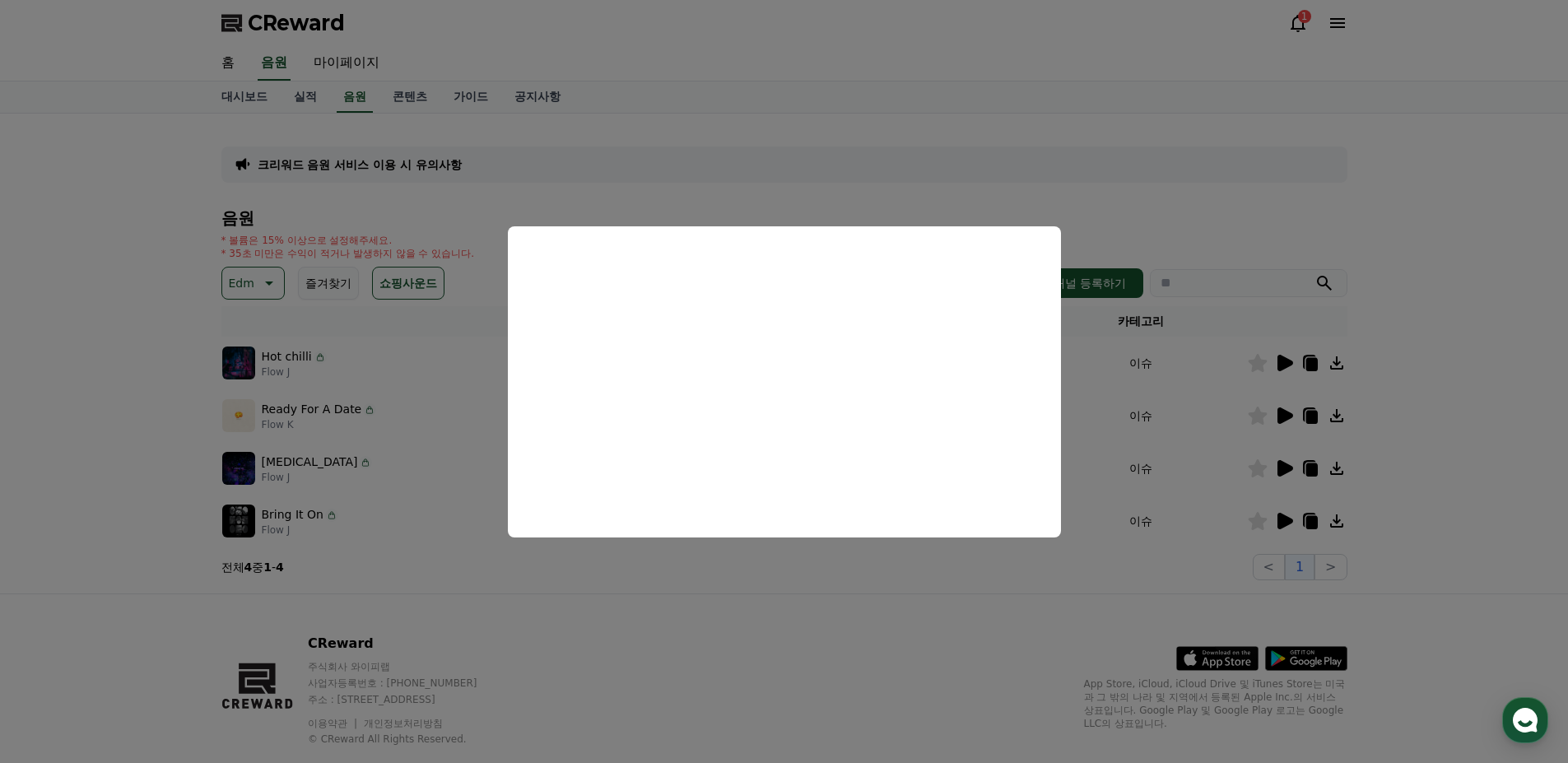
click at [1278, 410] on button "close modal" at bounding box center [784, 382] width 1568 height 763
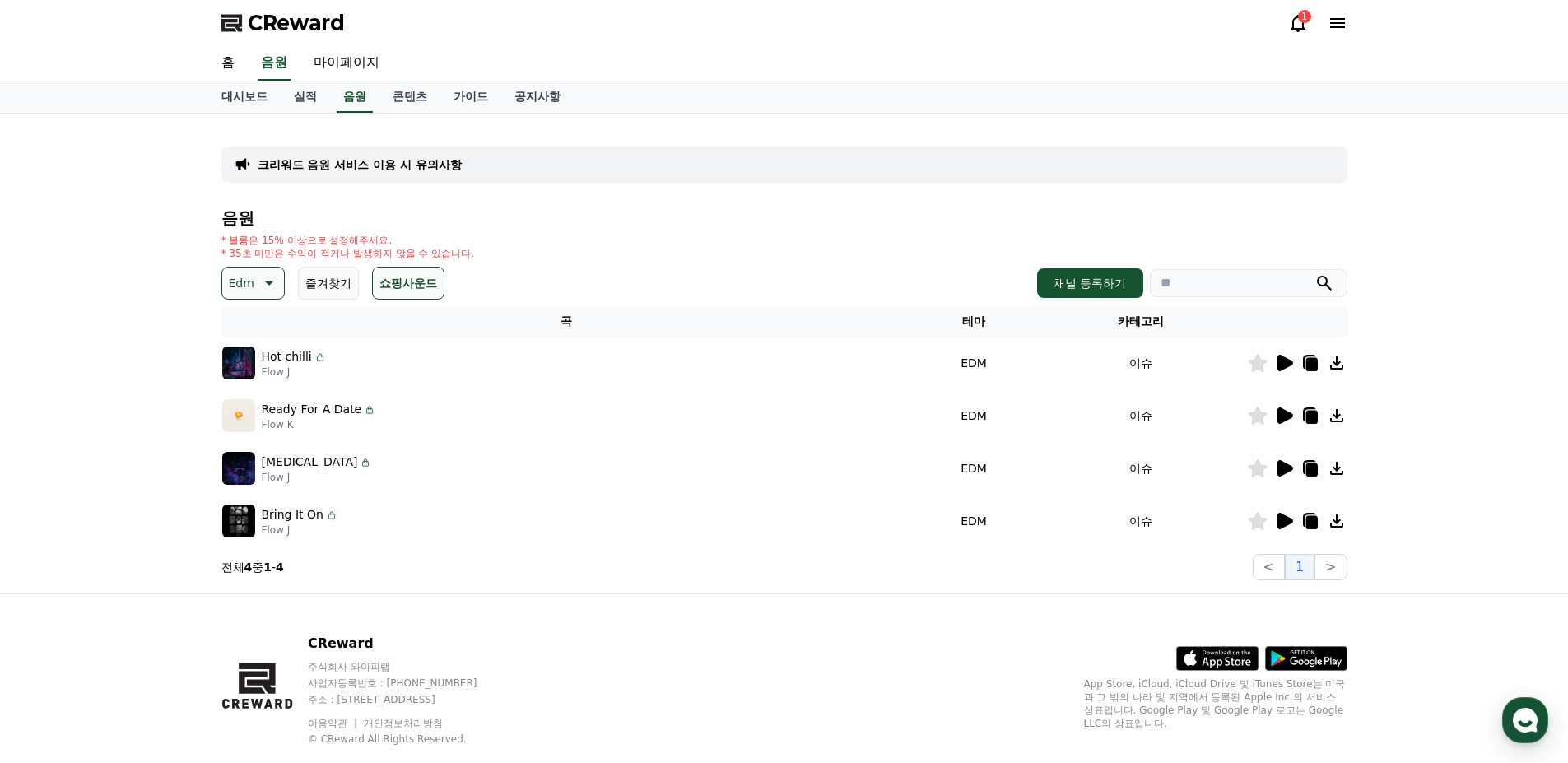
click at [1279, 418] on icon at bounding box center [1285, 416] width 16 height 17
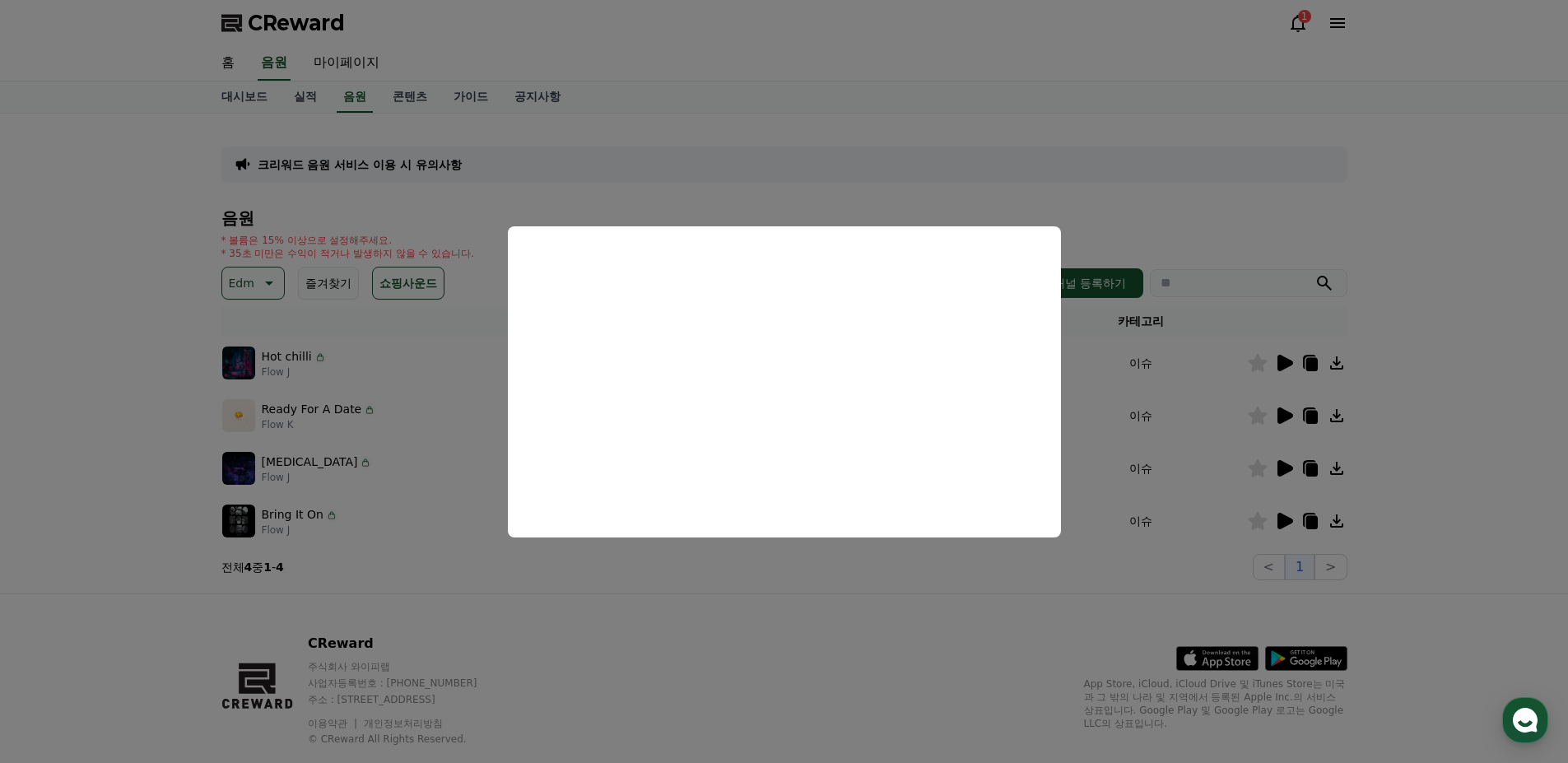
click at [780, 640] on button "close modal" at bounding box center [784, 382] width 1568 height 763
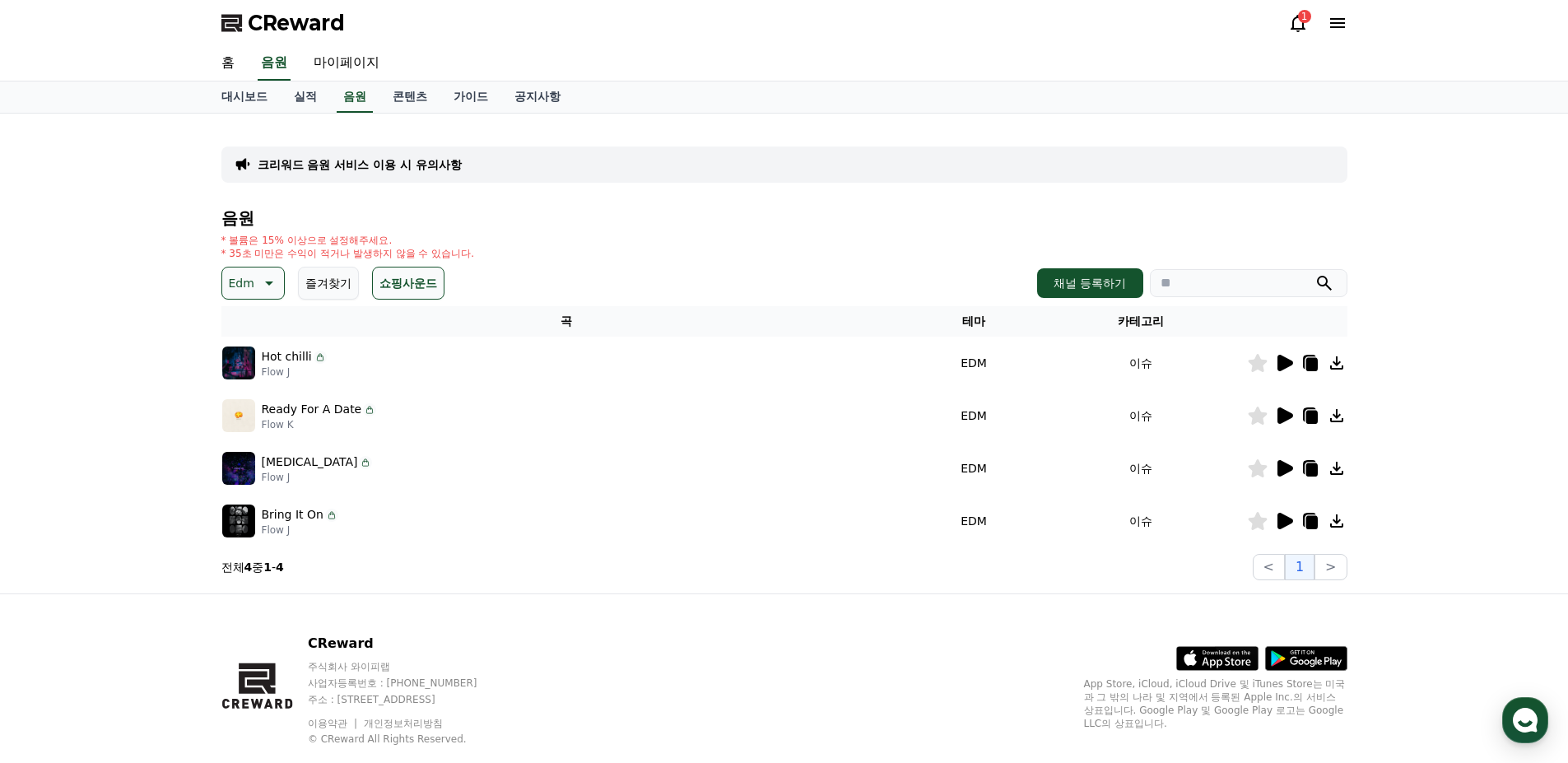
click at [248, 279] on p "Edm" at bounding box center [241, 283] width 26 height 23
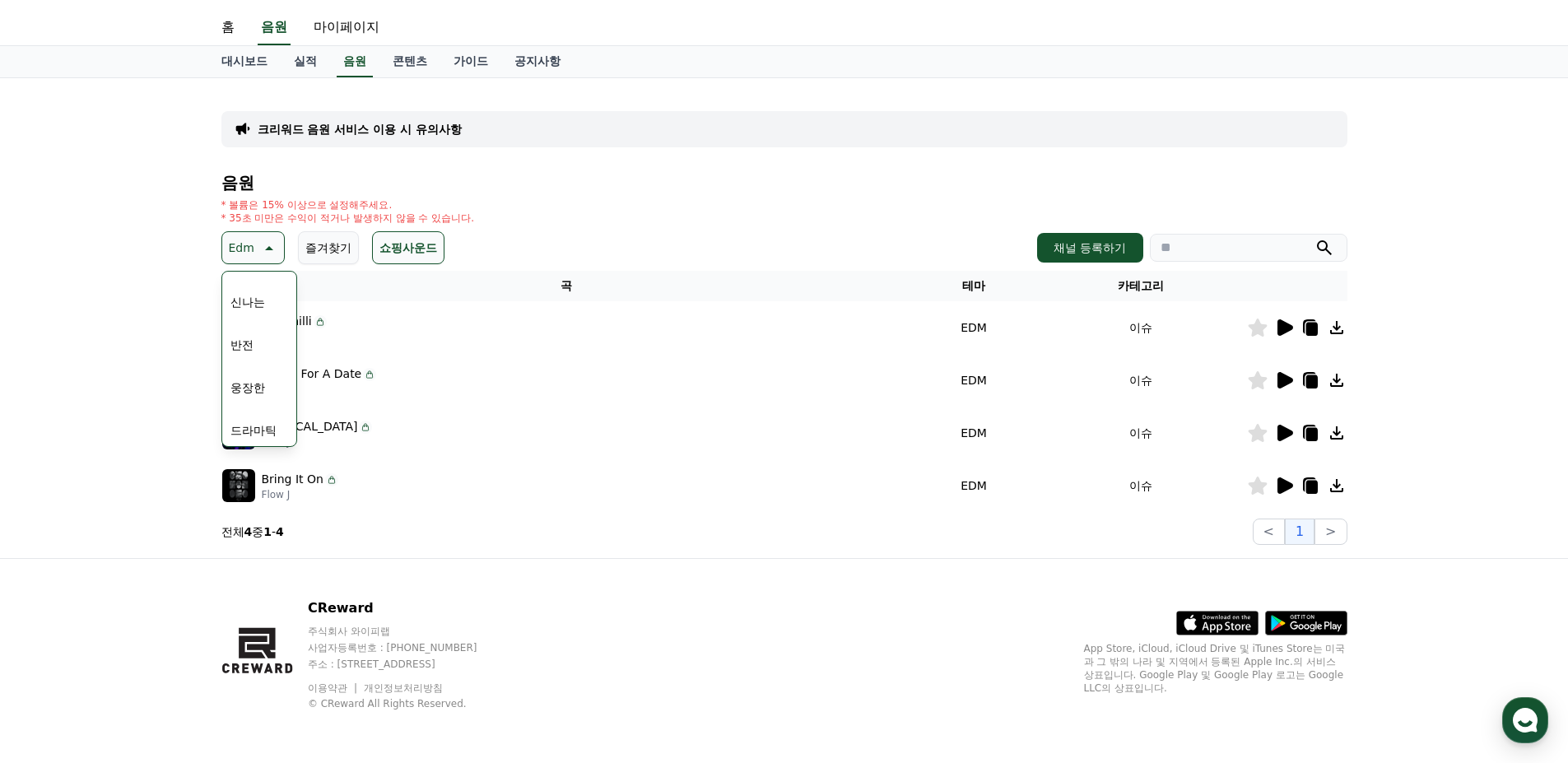
scroll to position [185, 0]
click at [260, 323] on button "통통튀는" at bounding box center [253, 321] width 59 height 36
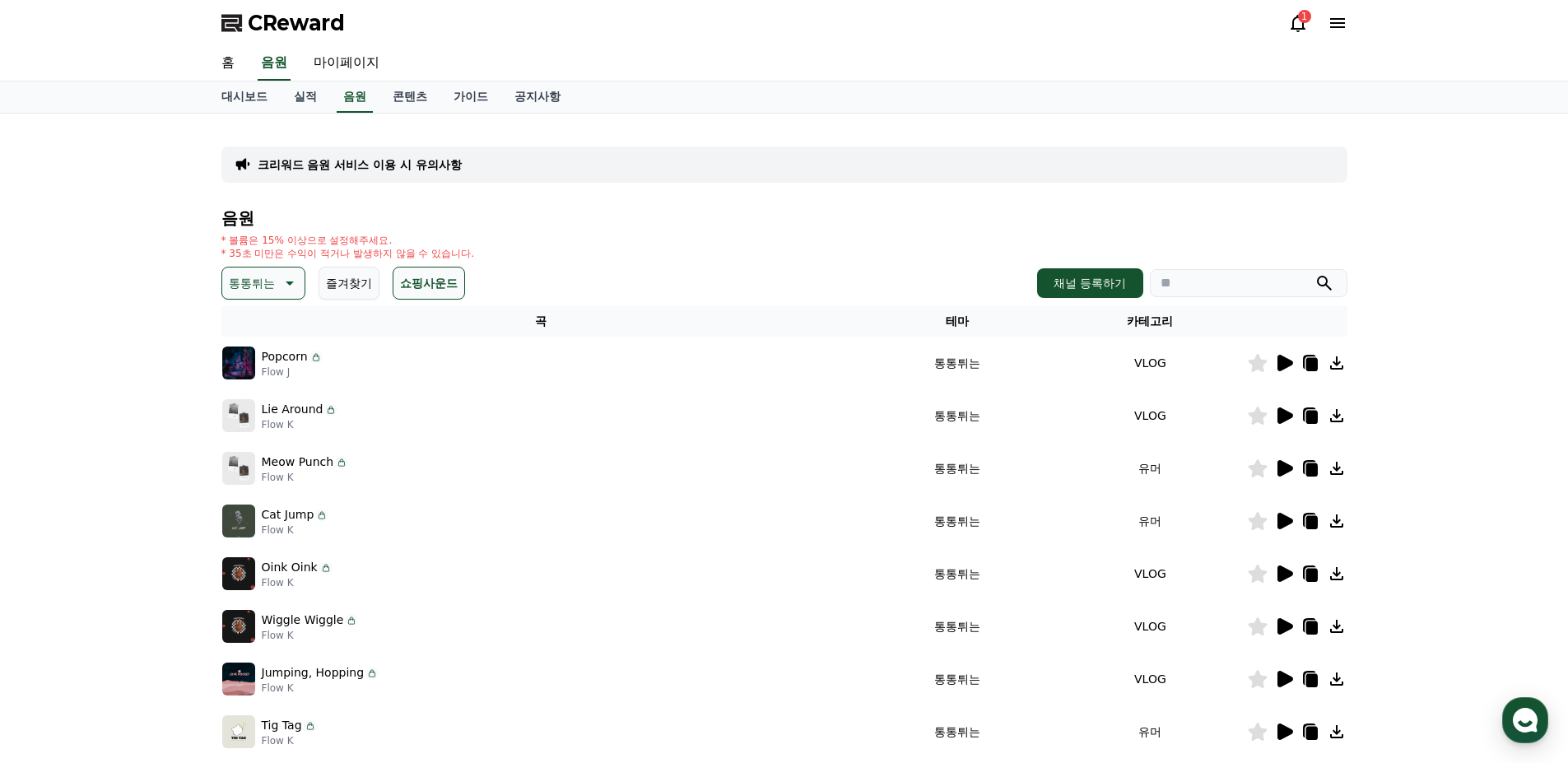
click at [1280, 367] on icon at bounding box center [1285, 363] width 16 height 17
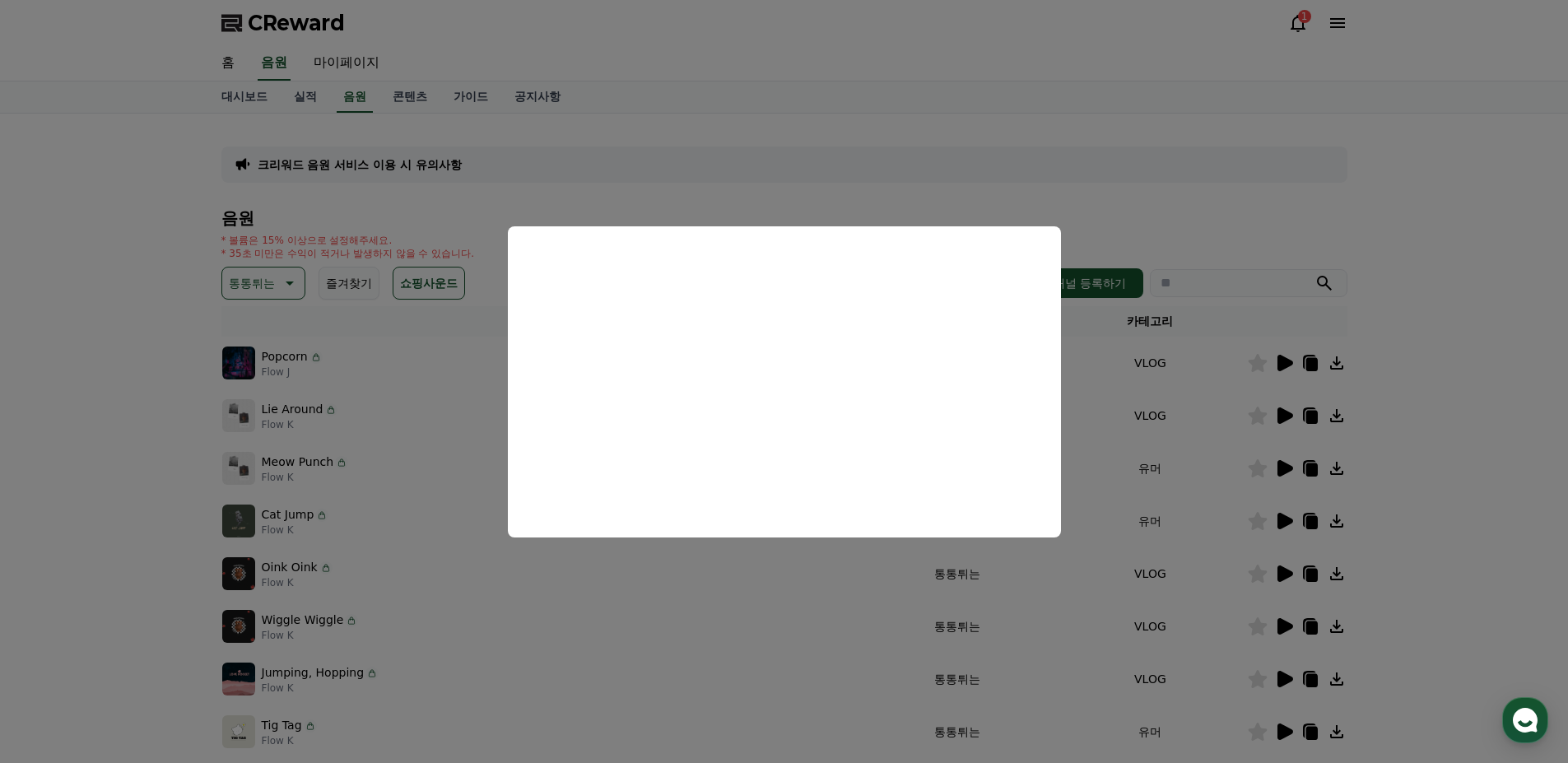
click at [33, 450] on button "close modal" at bounding box center [784, 382] width 1568 height 763
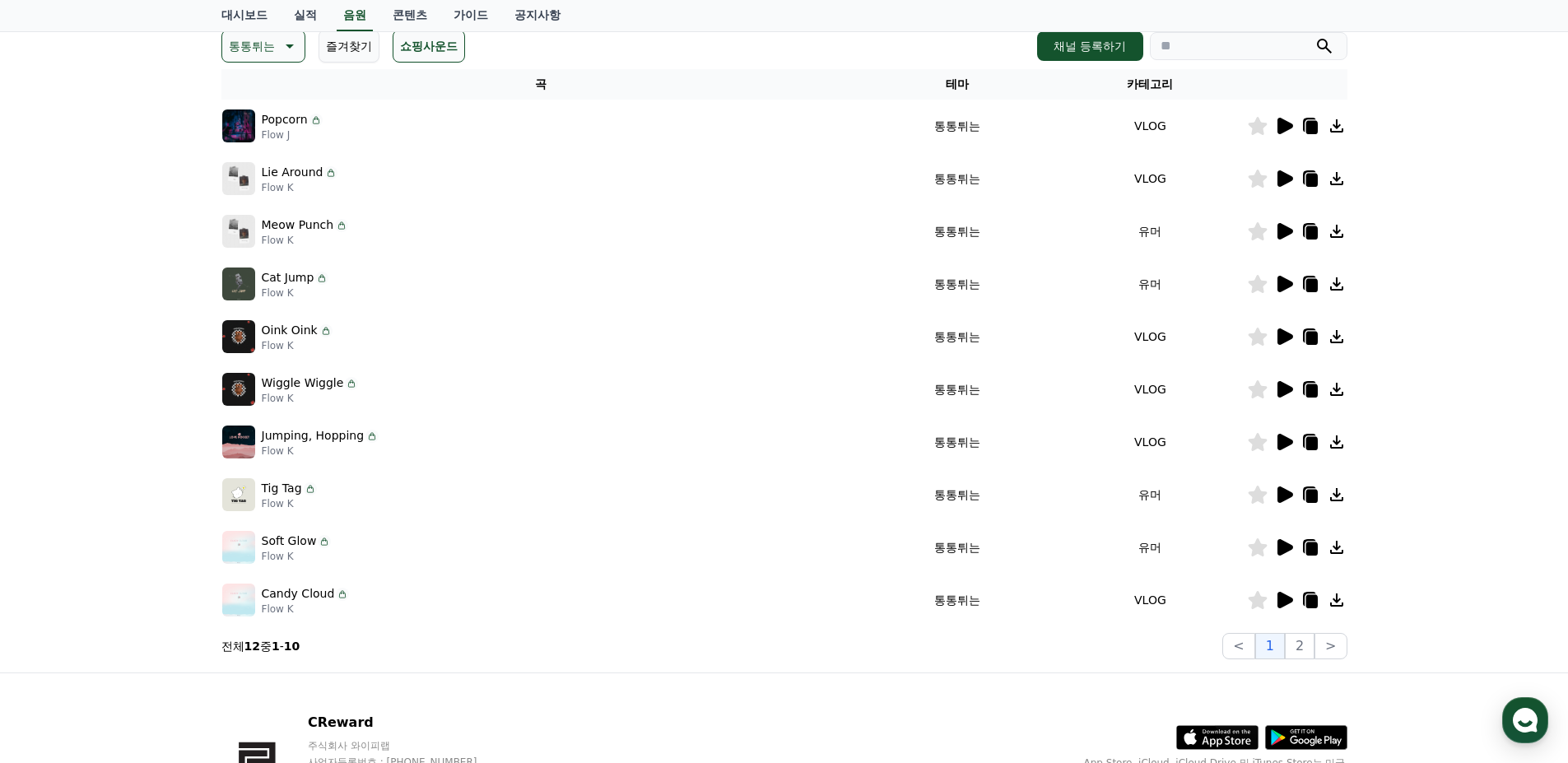
scroll to position [247, 0]
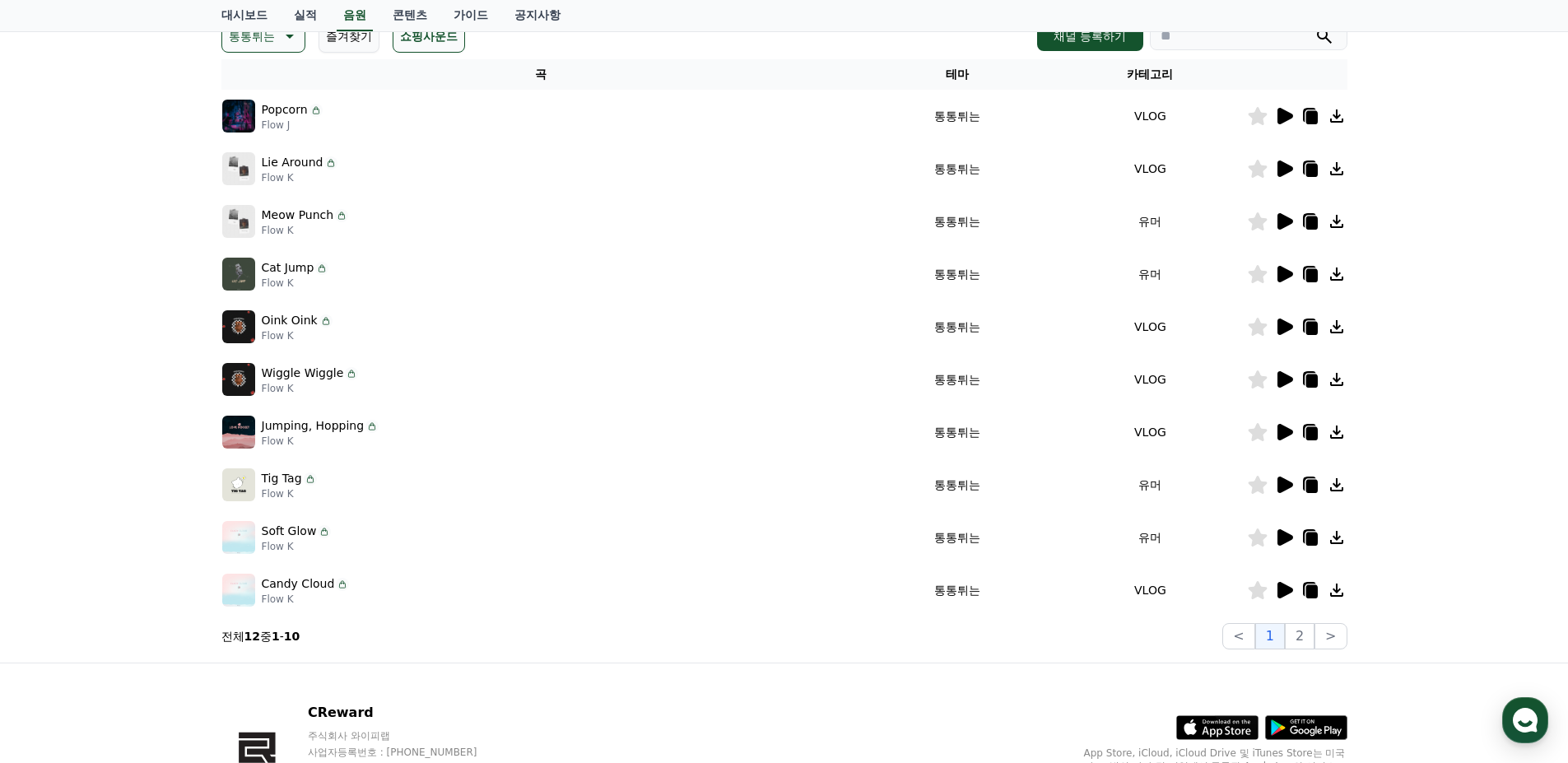
click at [1290, 326] on icon at bounding box center [1285, 327] width 16 height 17
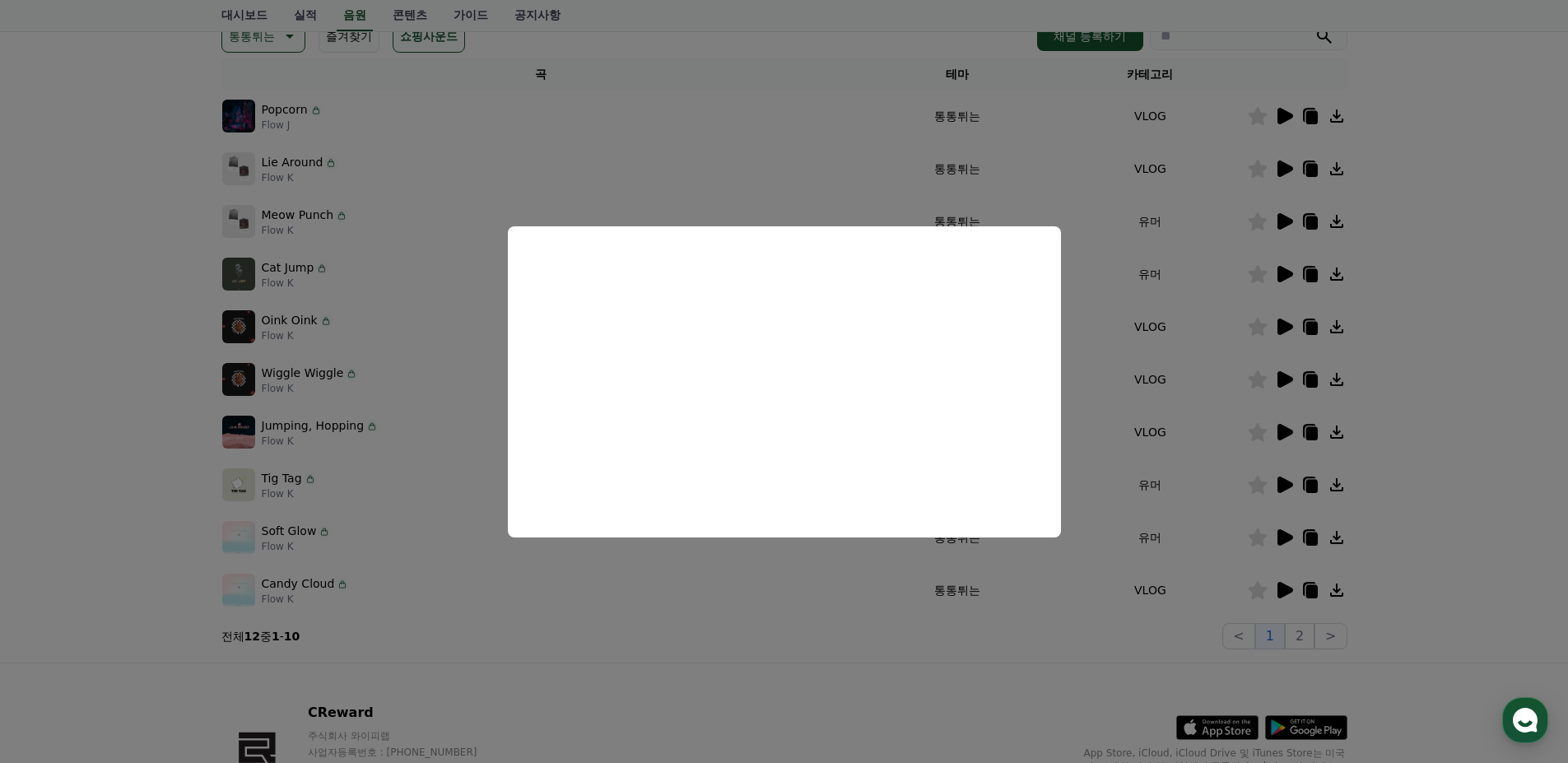
click at [1188, 272] on button "close modal" at bounding box center [784, 382] width 1568 height 763
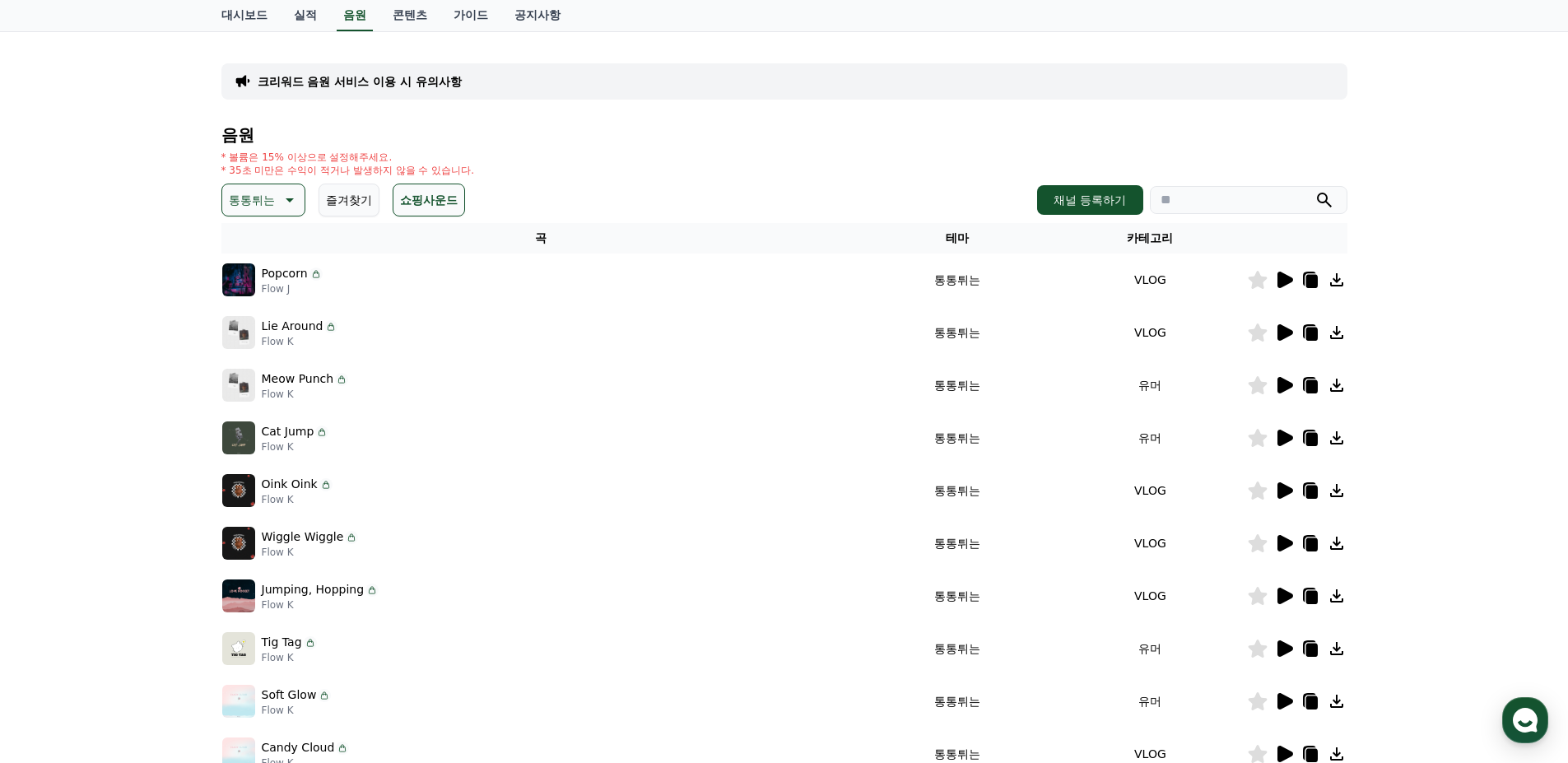
scroll to position [82, 0]
click at [257, 201] on p "통통튀는" at bounding box center [252, 200] width 46 height 23
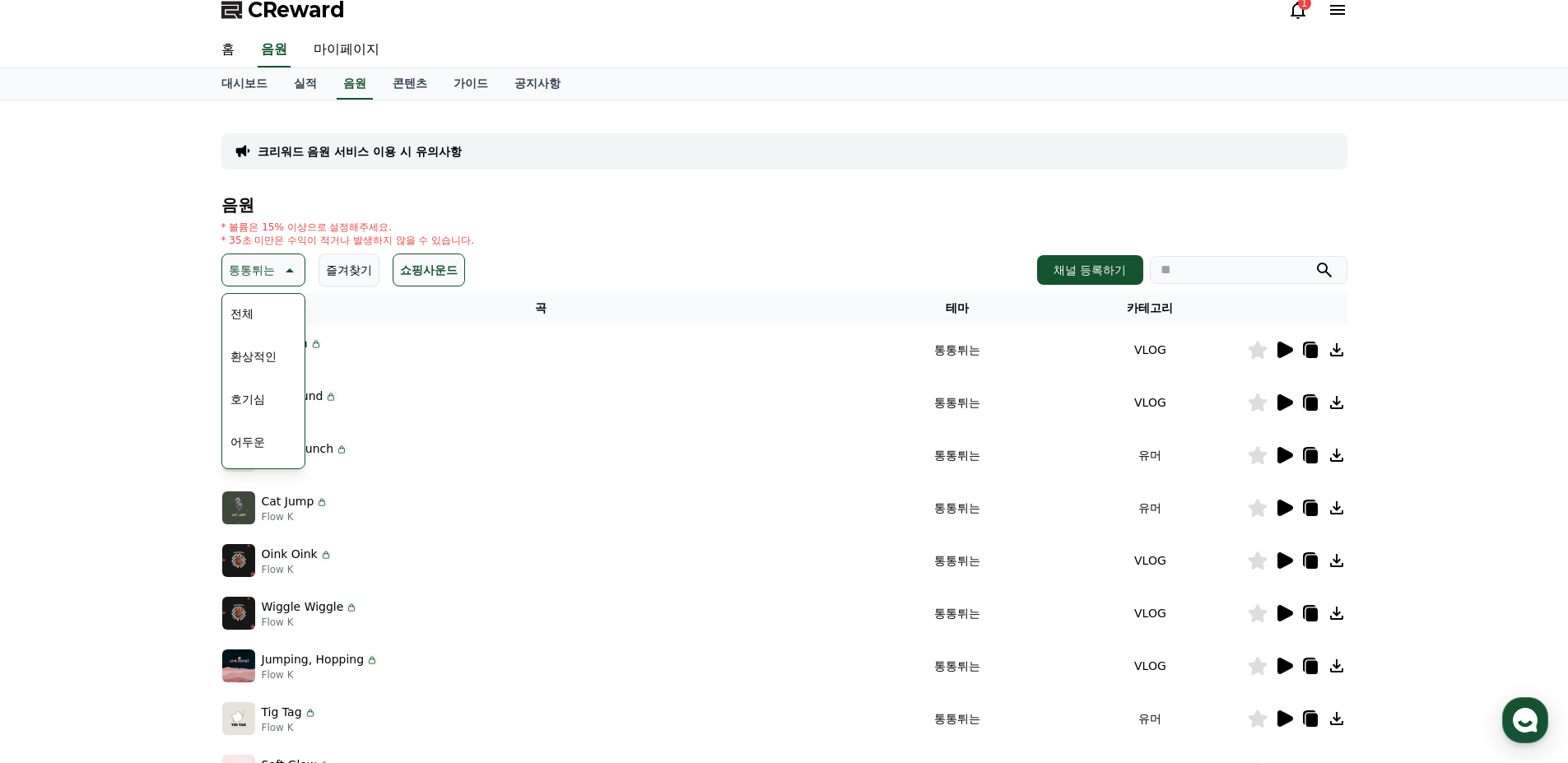
scroll to position [0, 0]
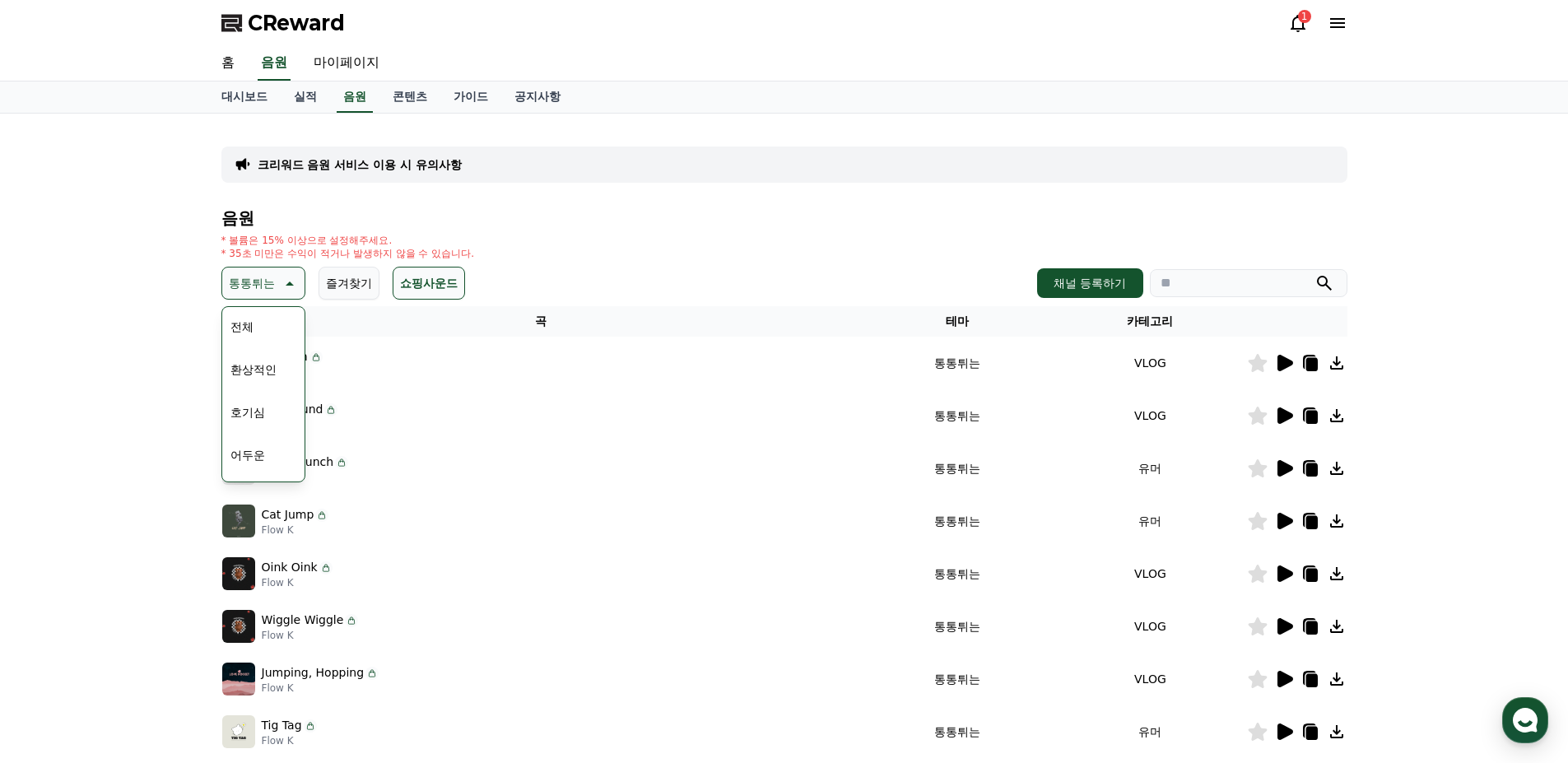
click at [253, 373] on button "환상적인" at bounding box center [253, 369] width 59 height 36
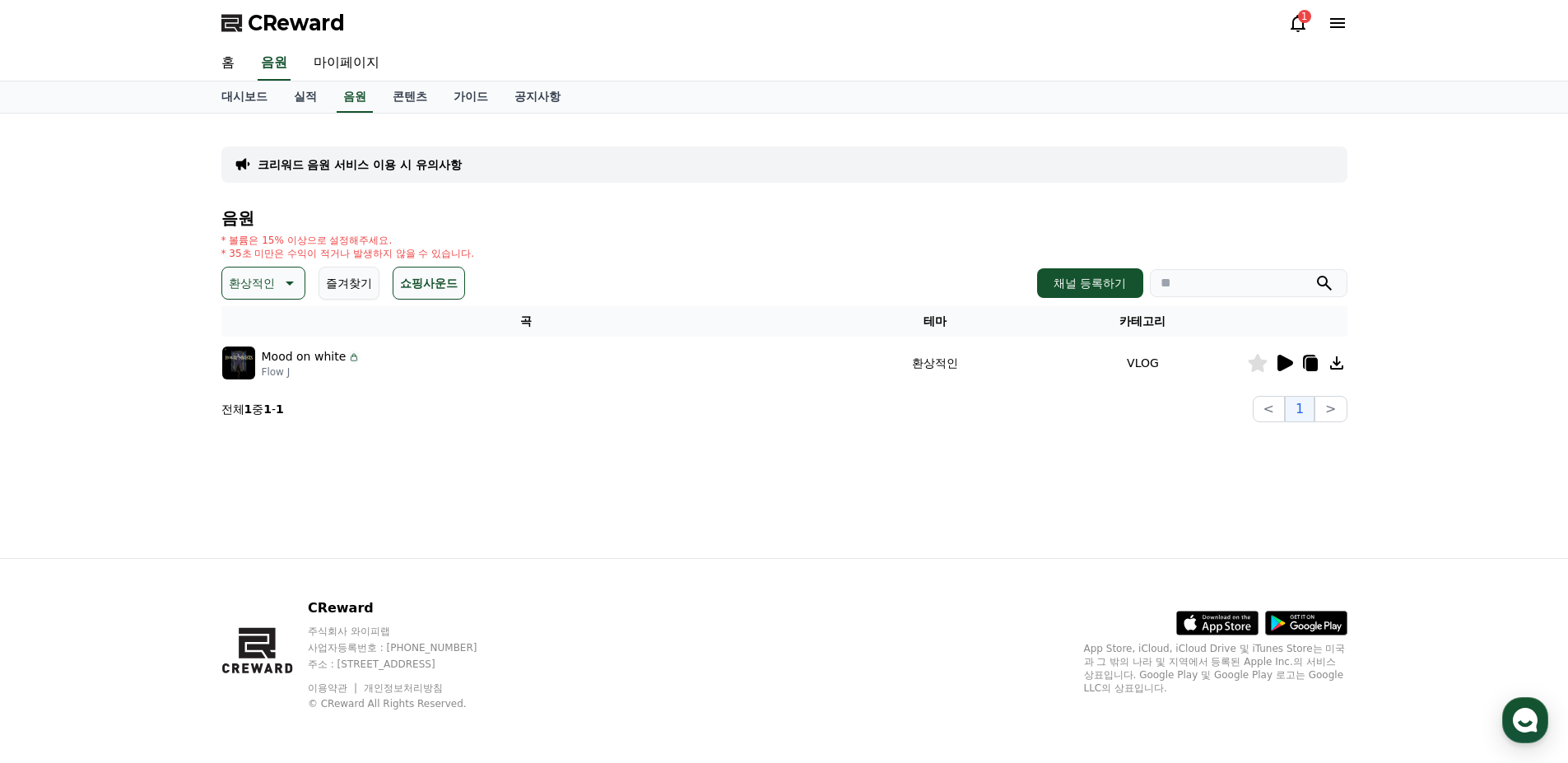
click at [262, 273] on p "환상적인" at bounding box center [252, 283] width 46 height 23
click at [247, 406] on button "호기심" at bounding box center [248, 412] width 48 height 36
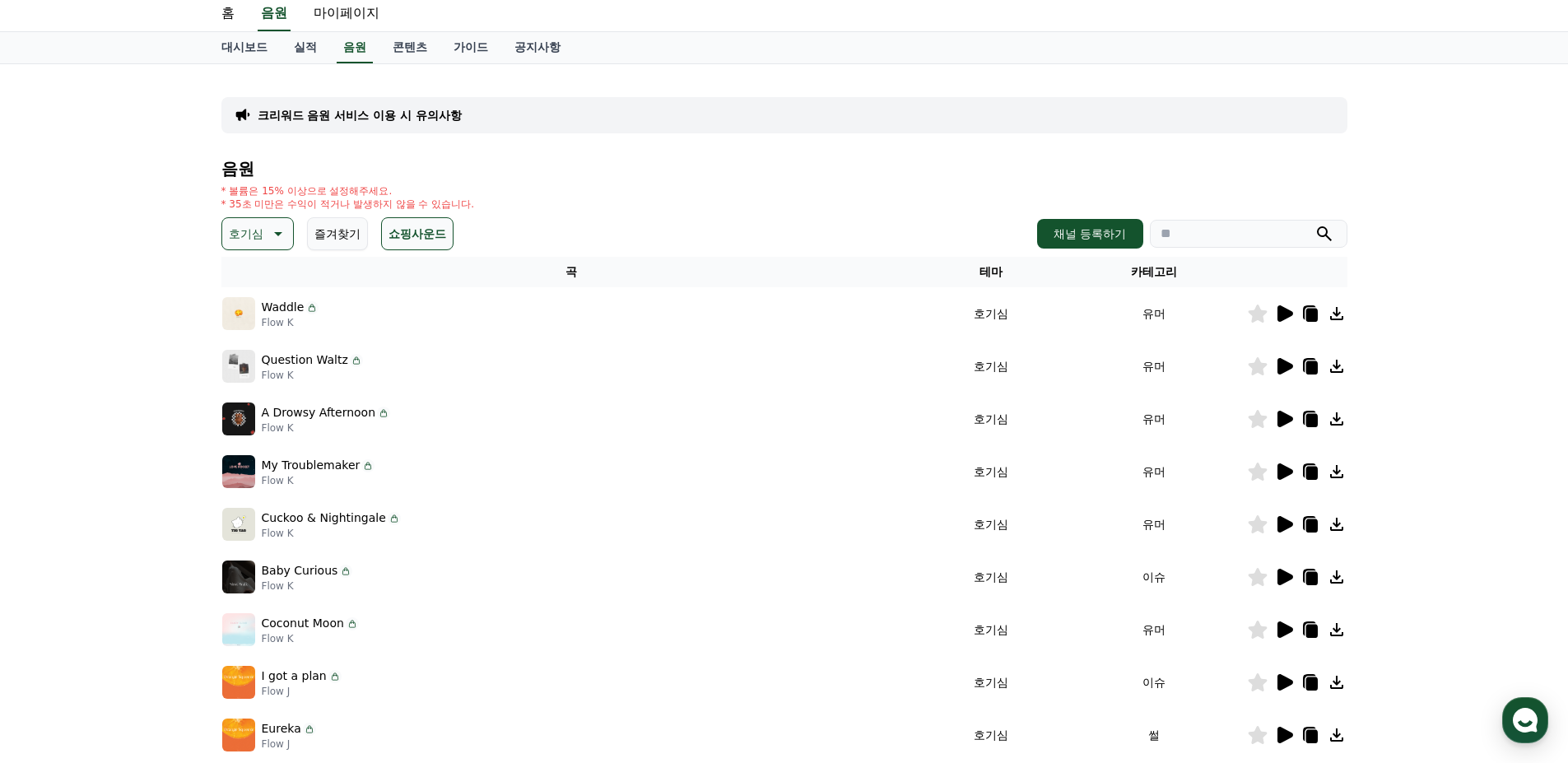
scroll to position [82, 0]
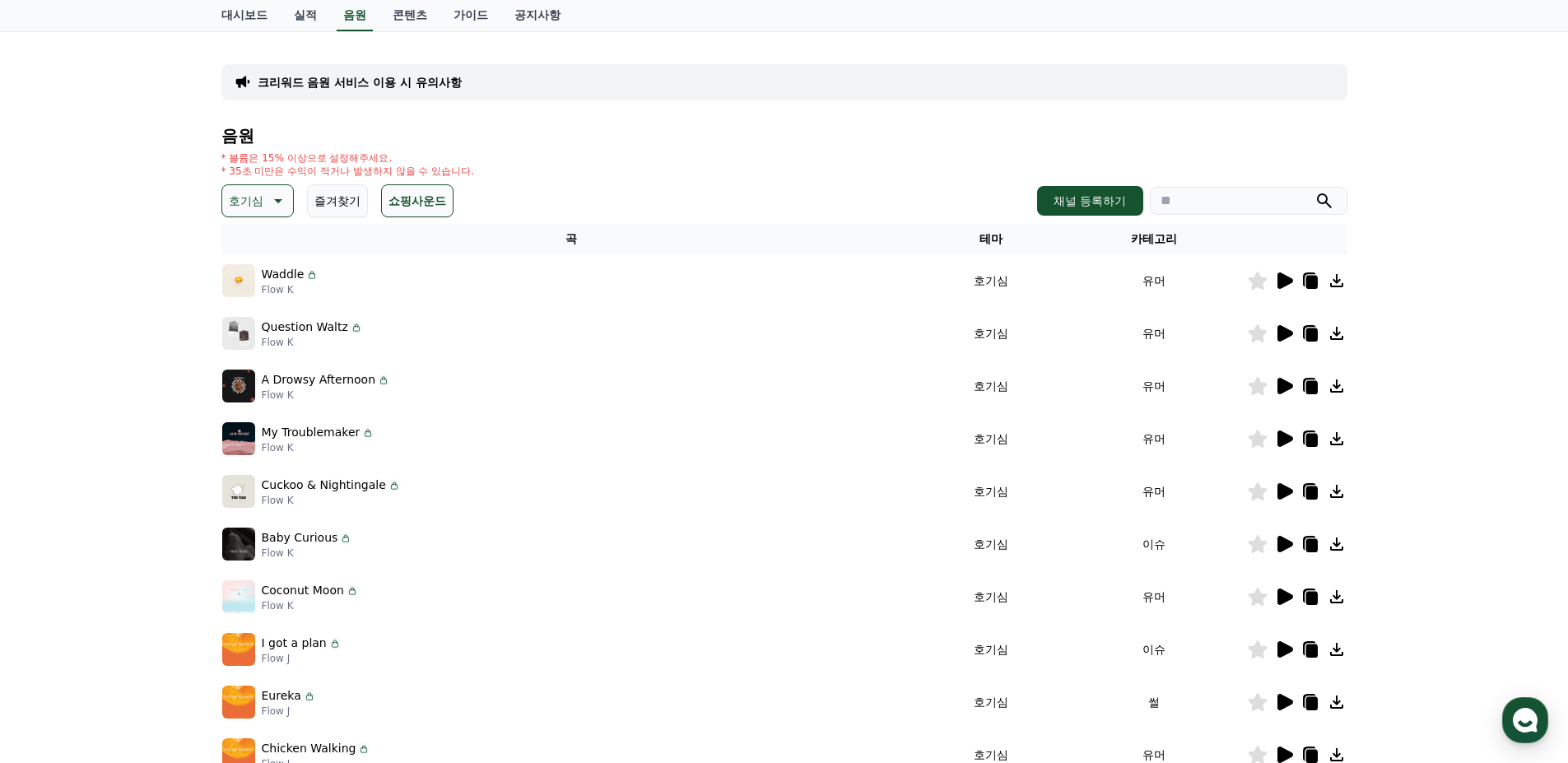
click at [1283, 283] on icon at bounding box center [1285, 281] width 16 height 17
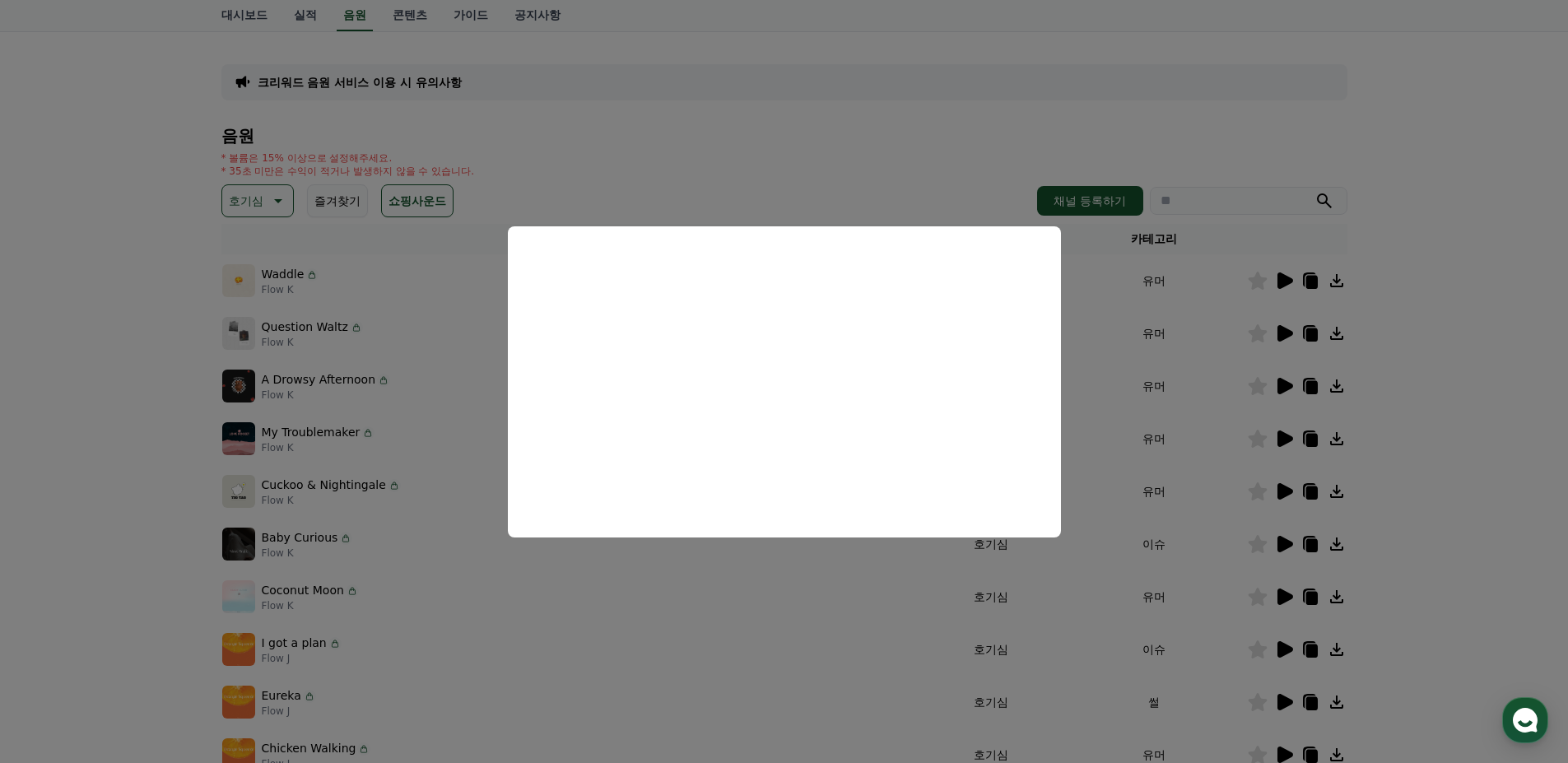
click at [100, 412] on button "close modal" at bounding box center [784, 382] width 1568 height 763
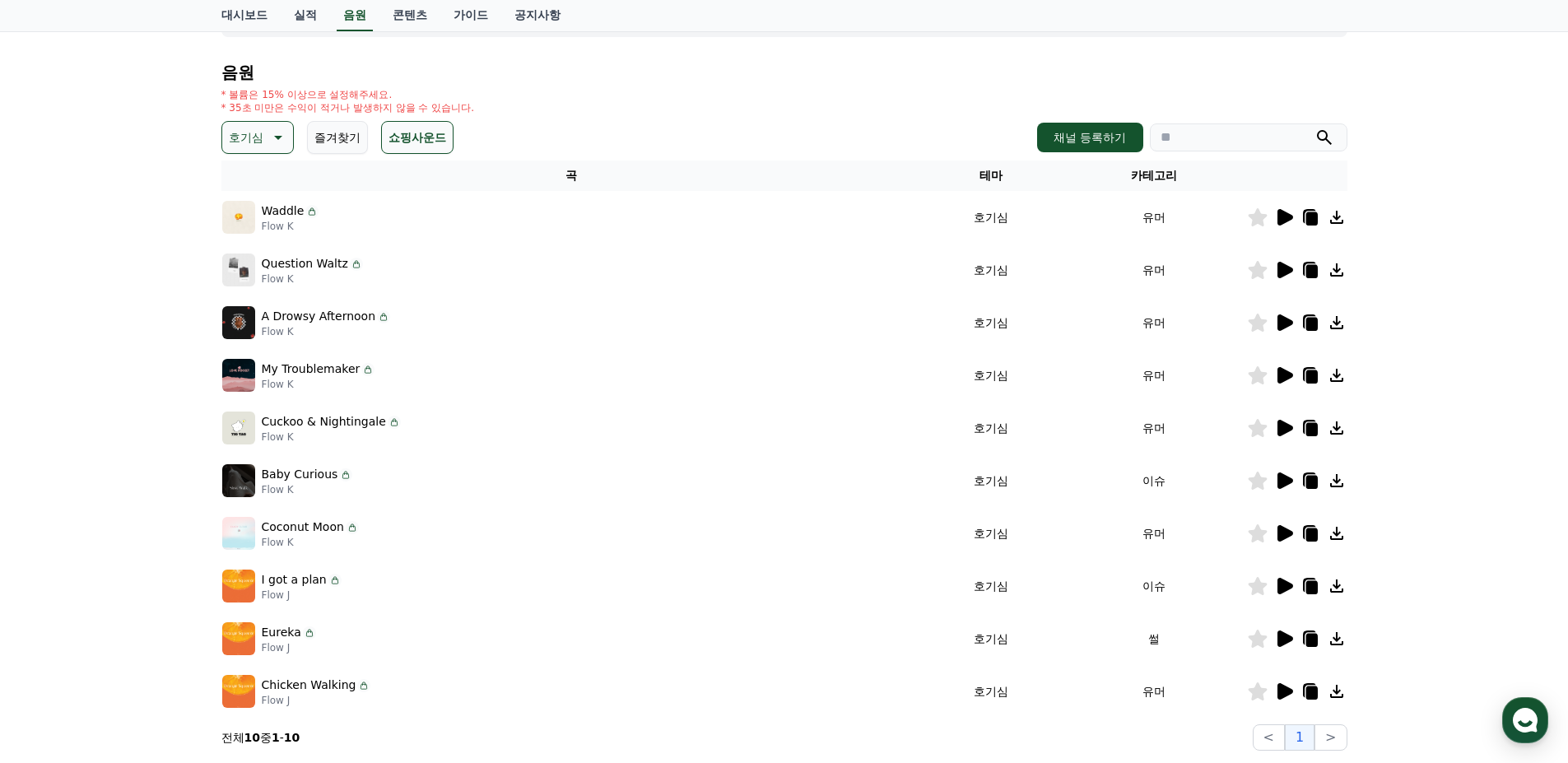
scroll to position [164, 0]
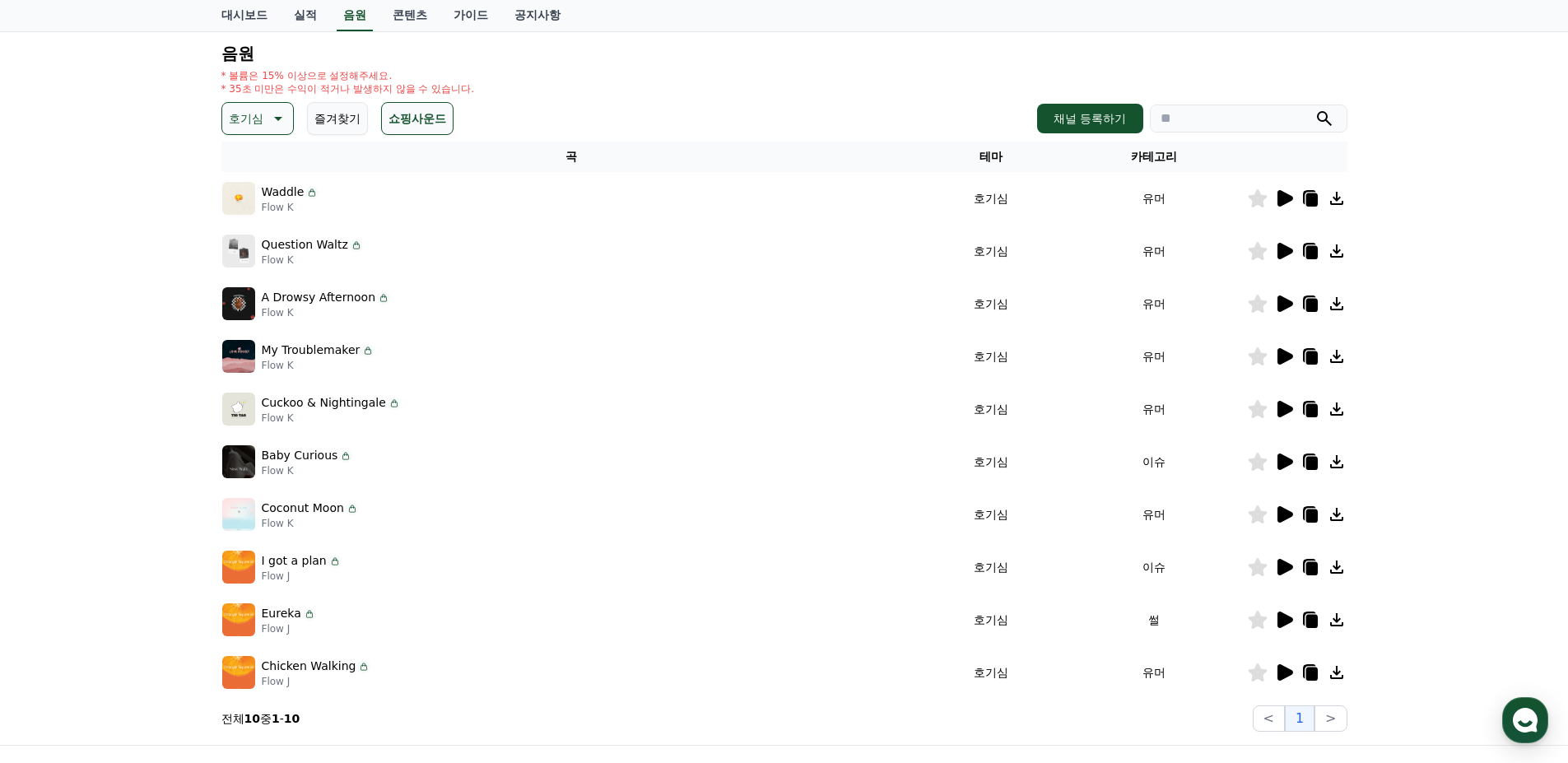
click at [250, 126] on p "호기심" at bounding box center [245, 118] width 34 height 23
click at [261, 285] on button "어두운" at bounding box center [248, 291] width 48 height 36
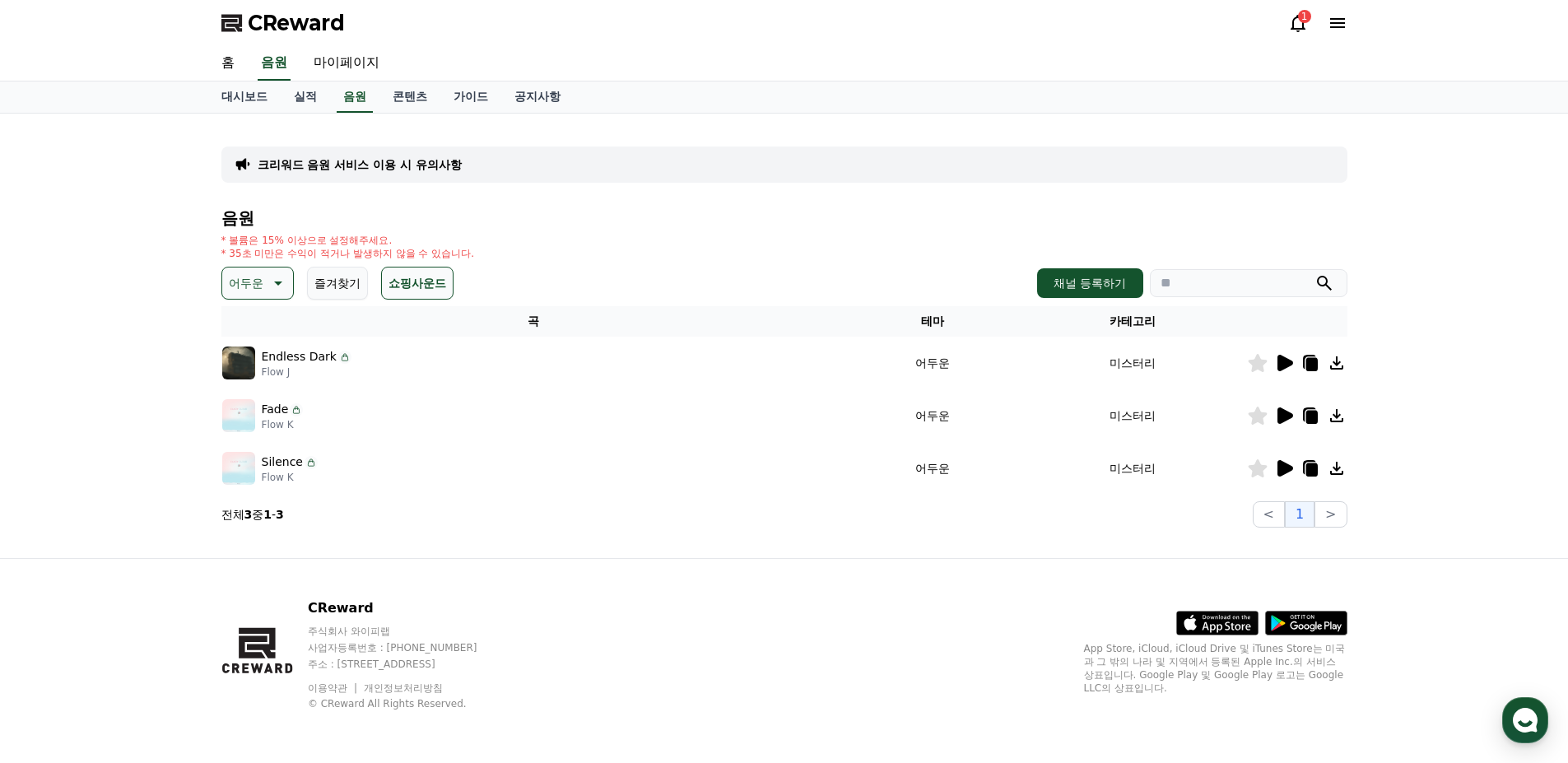
click at [1288, 422] on icon at bounding box center [1284, 416] width 19 height 19
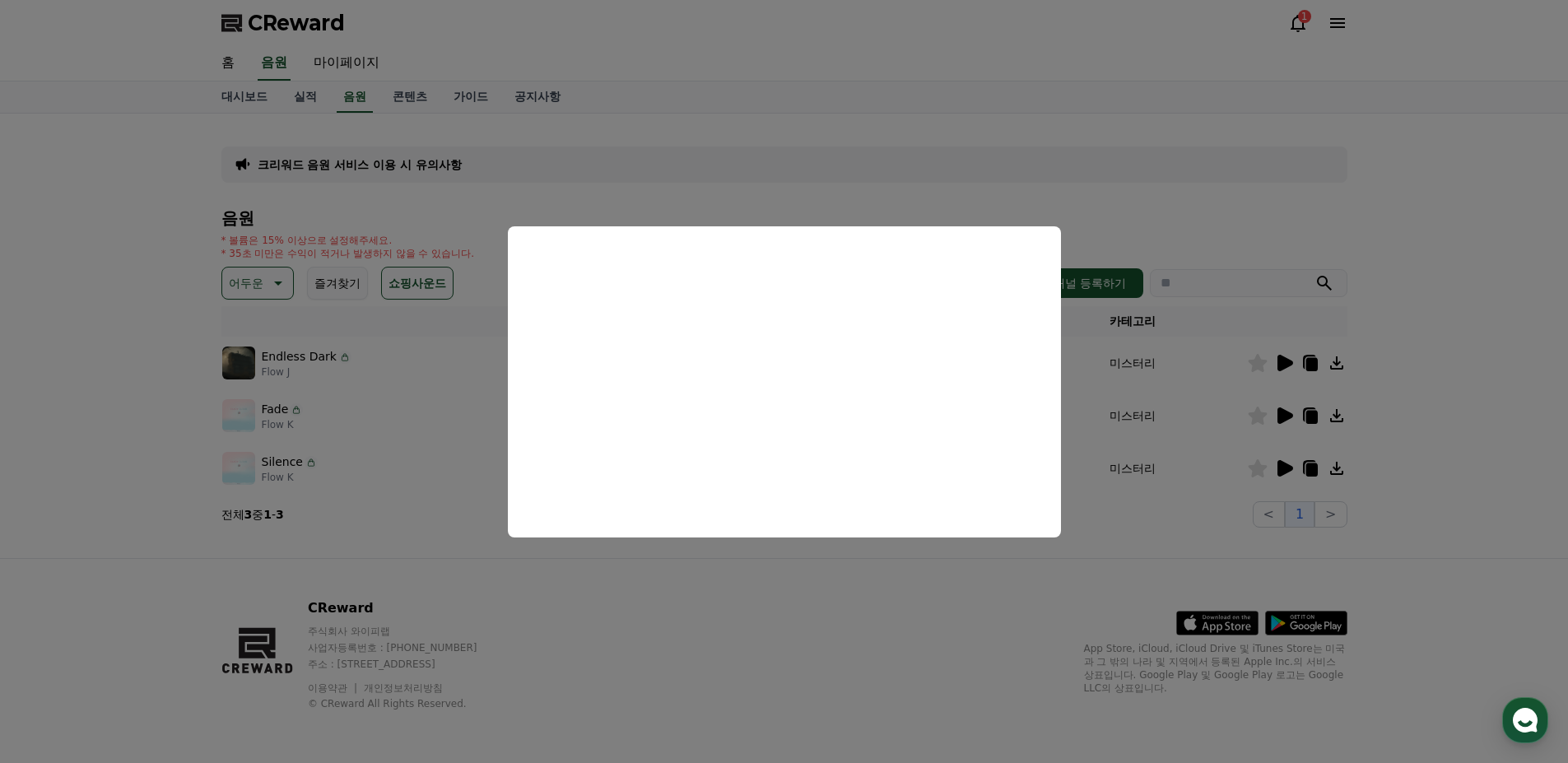
click at [758, 623] on button "close modal" at bounding box center [784, 382] width 1568 height 763
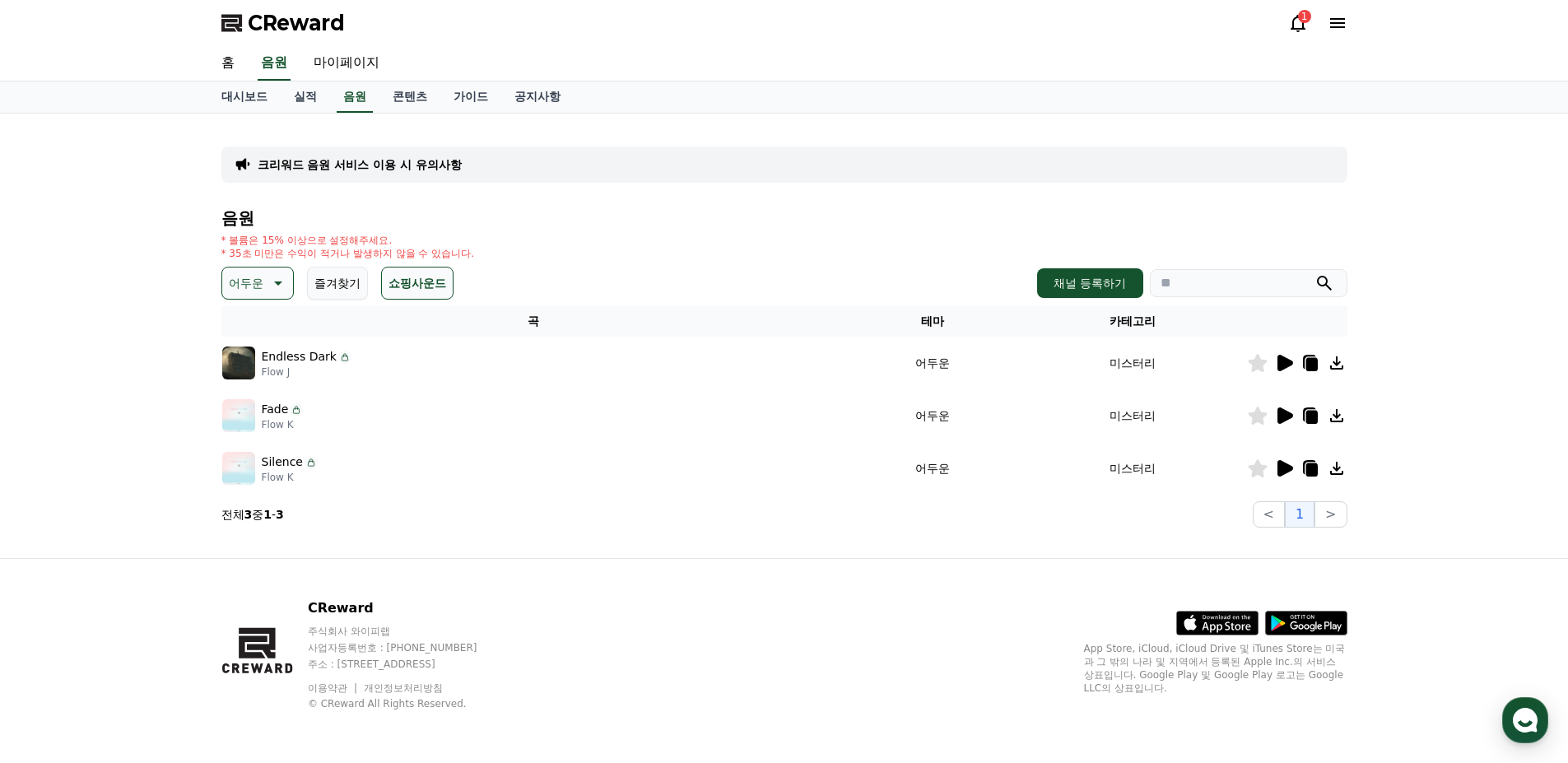
click at [250, 275] on p "어두운" at bounding box center [245, 283] width 34 height 23
click at [251, 424] on button "밝은" at bounding box center [242, 415] width 36 height 36
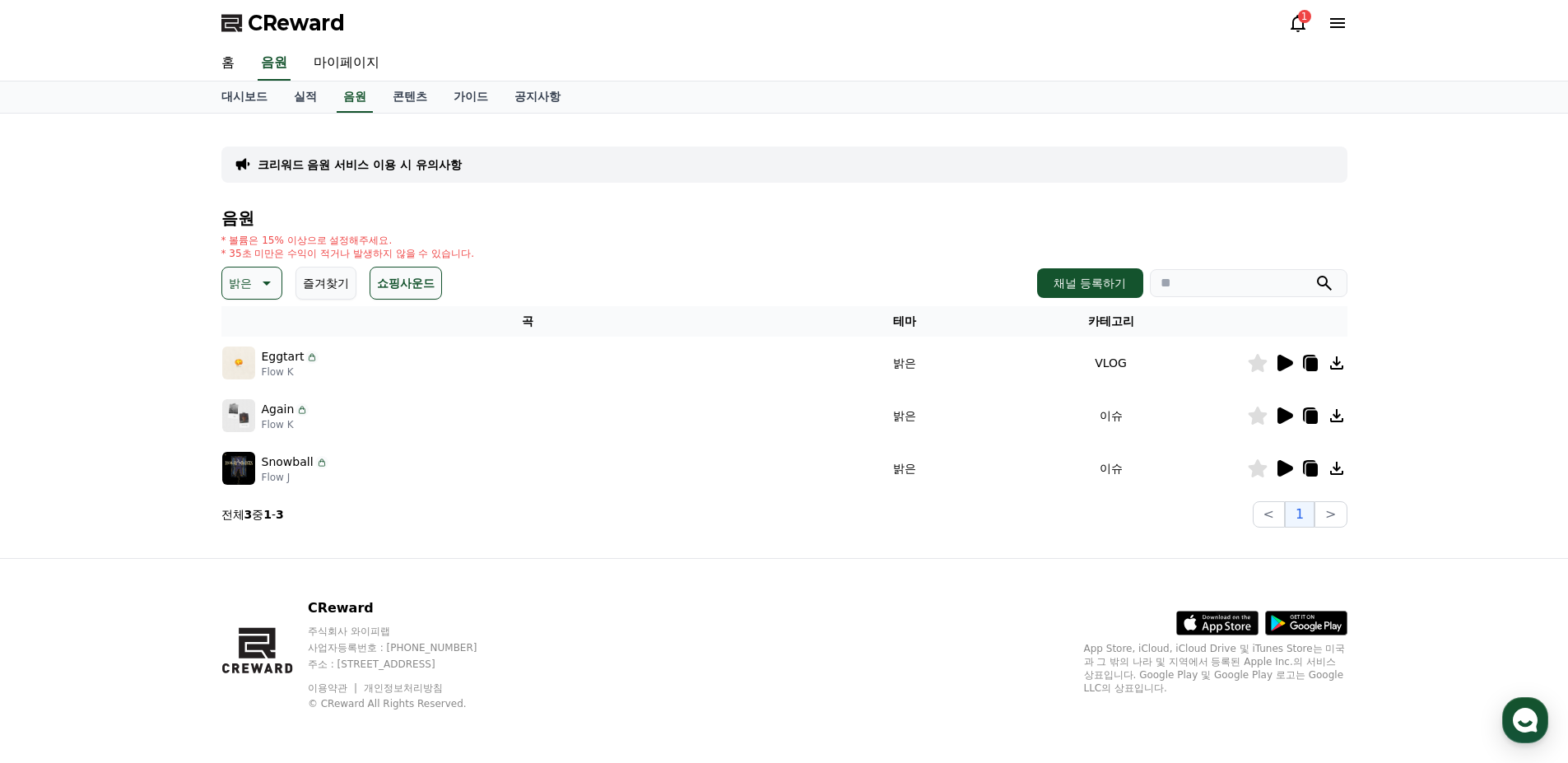
click at [1281, 359] on icon at bounding box center [1285, 363] width 16 height 17
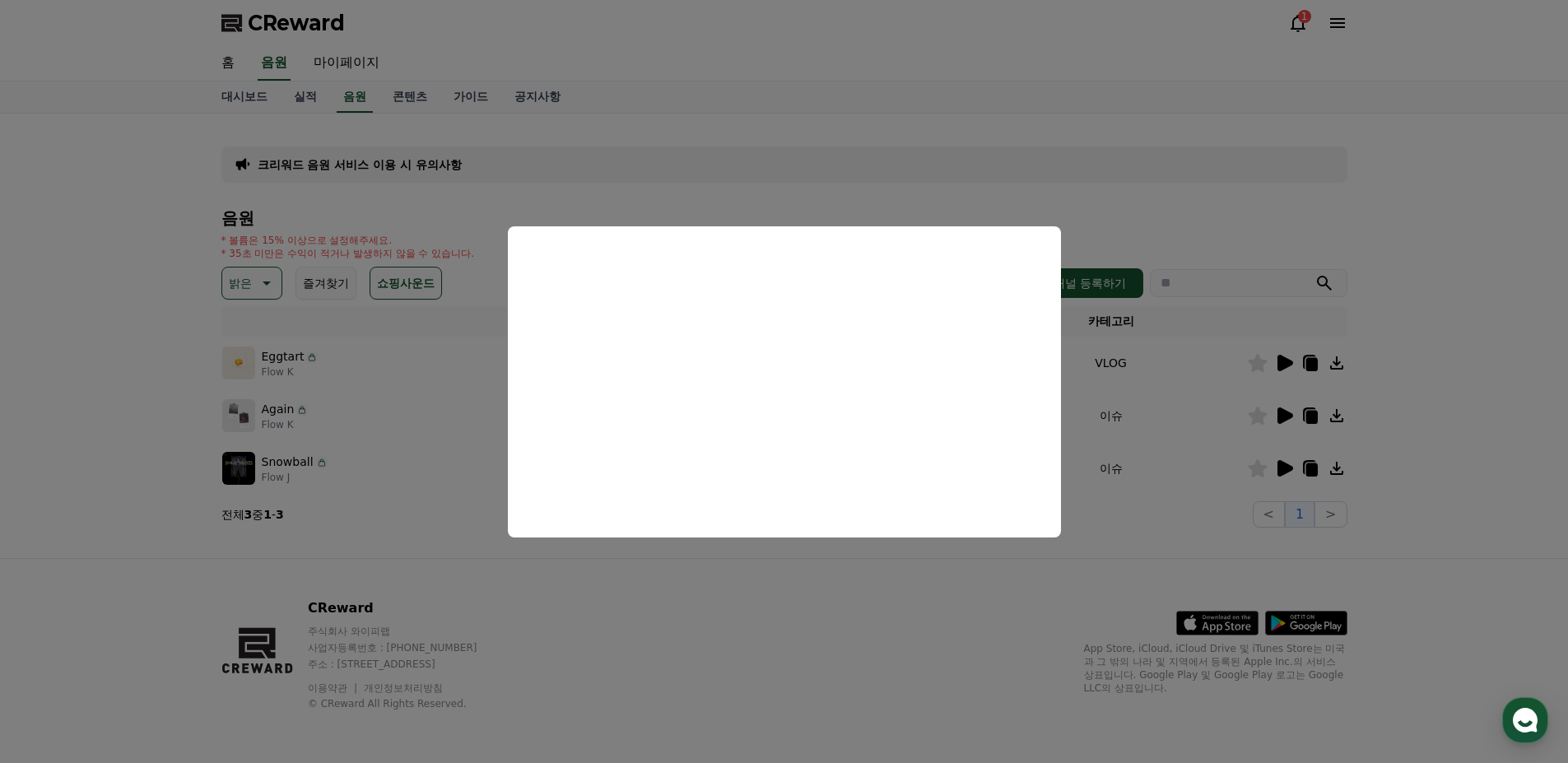
click at [788, 595] on button "close modal" at bounding box center [784, 382] width 1568 height 763
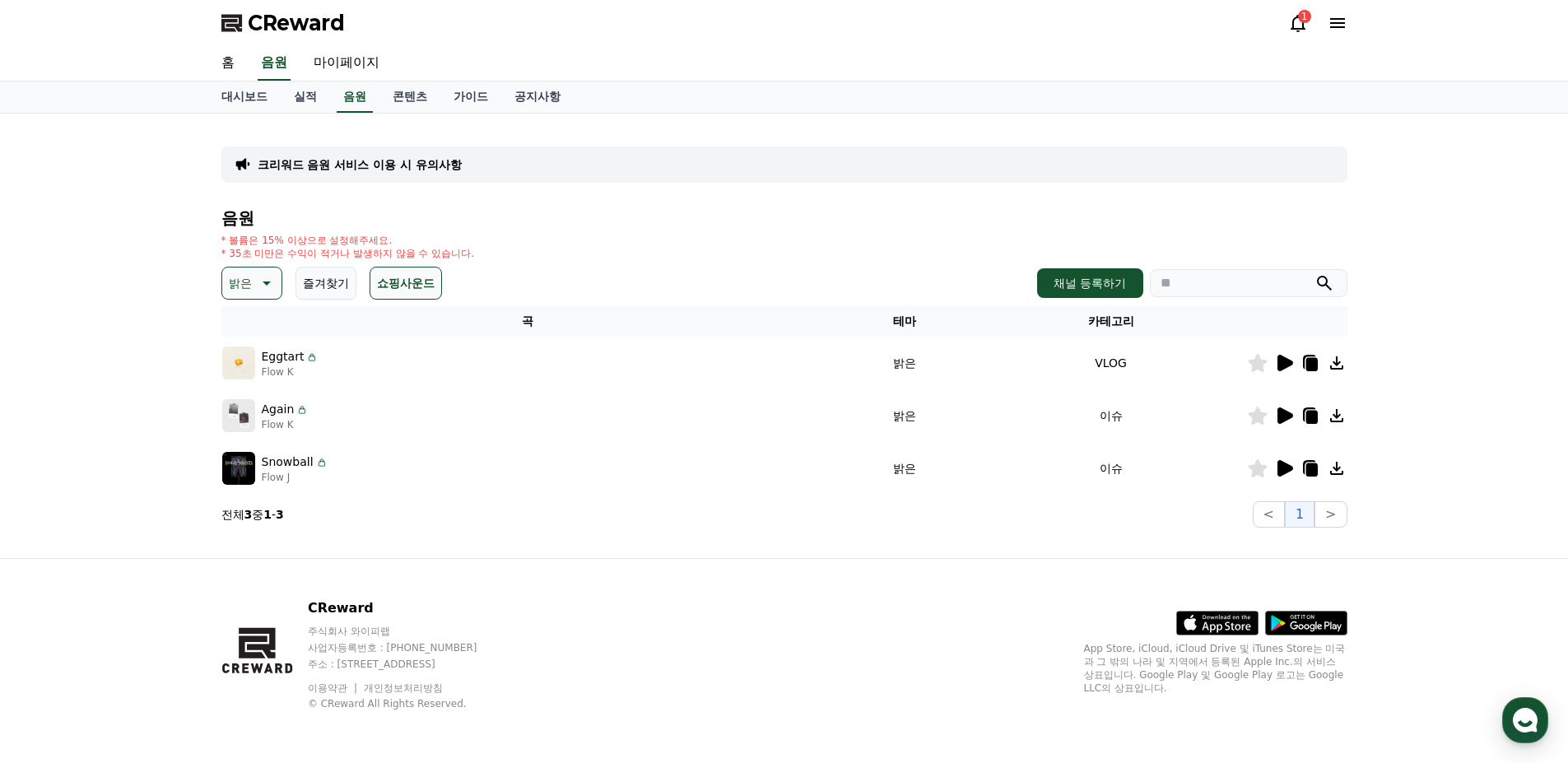
click at [245, 297] on button "밝은" at bounding box center [252, 283] width 61 height 33
click at [265, 425] on button "신나는" at bounding box center [248, 419] width 48 height 36
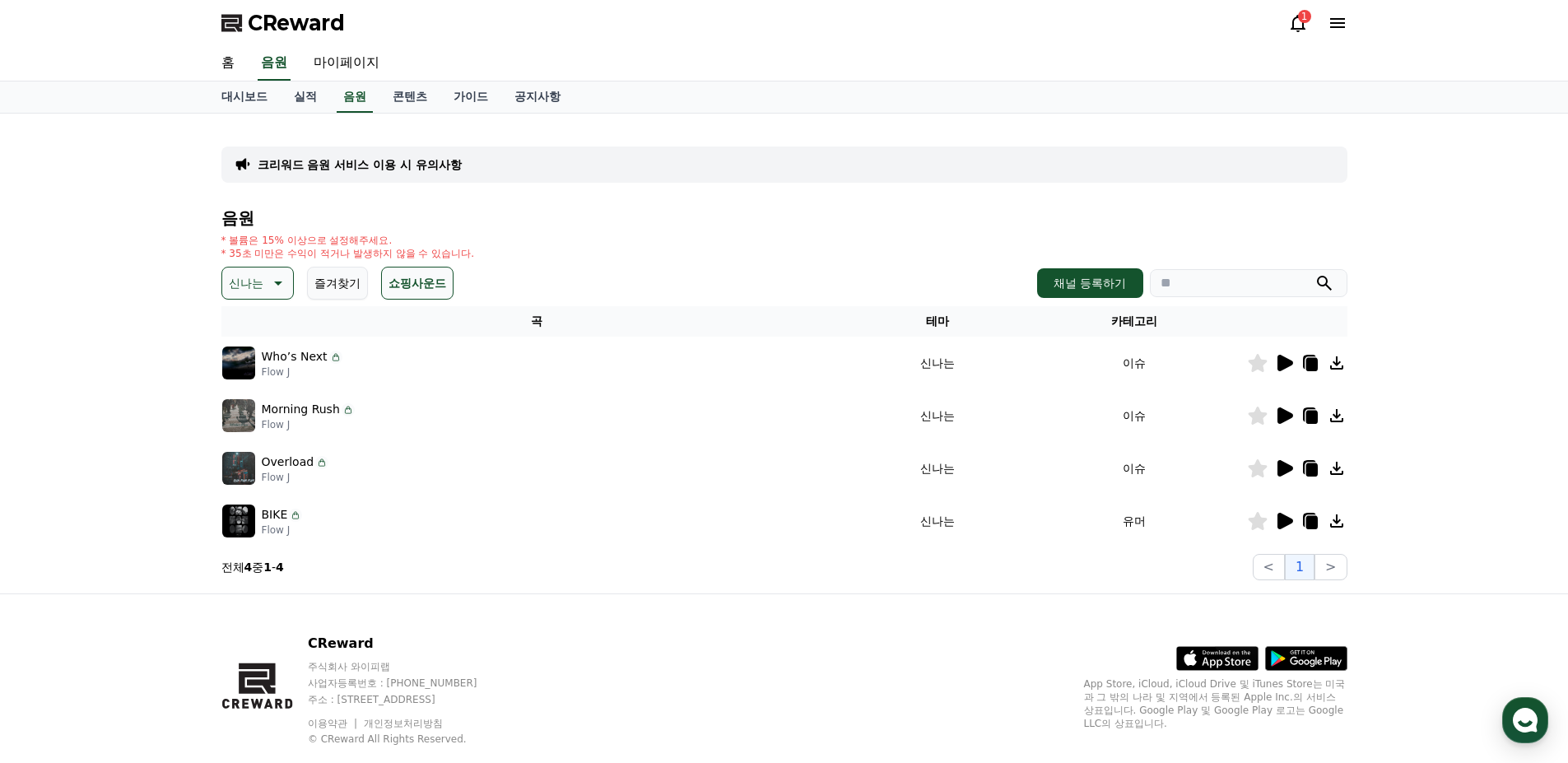
click at [1285, 424] on icon at bounding box center [1284, 416] width 19 height 19
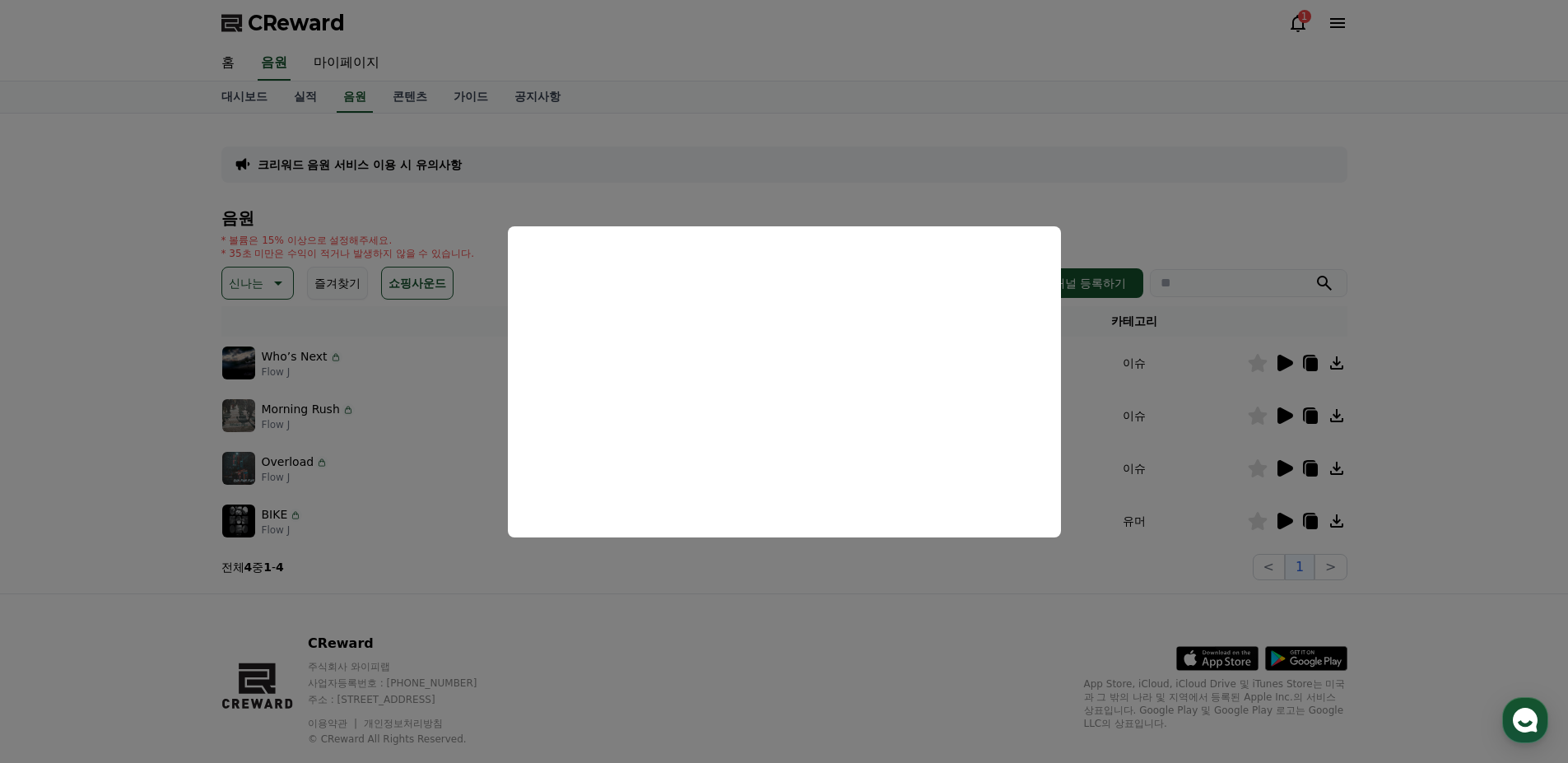
click at [0, 372] on button "close modal" at bounding box center [784, 382] width 1568 height 763
